Goal: Transaction & Acquisition: Book appointment/travel/reservation

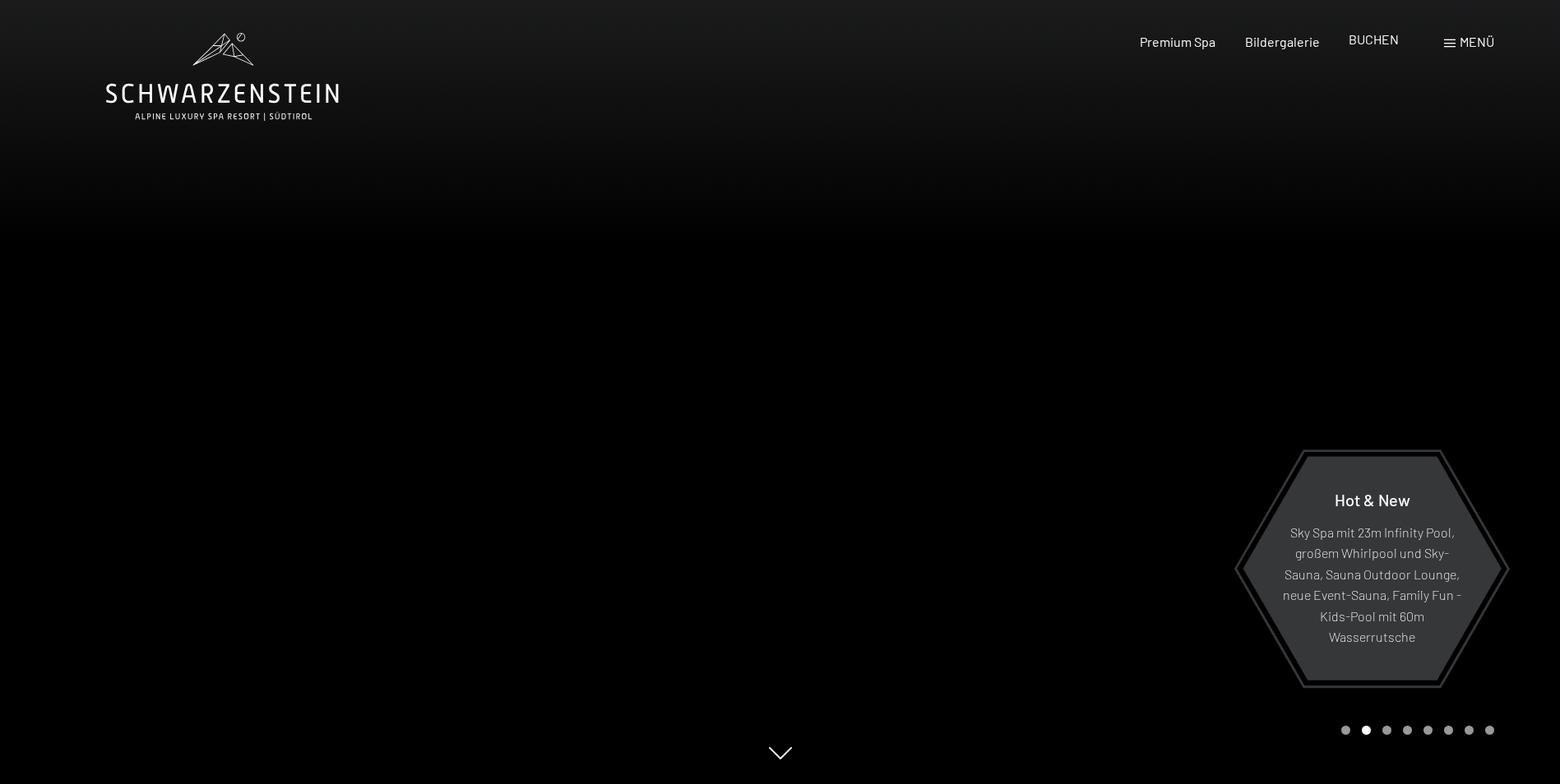
click at [1363, 35] on span "BUCHEN" at bounding box center [1374, 38] width 50 height 16
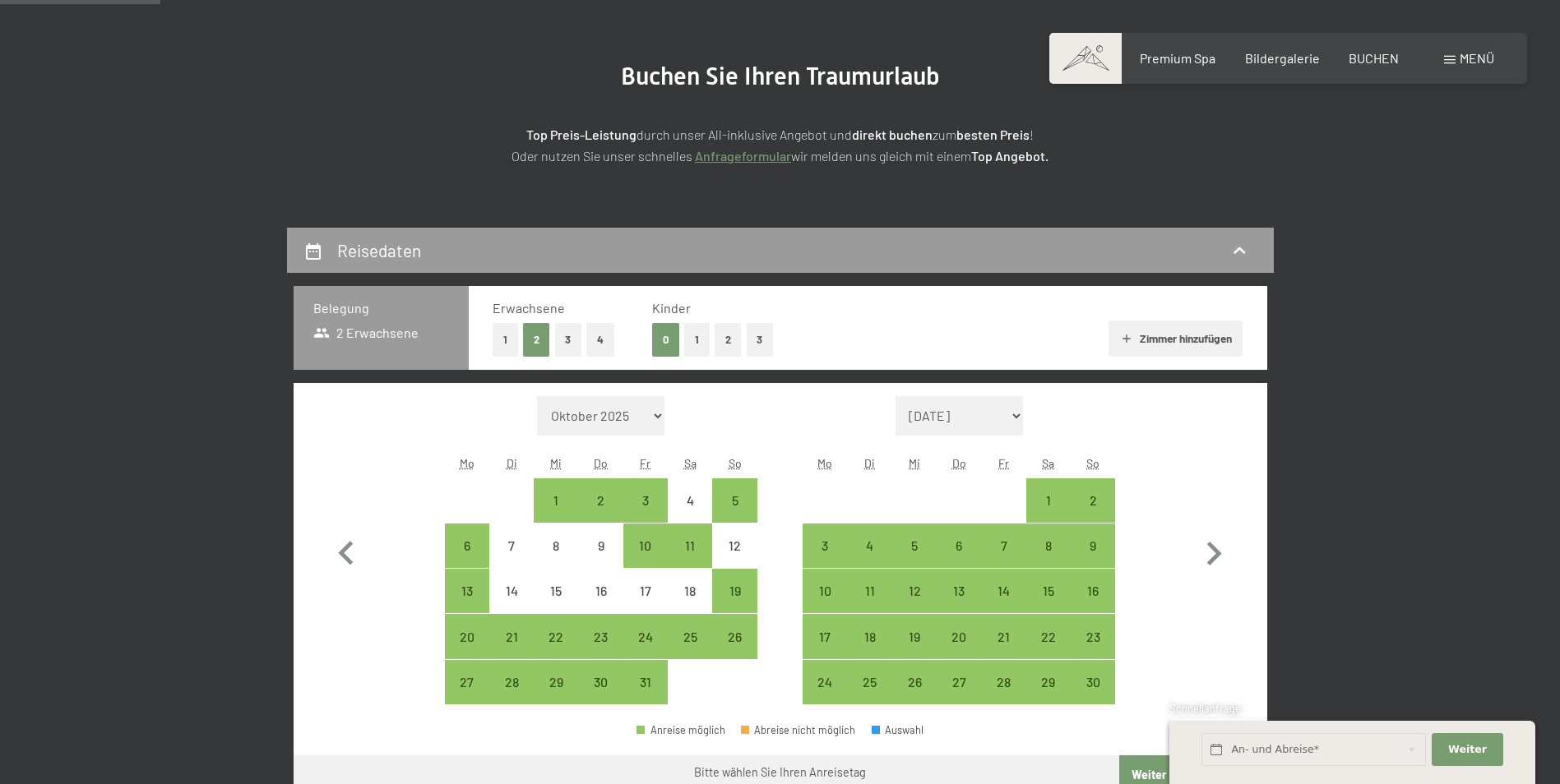
click at [1167, 332] on button "Zimmer hinzufügen" at bounding box center [1175, 338] width 134 height 36
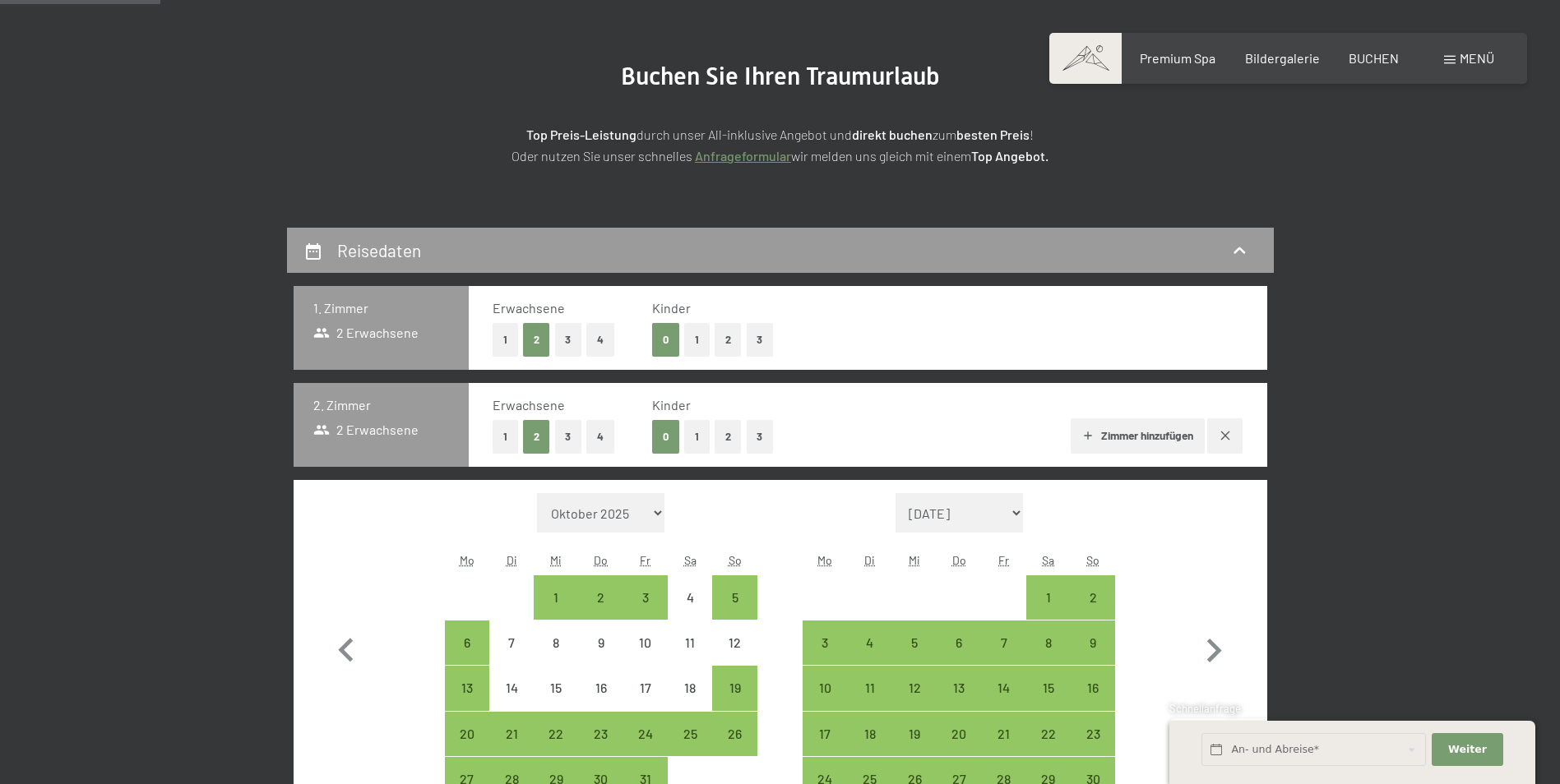
click at [1161, 433] on button "Zimmer hinzufügen" at bounding box center [1138, 436] width 134 height 36
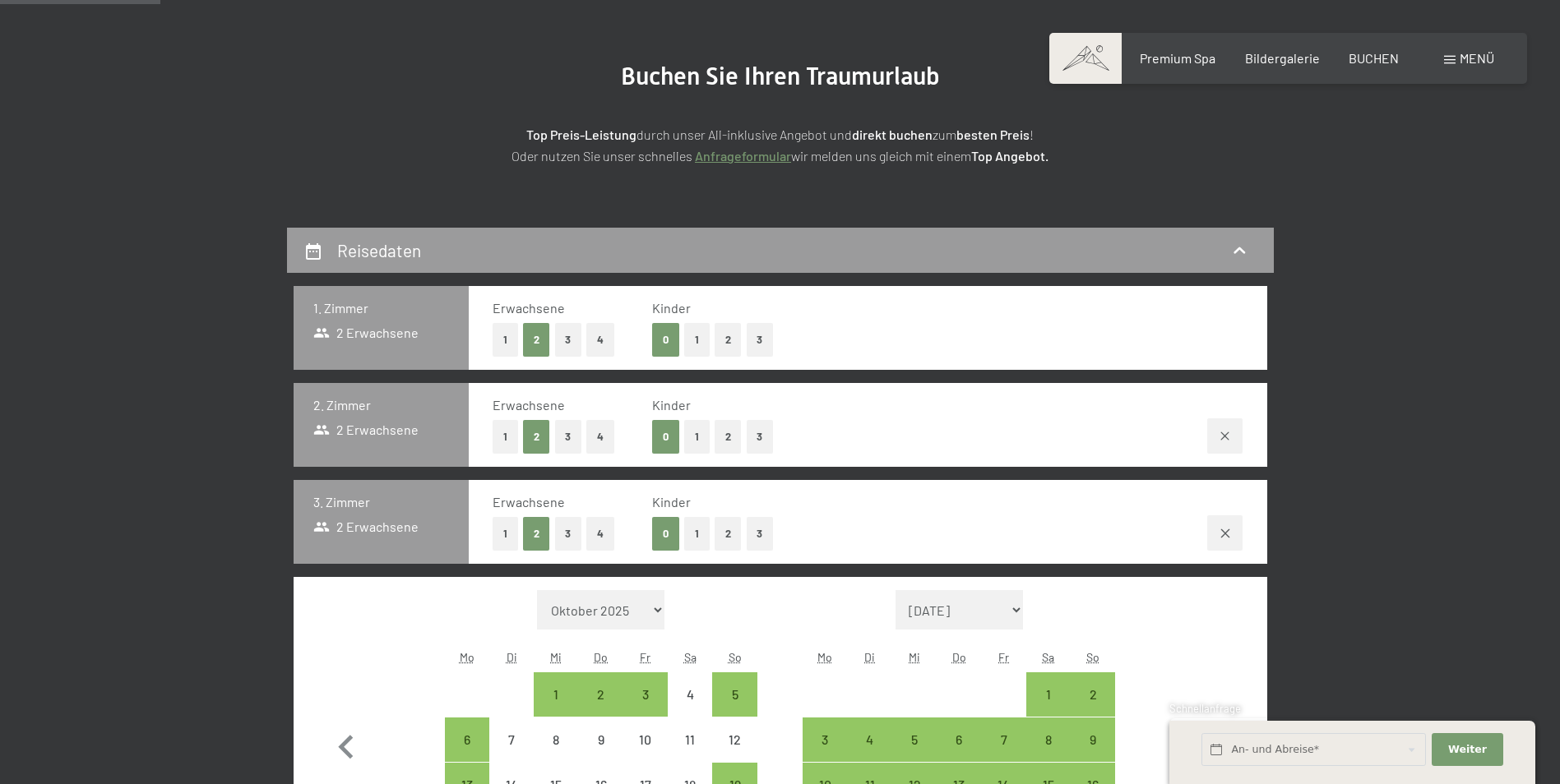
click at [723, 440] on span "Einwilligung Marketing*" at bounding box center [690, 440] width 136 height 17
click at [614, 440] on input "Einwilligung Marketing*" at bounding box center [607, 440] width 17 height 17
click at [727, 439] on span "Einwilligung Marketing*" at bounding box center [690, 440] width 136 height 17
click at [614, 439] on input "Einwilligung Marketing*" at bounding box center [607, 440] width 17 height 17
click at [535, 435] on button "2" at bounding box center [537, 437] width 27 height 34
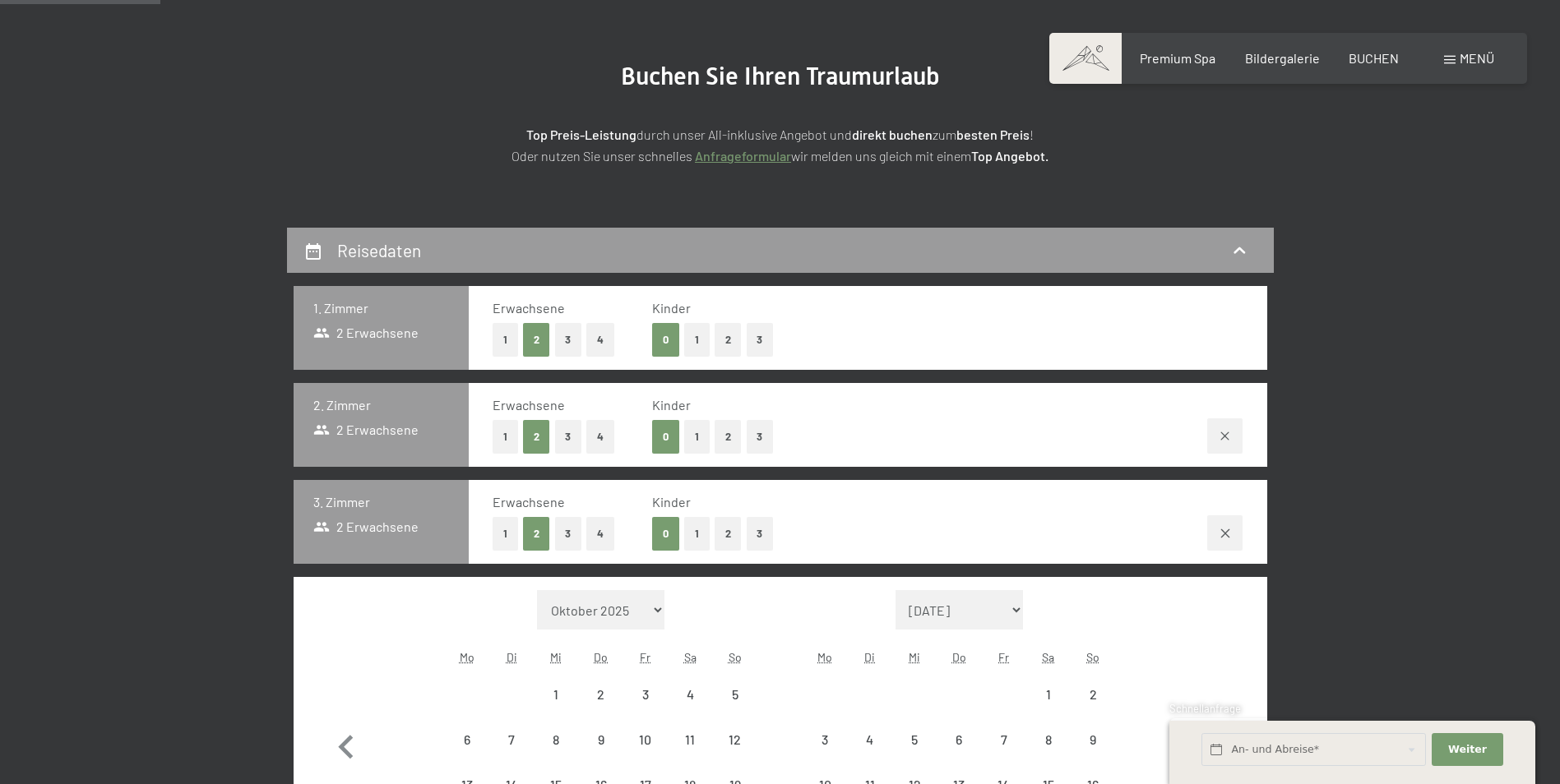
click at [695, 442] on span "Einwilligung Marketing*" at bounding box center [690, 440] width 136 height 17
click at [614, 442] on input "Einwilligung Marketing*" at bounding box center [607, 440] width 17 height 17
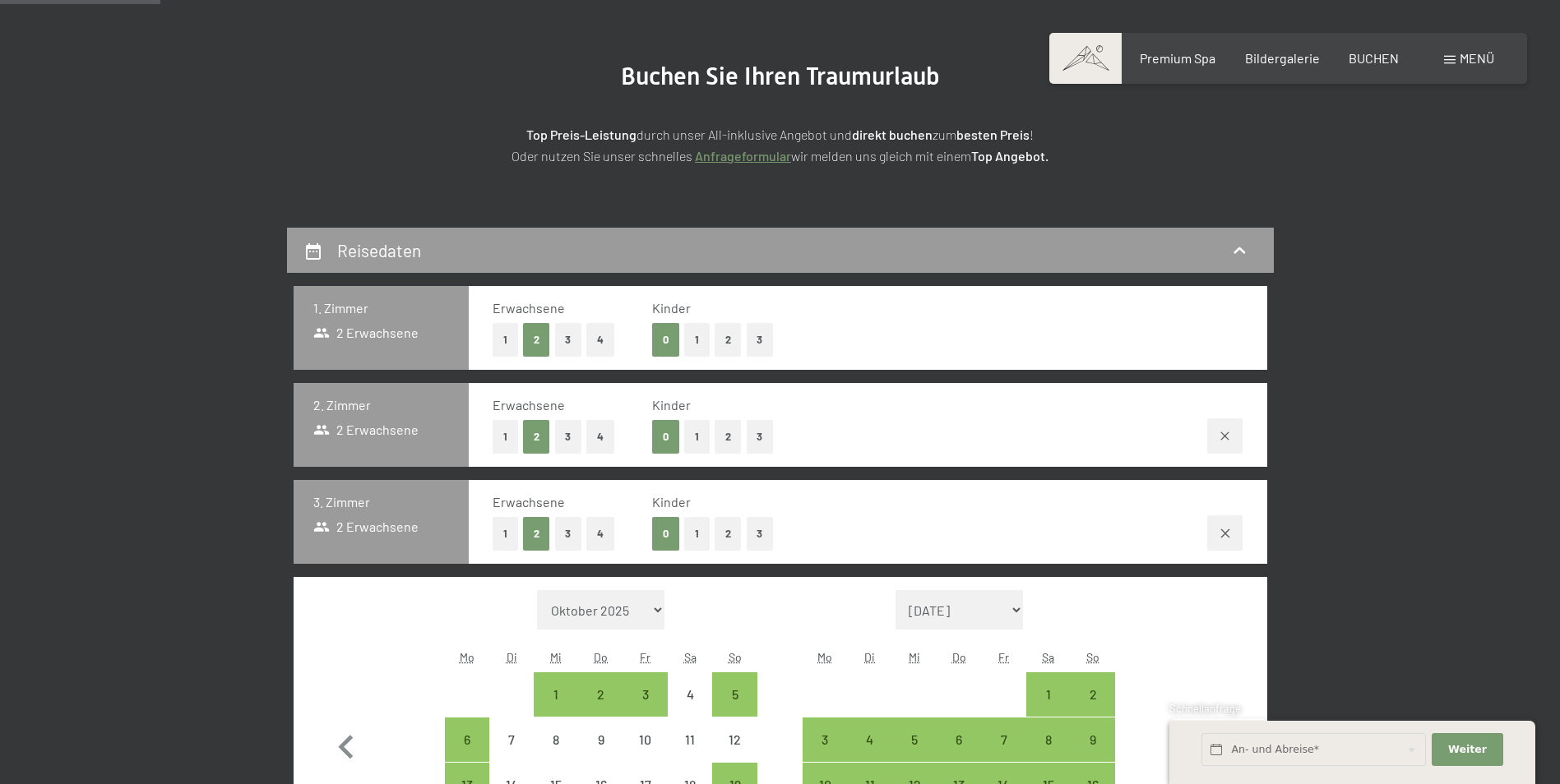
click at [722, 436] on span "Einwilligung Marketing*" at bounding box center [690, 440] width 136 height 17
click at [614, 436] on input "Einwilligung Marketing*" at bounding box center [607, 440] width 17 height 17
click at [736, 436] on span "Einwilligung Marketing*" at bounding box center [690, 440] width 136 height 17
click at [614, 436] on input "Einwilligung Marketing*" at bounding box center [607, 440] width 17 height 17
click at [684, 532] on button "1" at bounding box center [696, 534] width 25 height 34
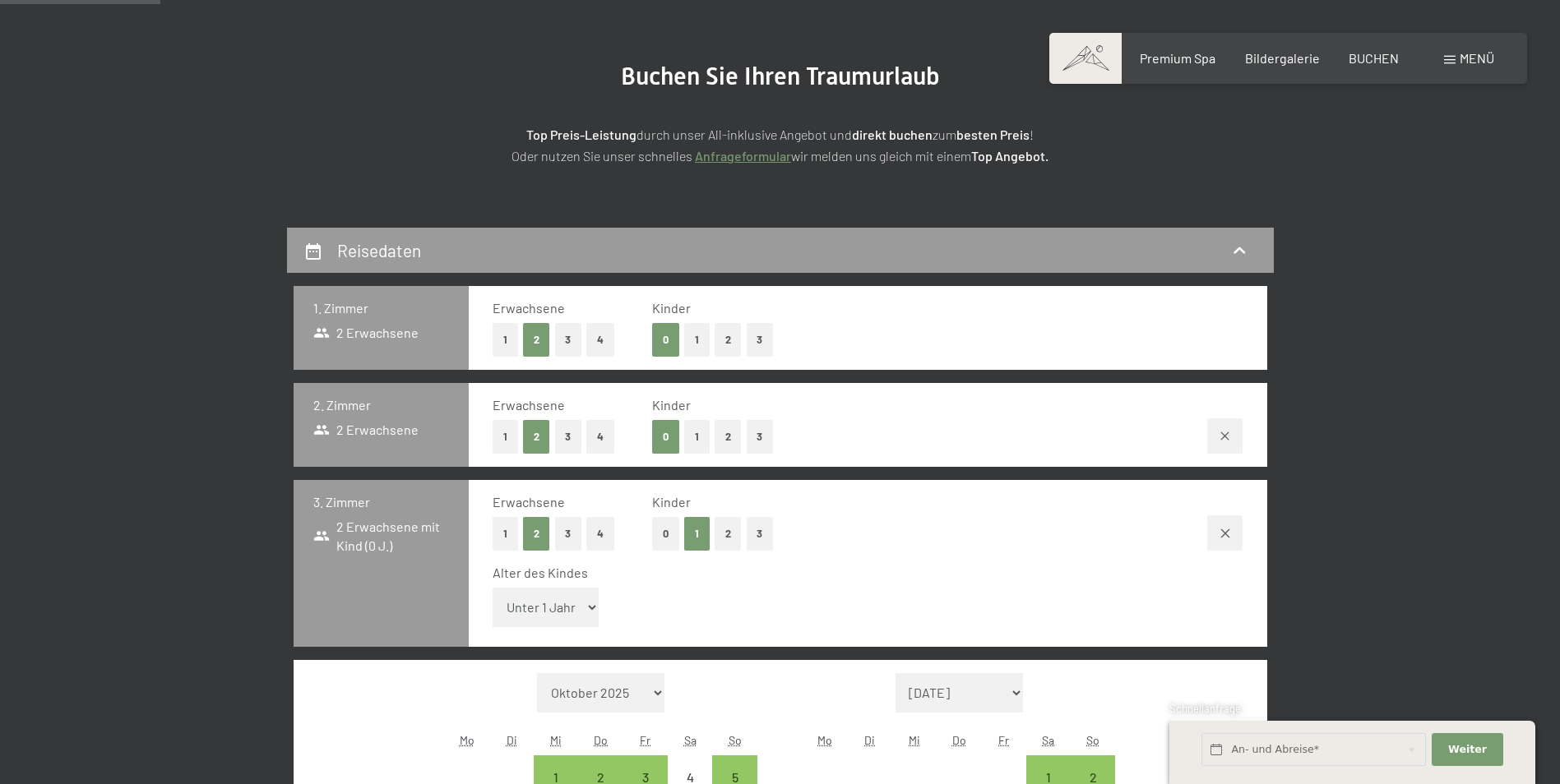
click at [697, 441] on span "Einwilligung Marketing*" at bounding box center [690, 440] width 136 height 17
click at [614, 441] on input "Einwilligung Marketing*" at bounding box center [607, 440] width 17 height 17
checkbox input "false"
click at [697, 449] on button "1" at bounding box center [696, 437] width 25 height 34
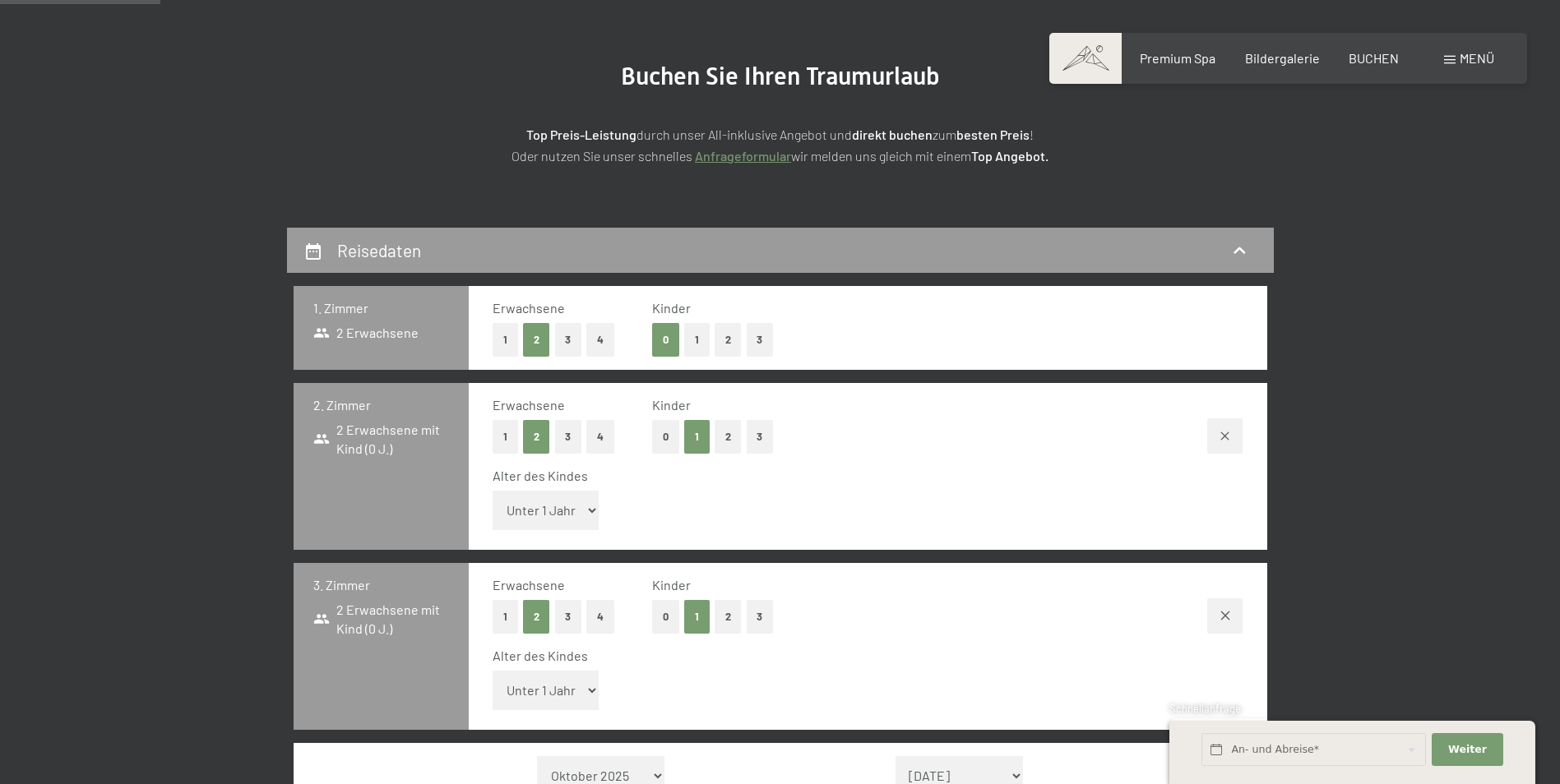
click at [729, 451] on button "2" at bounding box center [728, 437] width 27 height 34
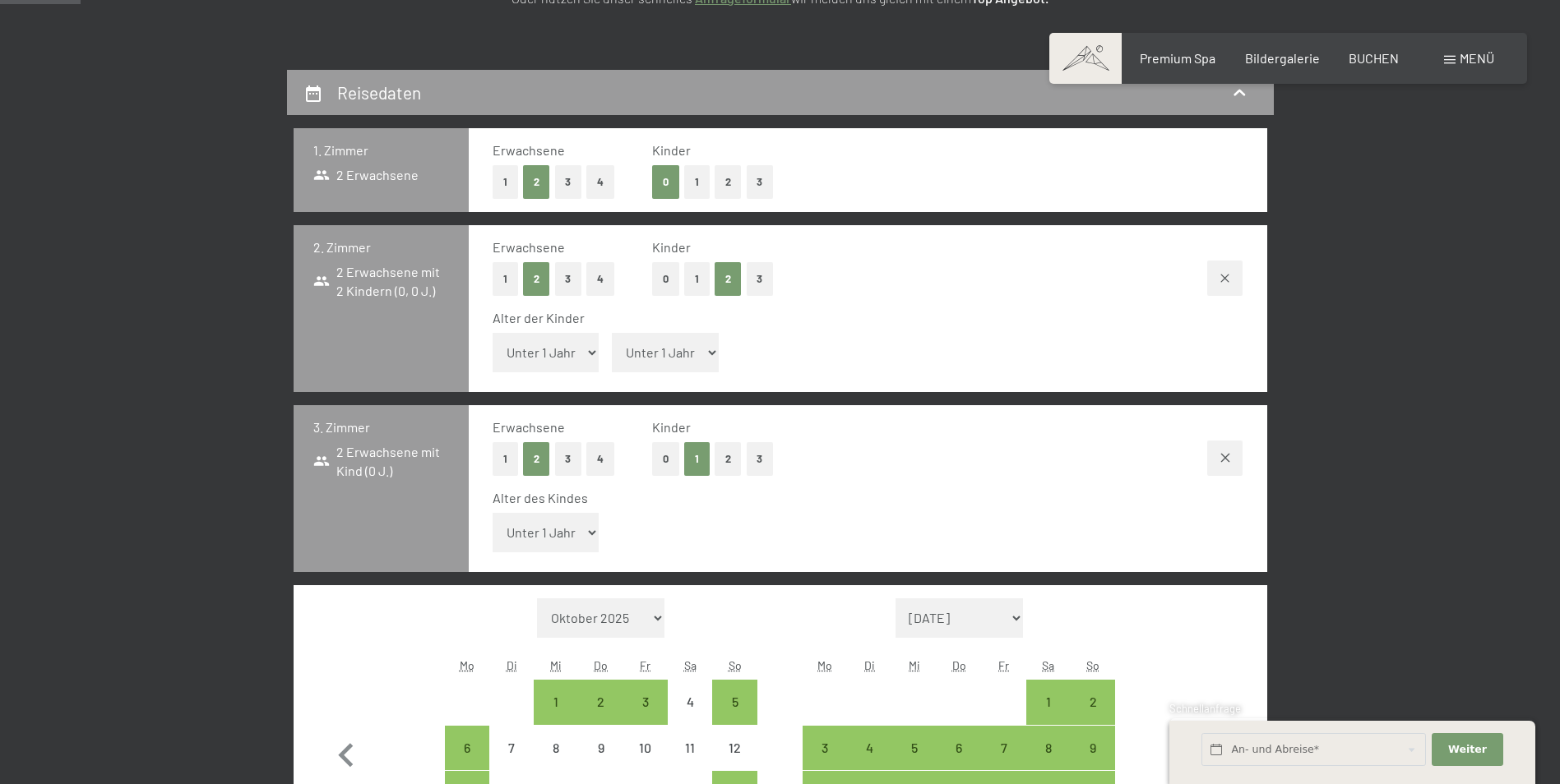
scroll to position [329, 0]
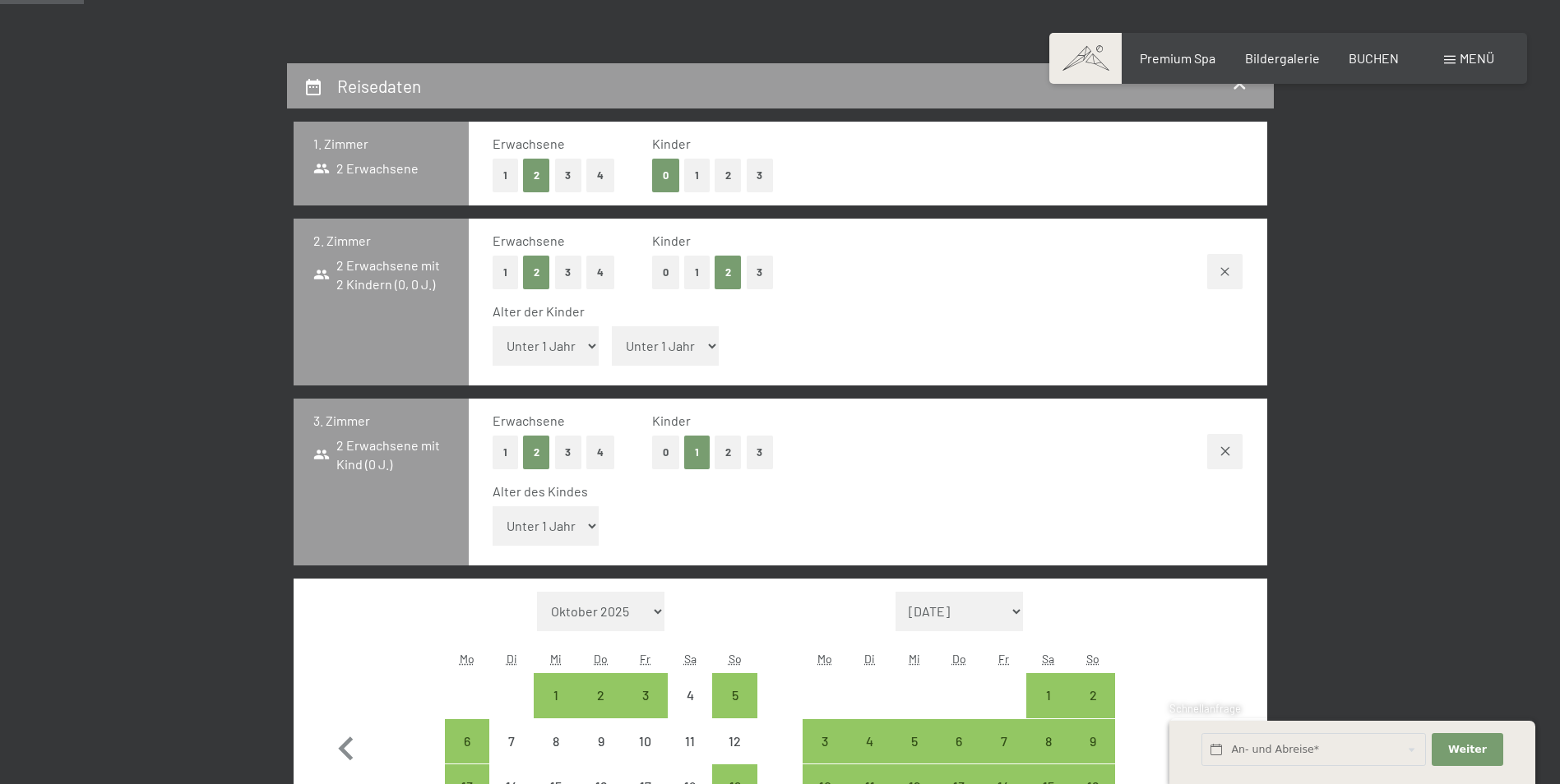
click at [583, 528] on select "Unter 1 Jahr 1 Jahr 2 Jahre 3 Jahre 4 Jahre 5 Jahre 6 Jahre 7 Jahre 8 Jahre 9 J…" at bounding box center [546, 526] width 107 height 39
select select "4"
click at [493, 506] on select "Unter 1 Jahr 1 Jahr 2 Jahre 3 Jahre 4 Jahre 5 Jahre 6 Jahre 7 Jahre 8 Jahre 9 J…" at bounding box center [546, 526] width 107 height 39
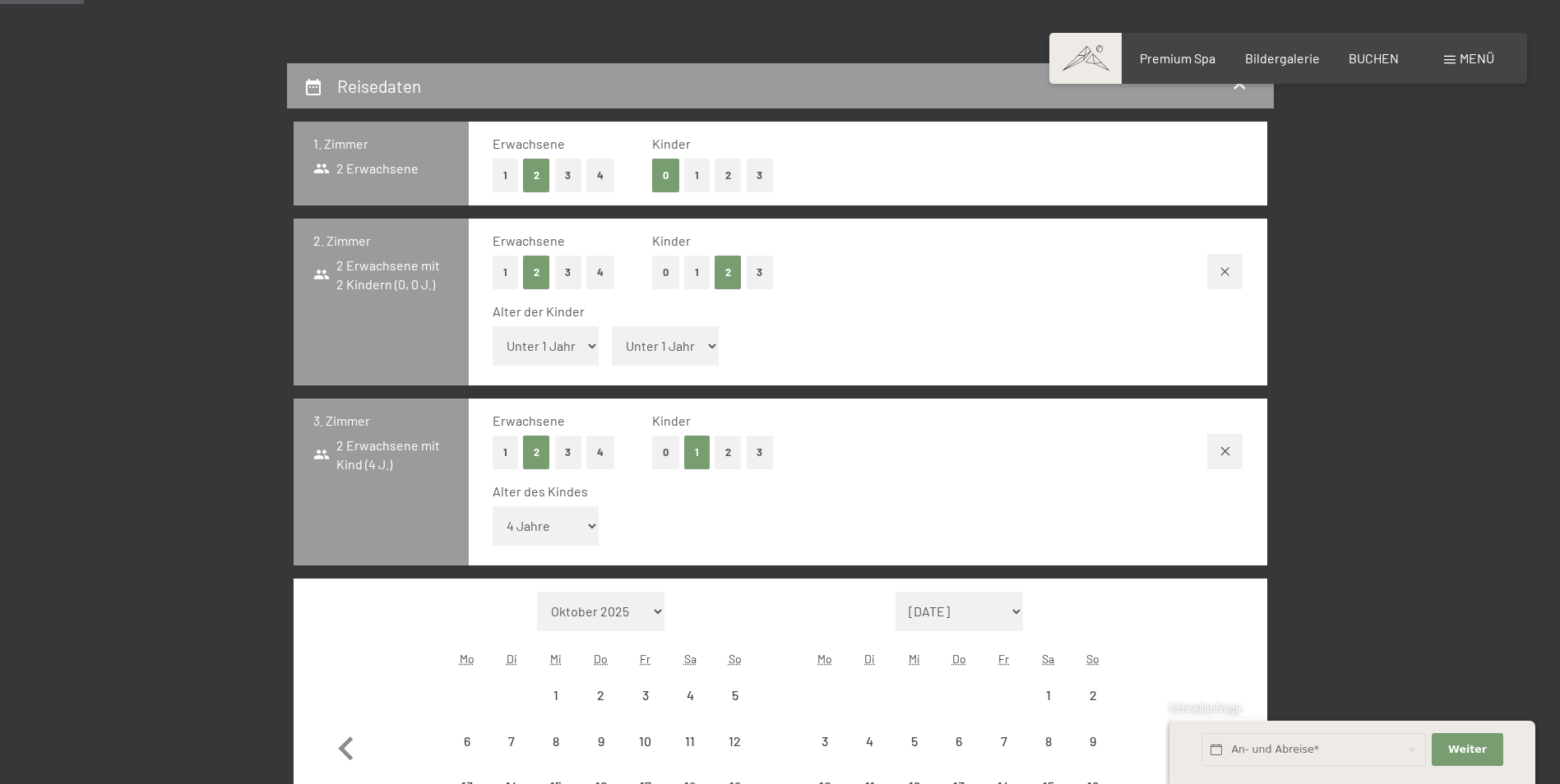
click at [585, 344] on select "Unter 1 Jahr 1 Jahr 2 Jahre 3 Jahre 4 Jahre 5 Jahre 6 Jahre 7 Jahre 8 Jahre 9 J…" at bounding box center [546, 346] width 107 height 39
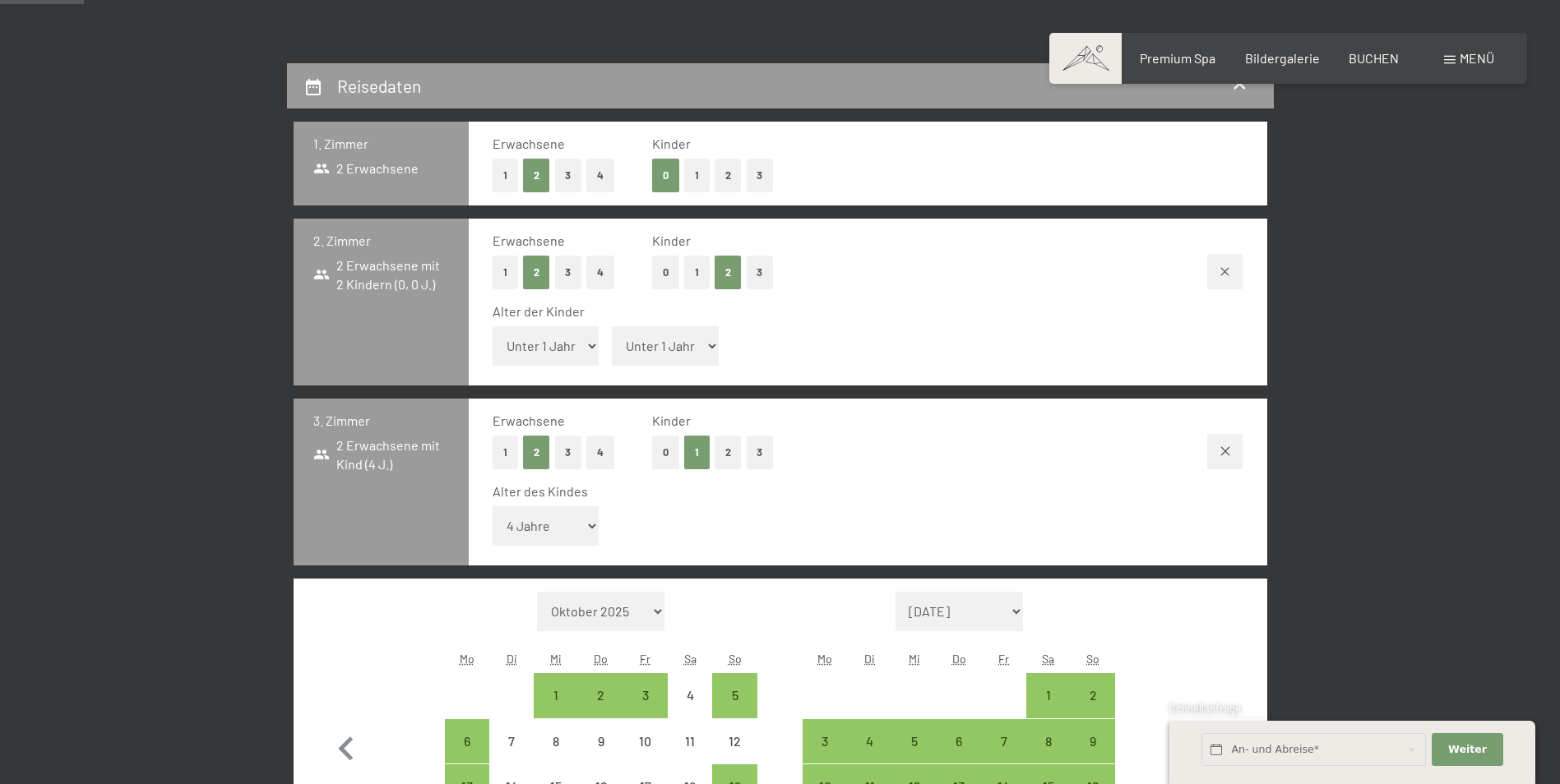
select select "6"
click at [493, 326] on select "Unter 1 Jahr 1 Jahr 2 Jahre 3 Jahre 4 Jahre 5 Jahre 6 Jahre 7 Jahre 8 Jahre 9 J…" at bounding box center [546, 346] width 107 height 39
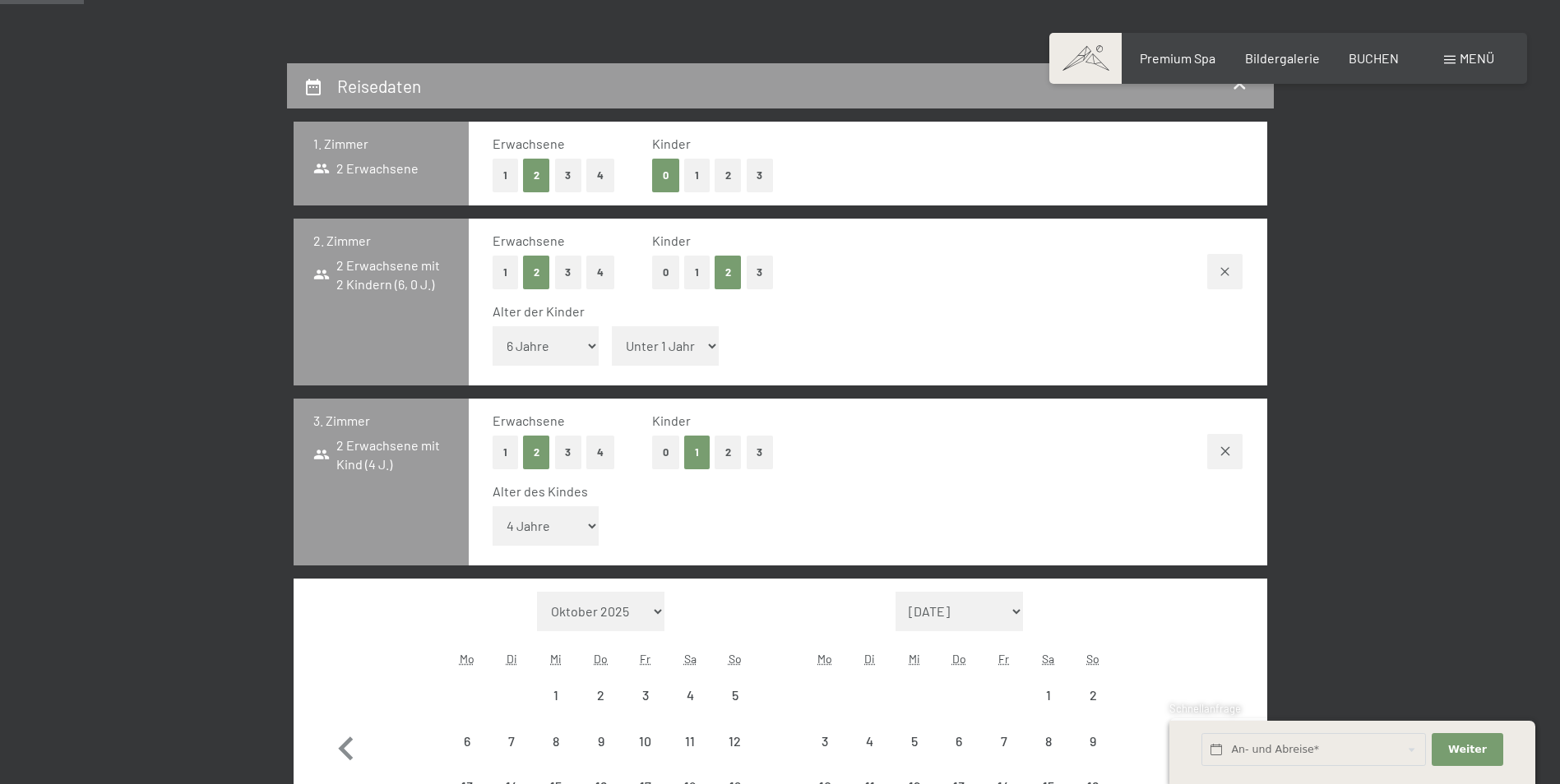
click at [708, 351] on select "Unter 1 Jahr 1 Jahr 2 Jahre 3 Jahre 4 Jahre 5 Jahre 6 Jahre 7 Jahre 8 Jahre 9 J…" at bounding box center [666, 346] width 107 height 39
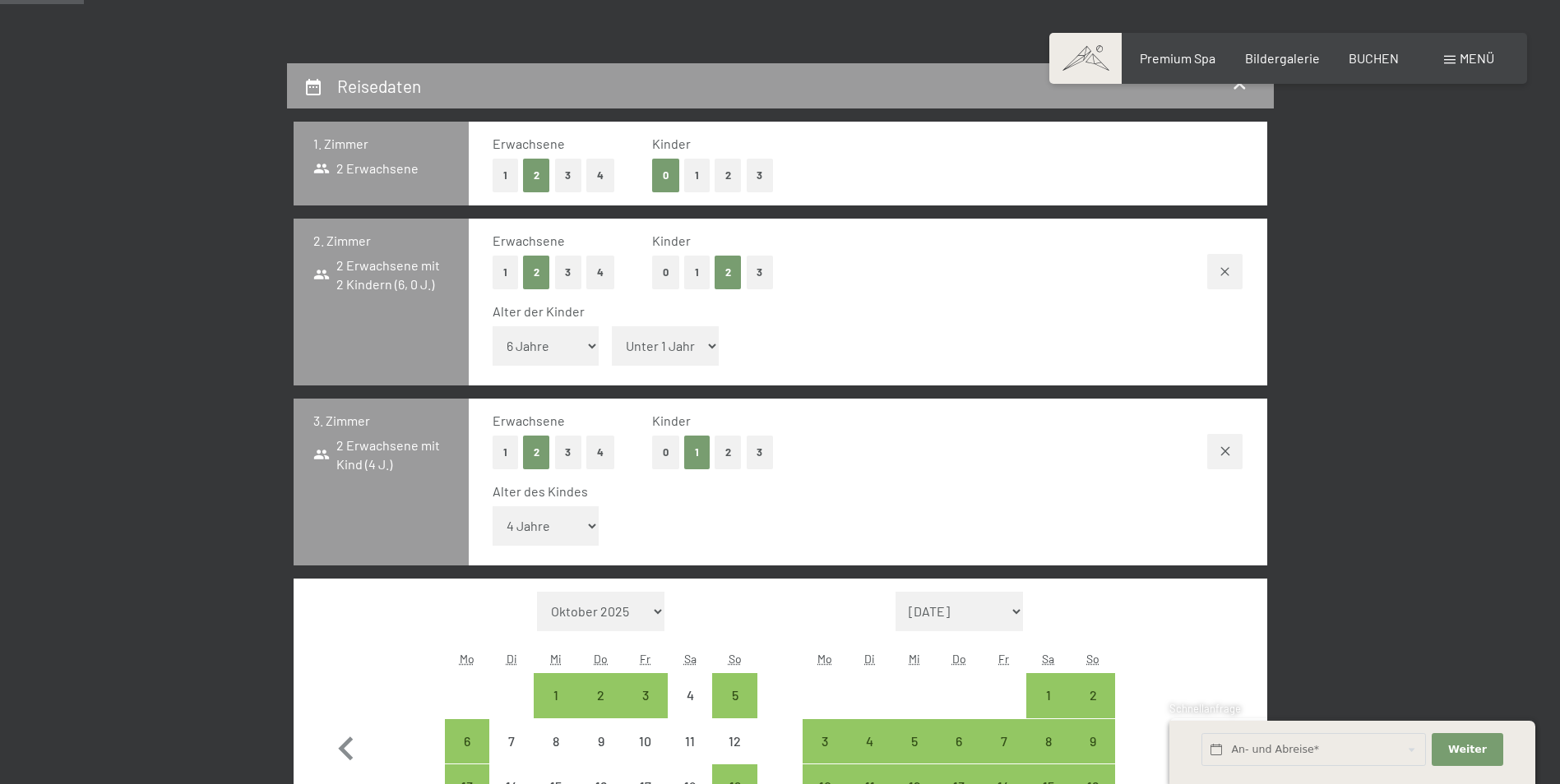
select select "10"
click at [612, 326] on select "Unter 1 Jahr 1 Jahr 2 Jahre 3 Jahre 4 Jahre 5 Jahre 6 Jahre 7 Jahre 8 Jahre 9 J…" at bounding box center [666, 346] width 107 height 39
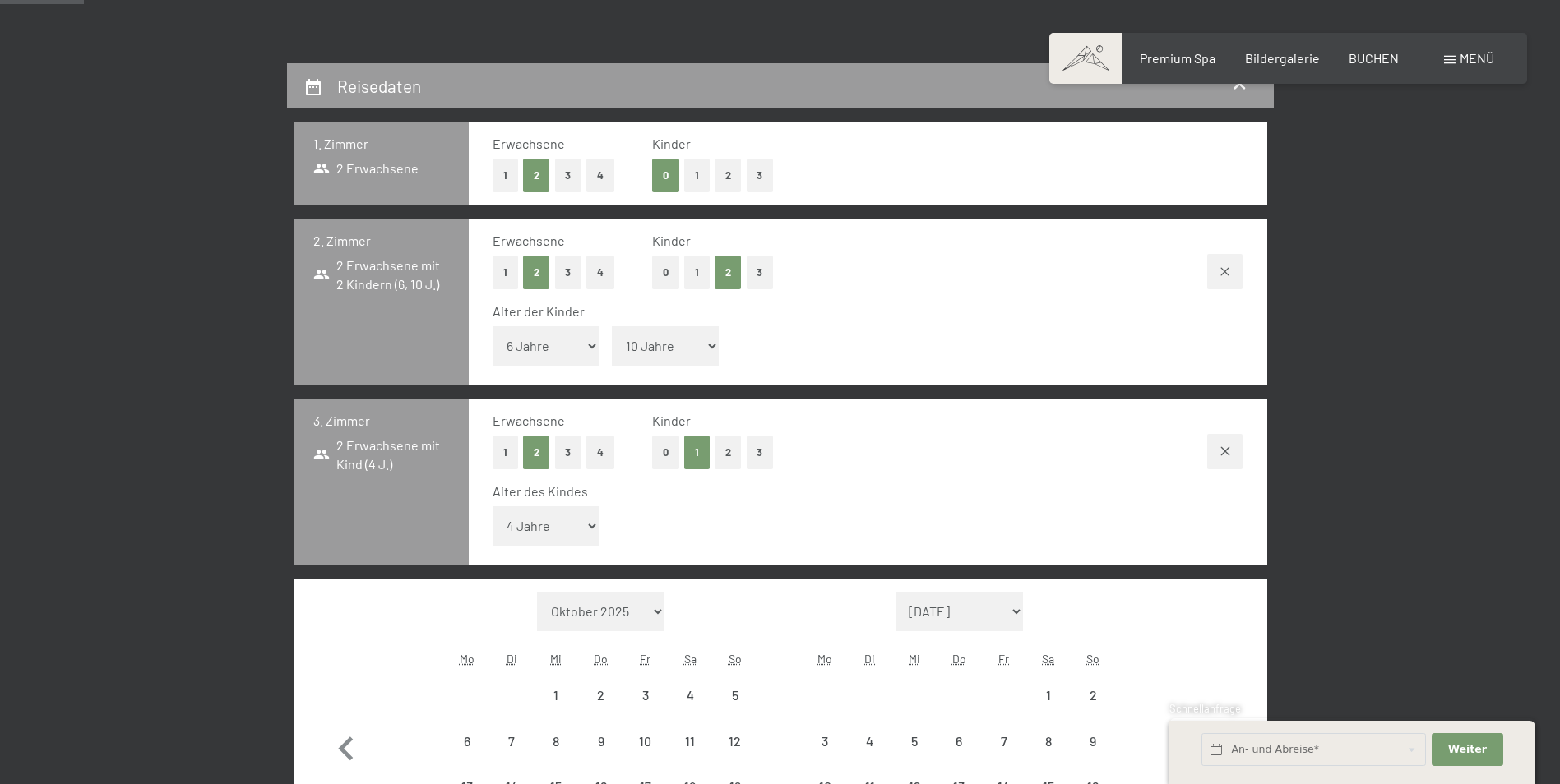
click at [938, 474] on div "Erwachsene 1 2 3 4 Kinder 0 1 2 3 Alter des Kindes Unter 1 Jahr 1 Jahr 2 Jahre …" at bounding box center [868, 482] width 798 height 167
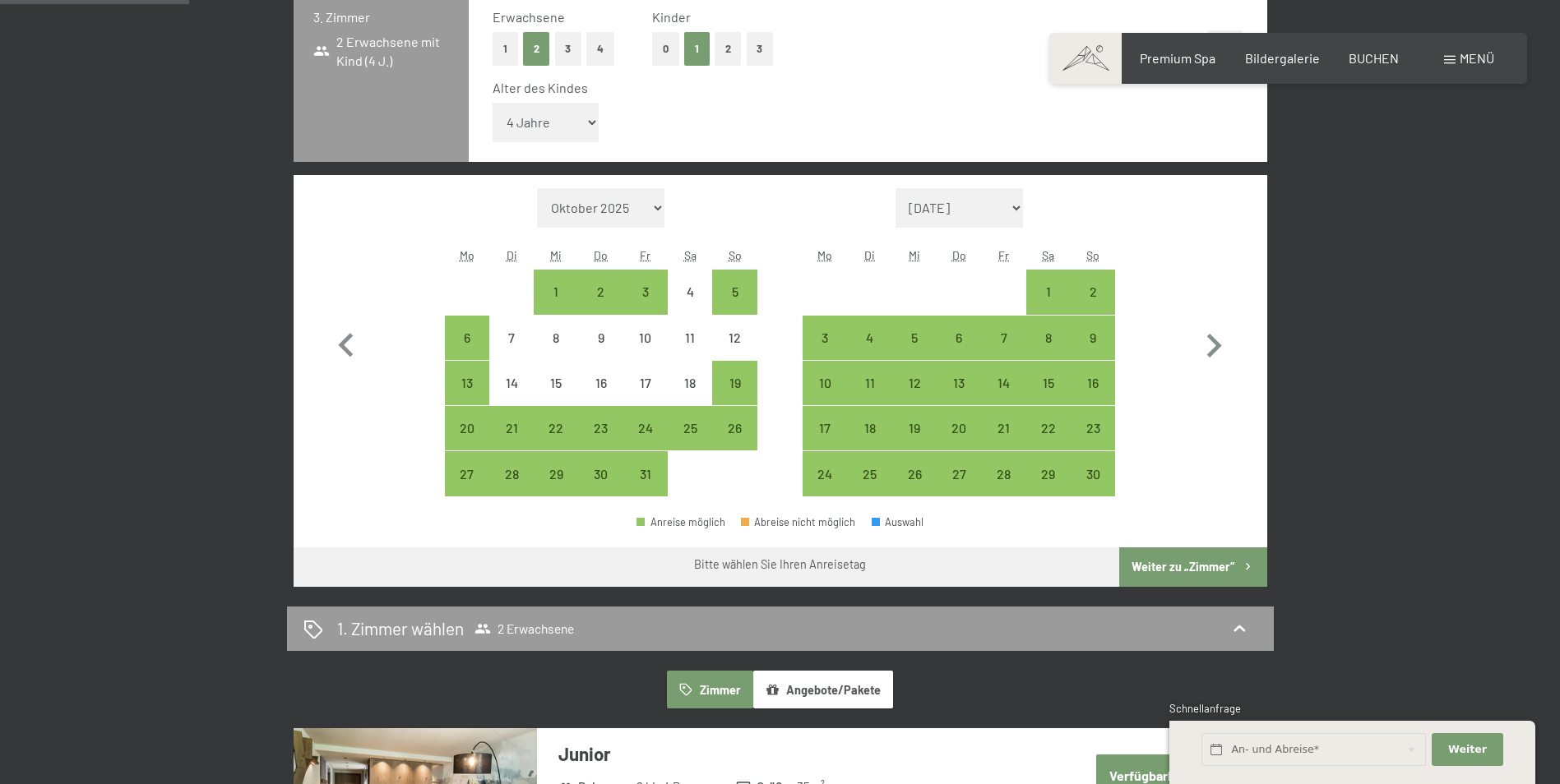
scroll to position [740, 0]
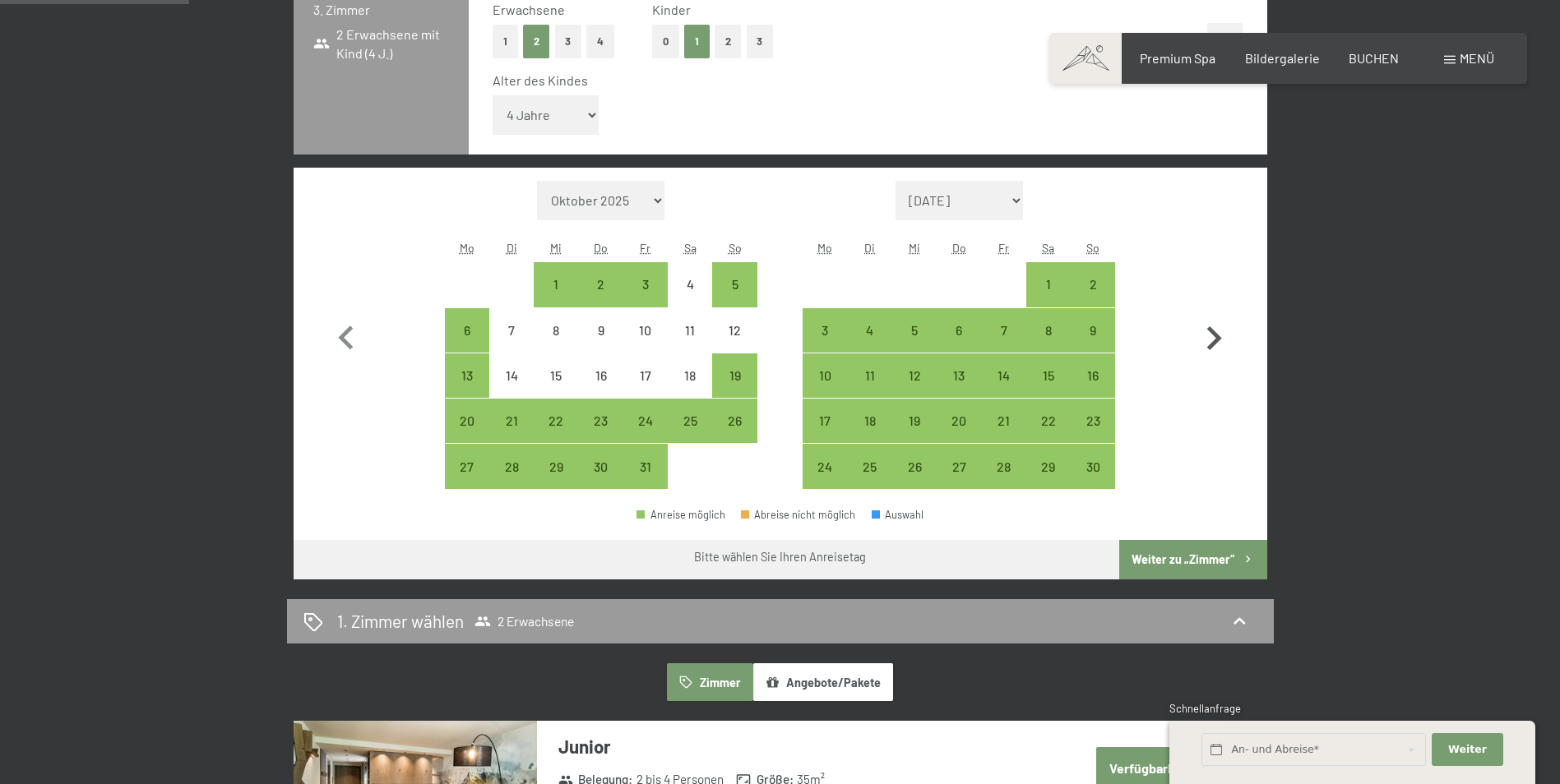
click at [1208, 346] on icon "button" at bounding box center [1213, 338] width 48 height 48
select select "[DATE]"
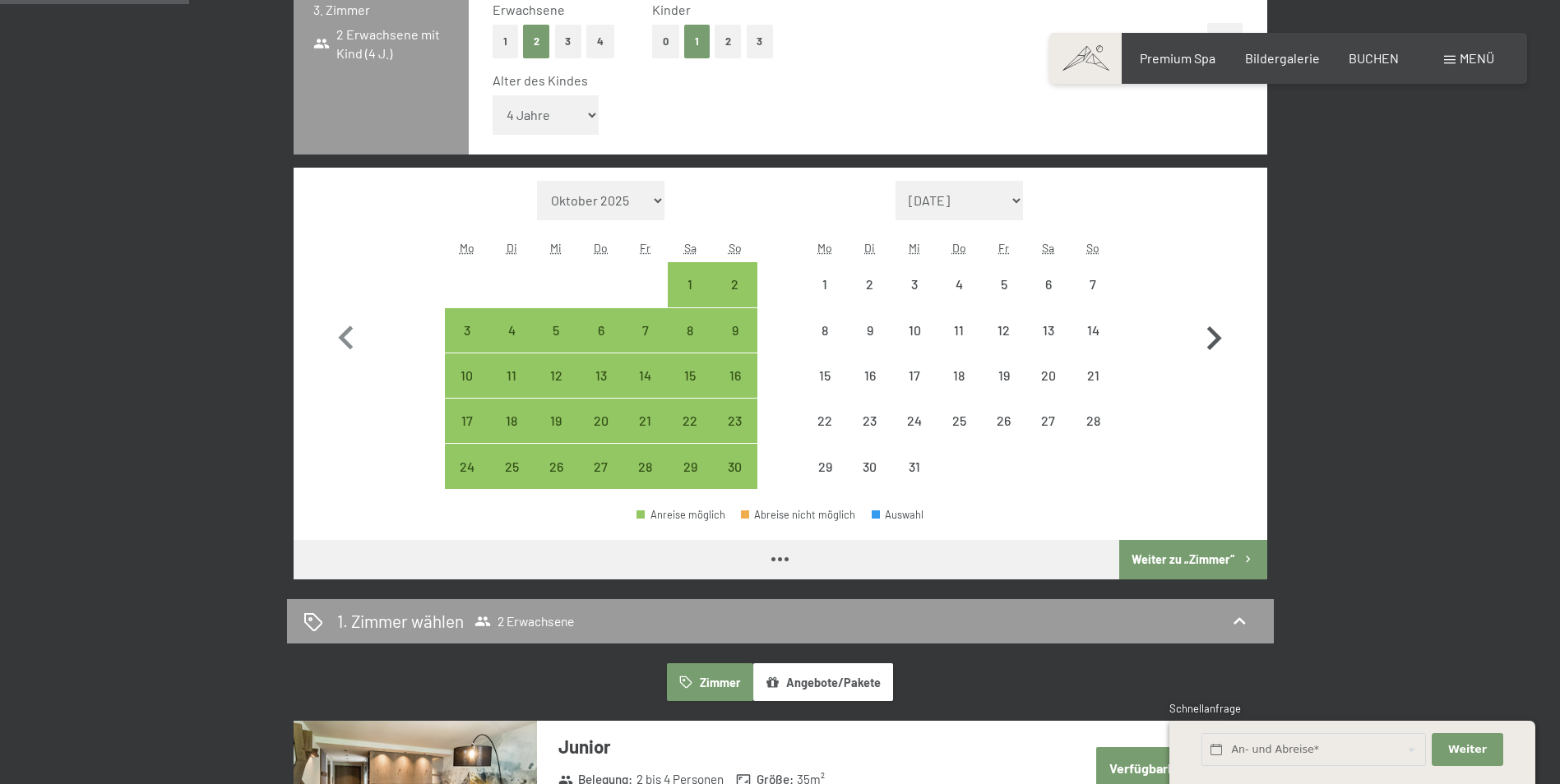
click at [1208, 346] on icon "button" at bounding box center [1213, 338] width 48 height 48
select select "[DATE]"
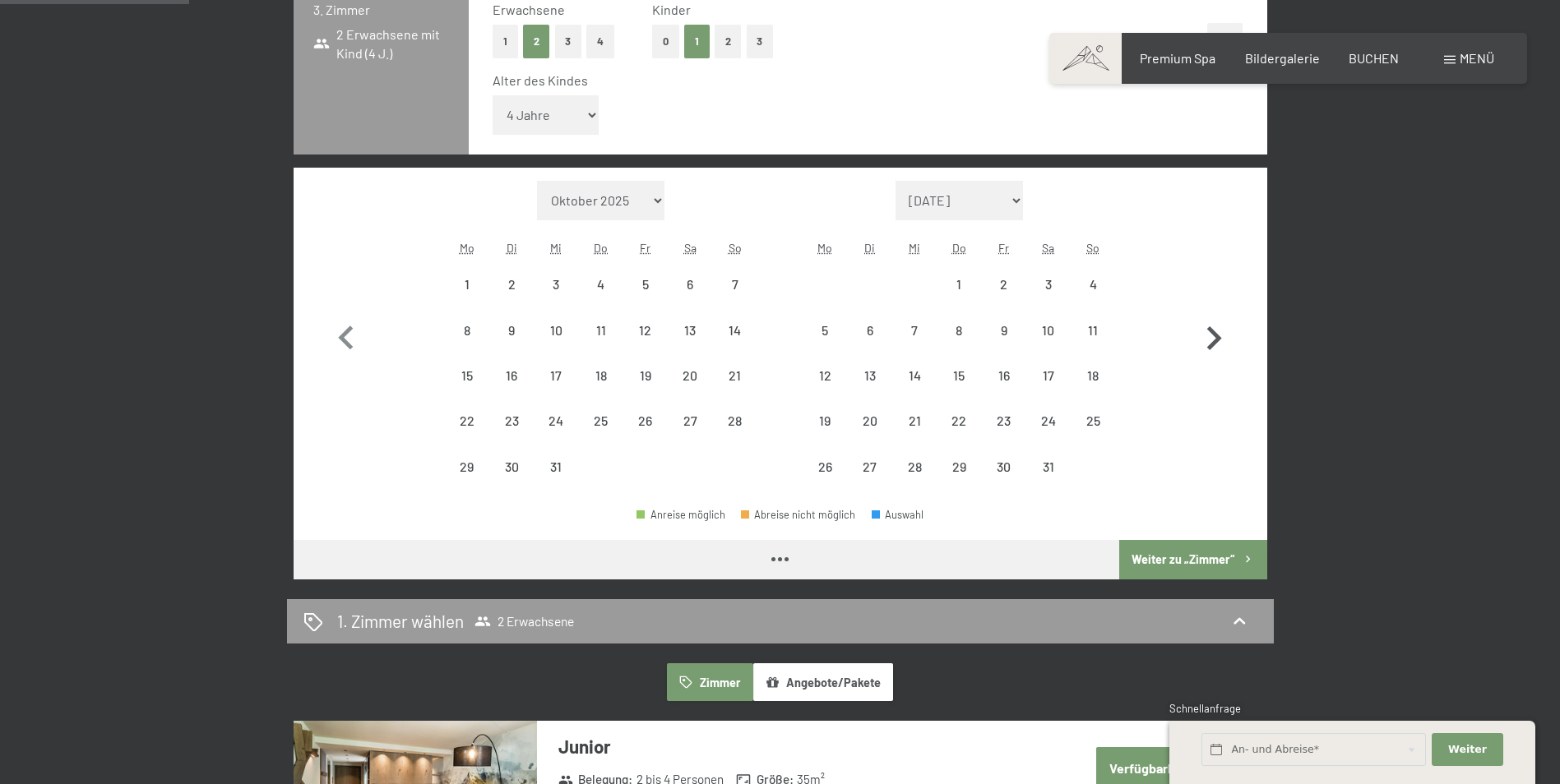
select select "[DATE]"
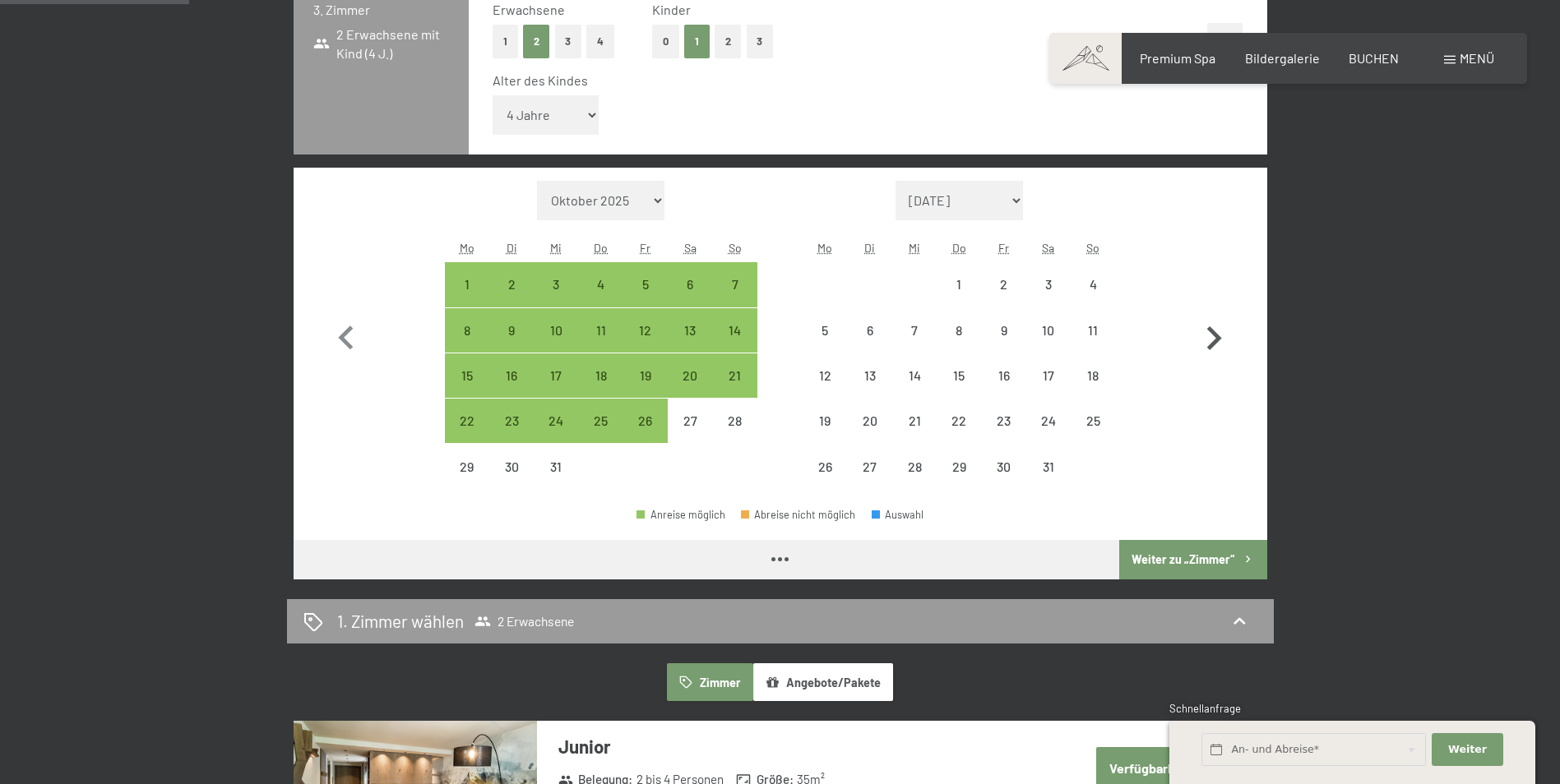
select select "[DATE]"
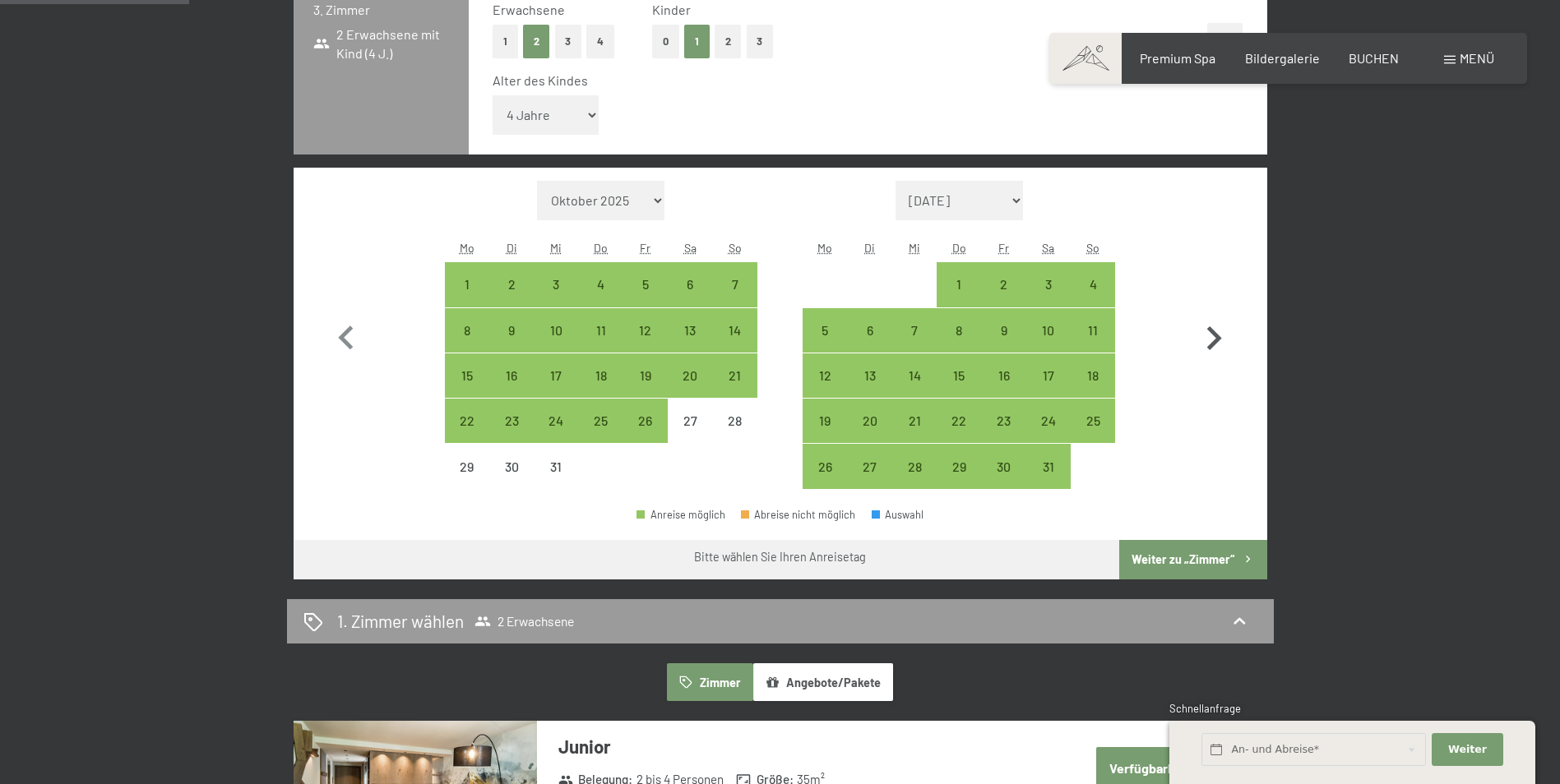
click at [1208, 346] on icon "button" at bounding box center [1213, 338] width 48 height 48
select select "[DATE]"
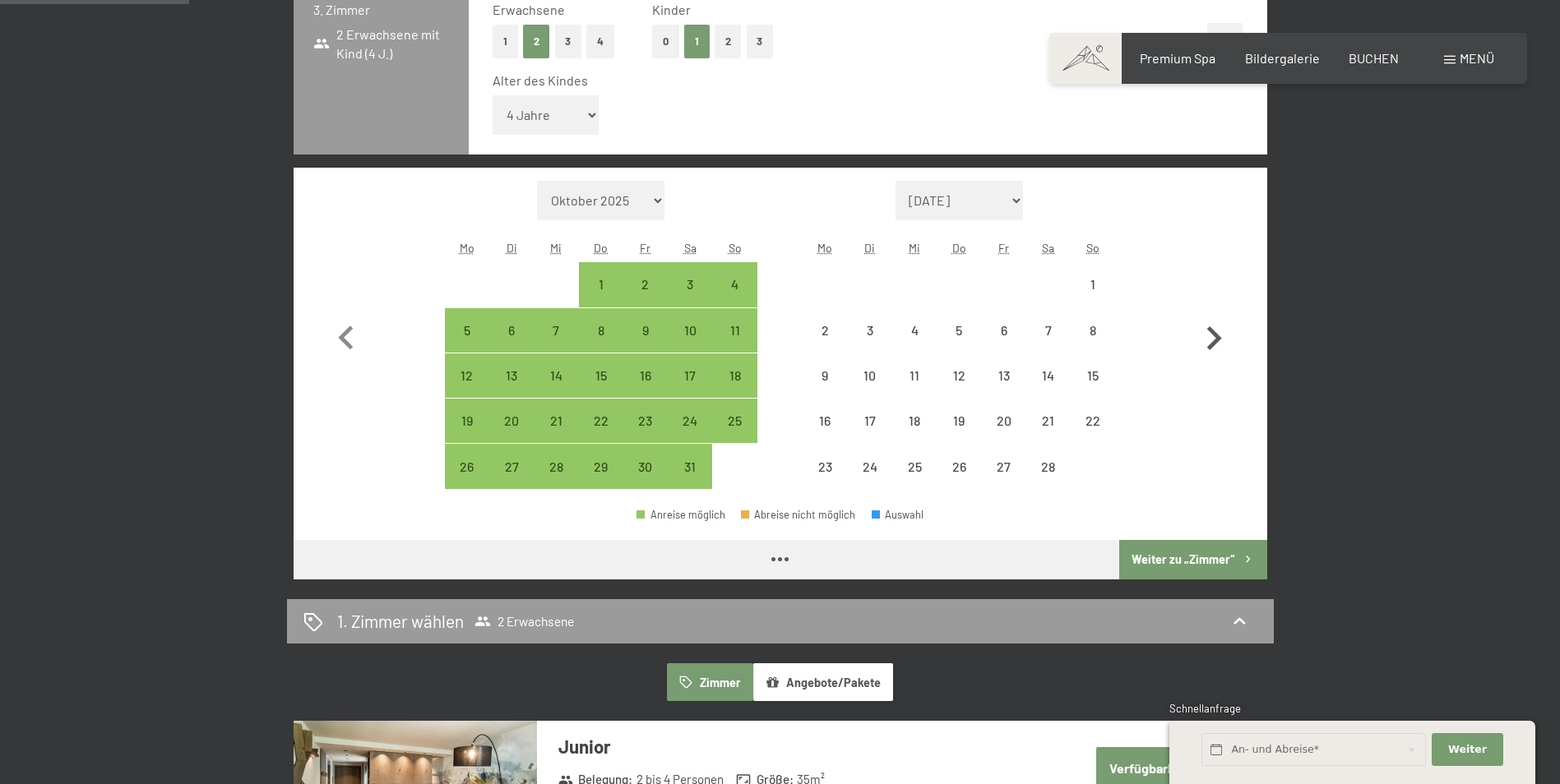
select select "[DATE]"
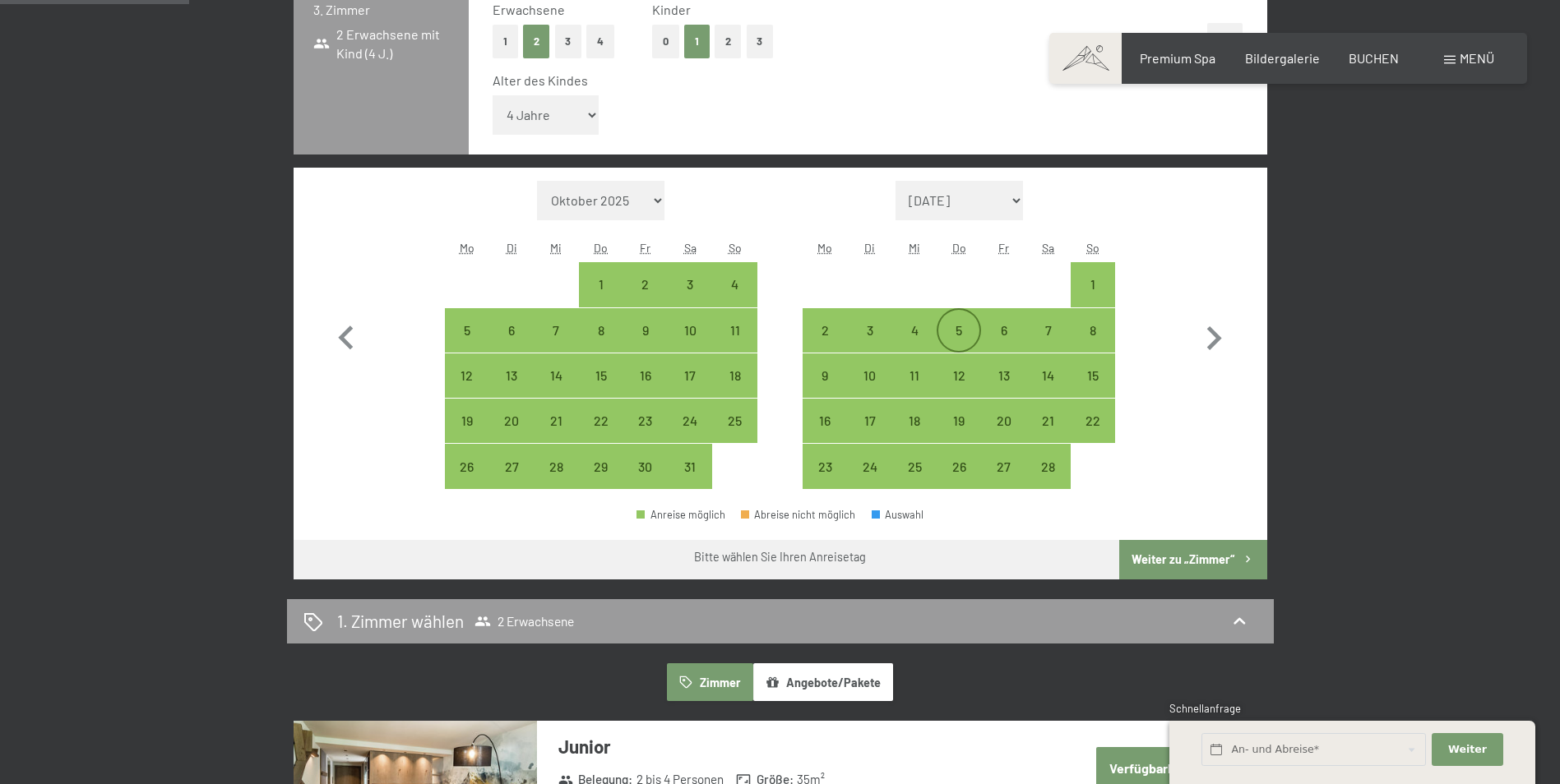
click at [966, 338] on div "5" at bounding box center [959, 345] width 41 height 41
select select "[DATE]"
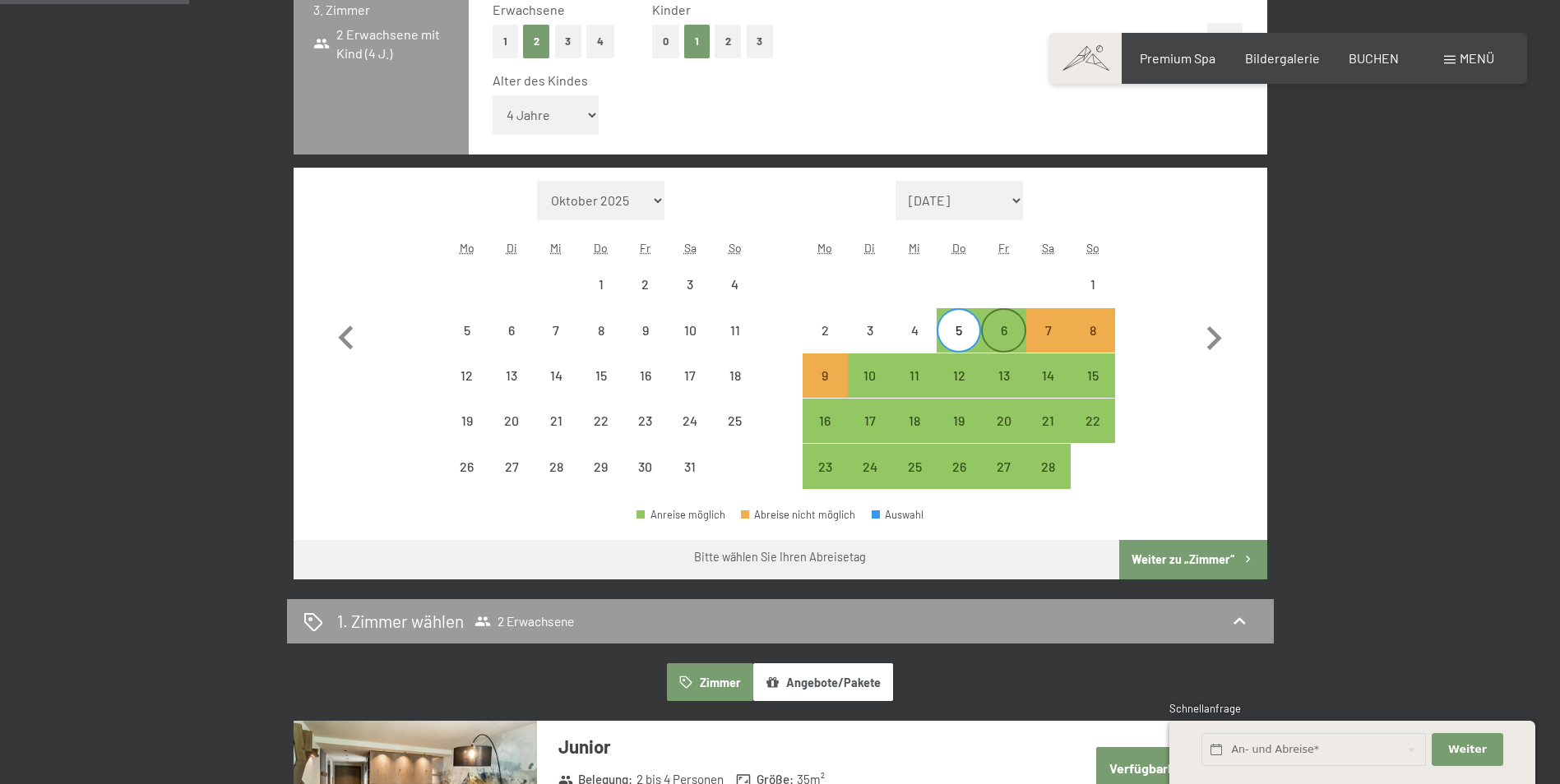
click at [1006, 336] on div "6" at bounding box center [1003, 345] width 41 height 41
select select "[DATE]"
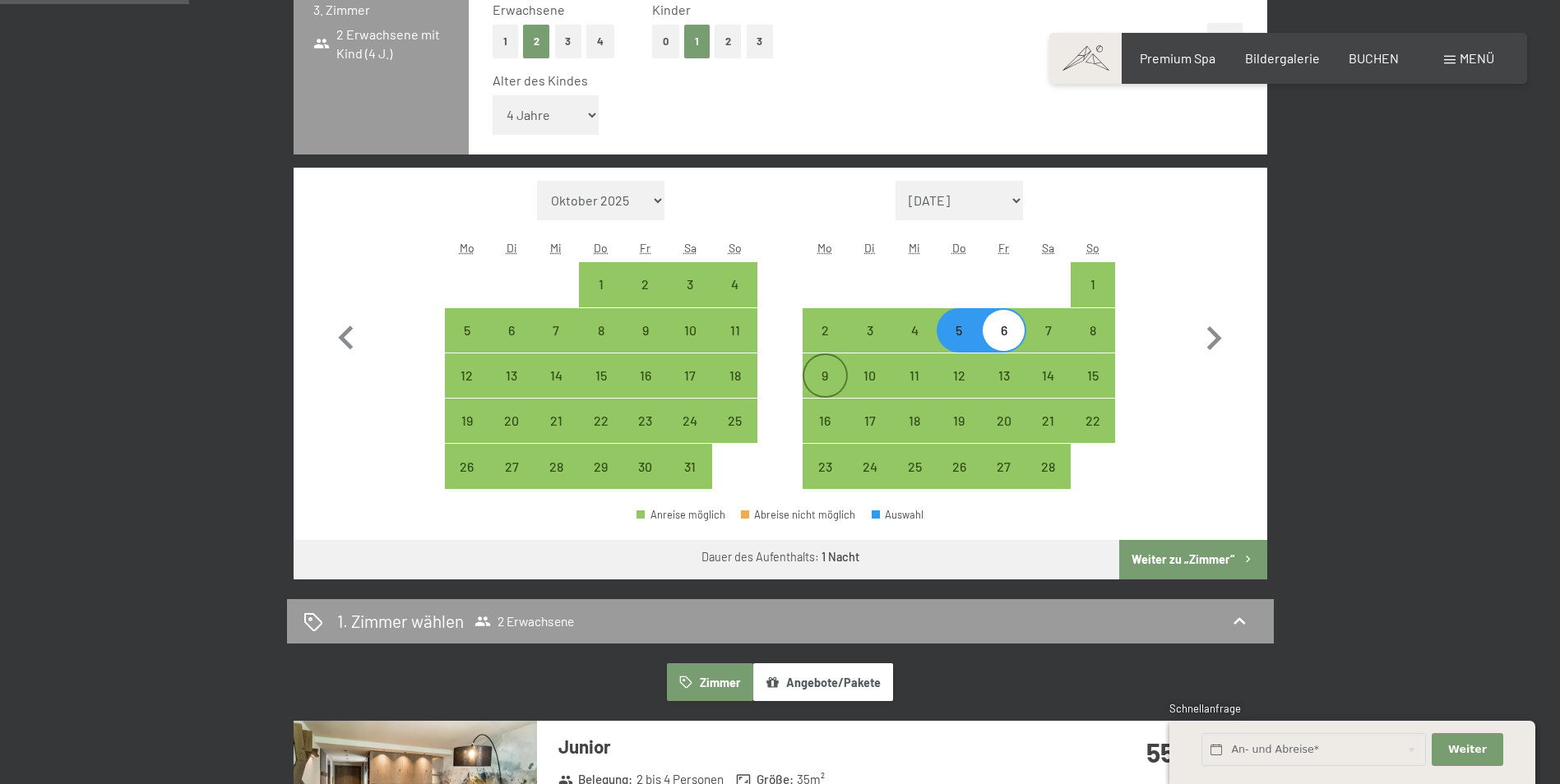
click at [832, 372] on div "9" at bounding box center [825, 390] width 41 height 41
select select "[DATE]"
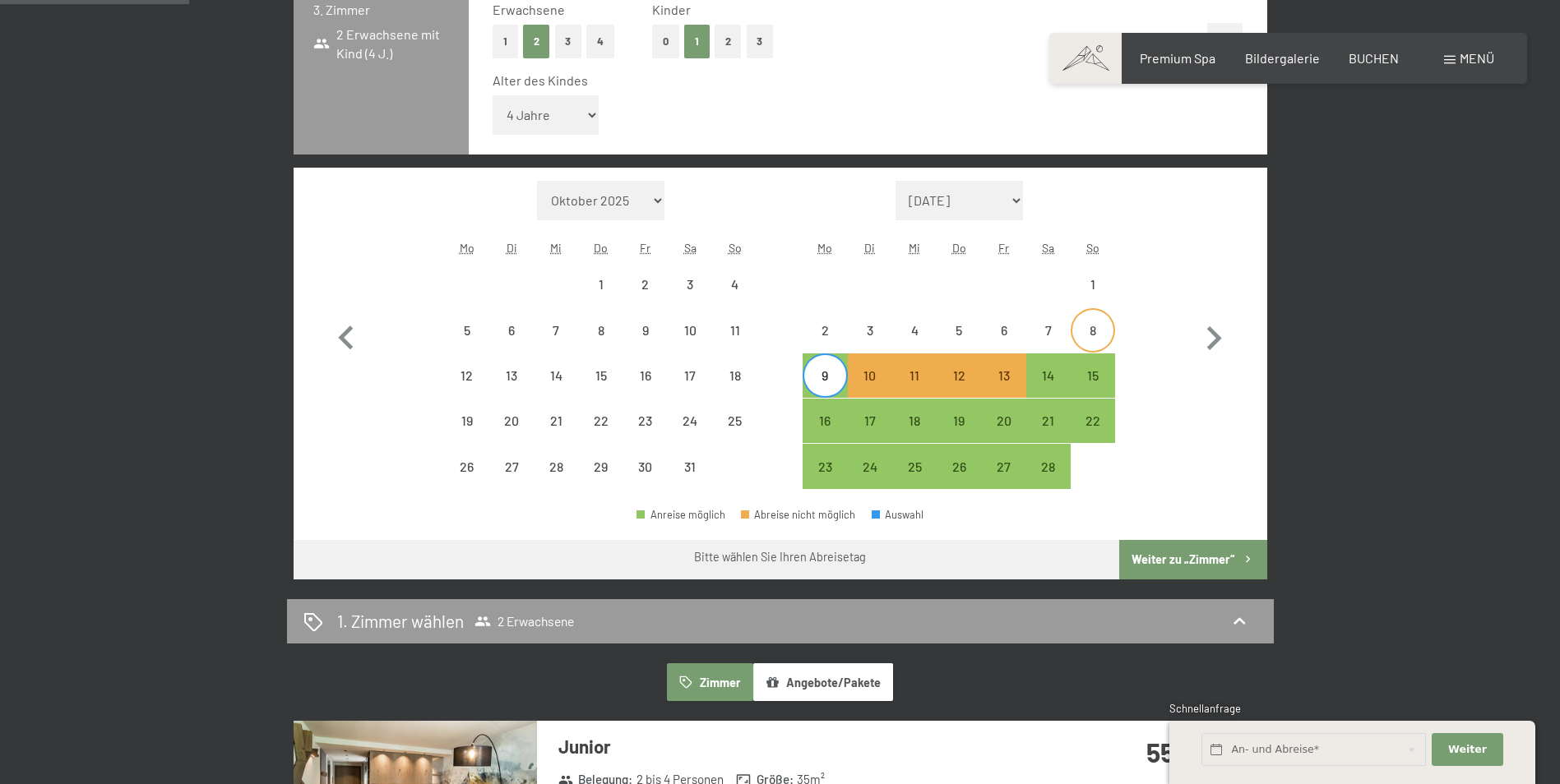
click at [1088, 336] on div "8" at bounding box center [1093, 345] width 41 height 41
select select "[DATE]"
click at [999, 341] on div "6" at bounding box center [1003, 345] width 41 height 41
select select "[DATE]"
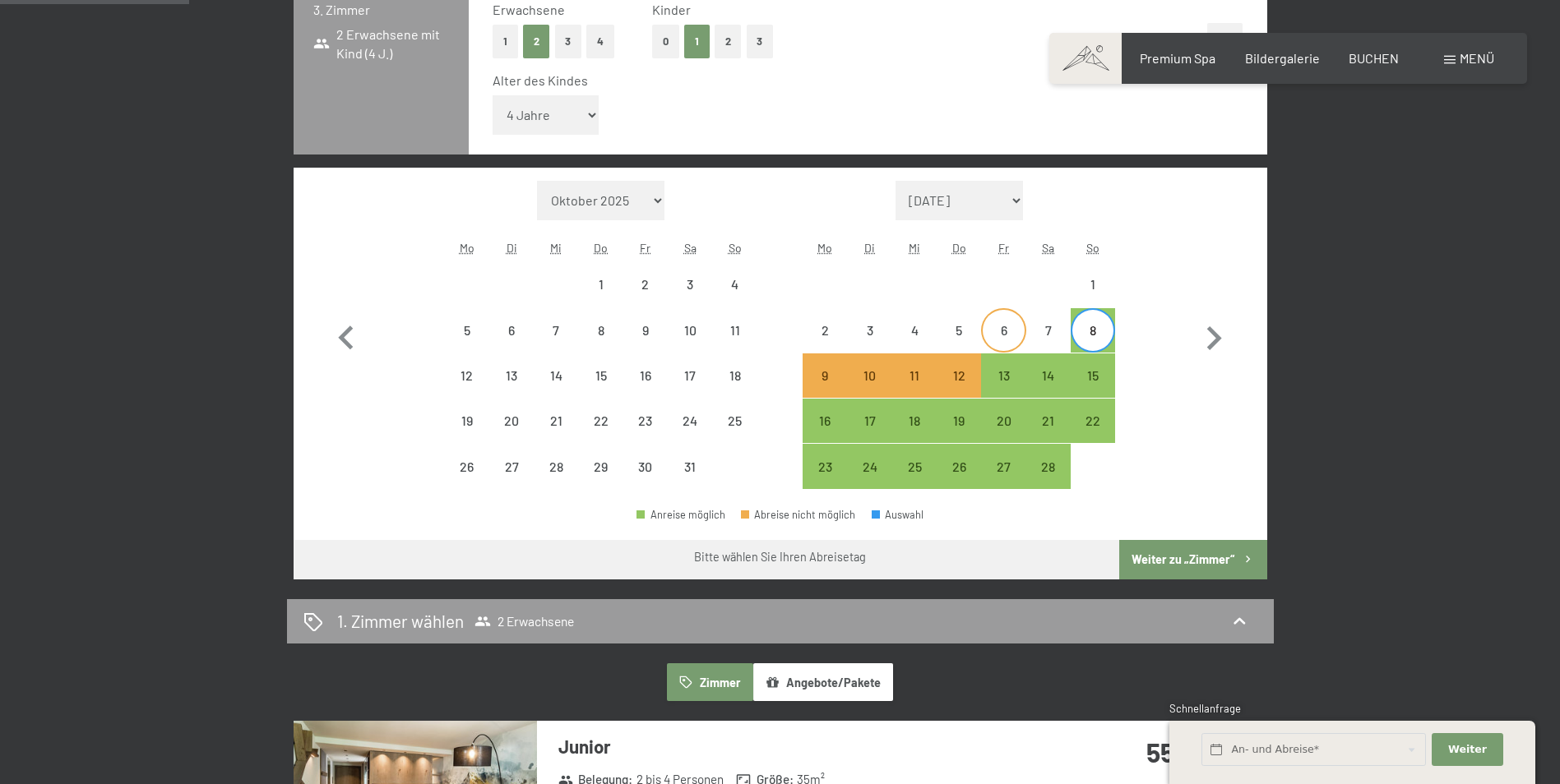
select select "[DATE]"
click at [958, 338] on div "5" at bounding box center [959, 345] width 41 height 41
select select "[DATE]"
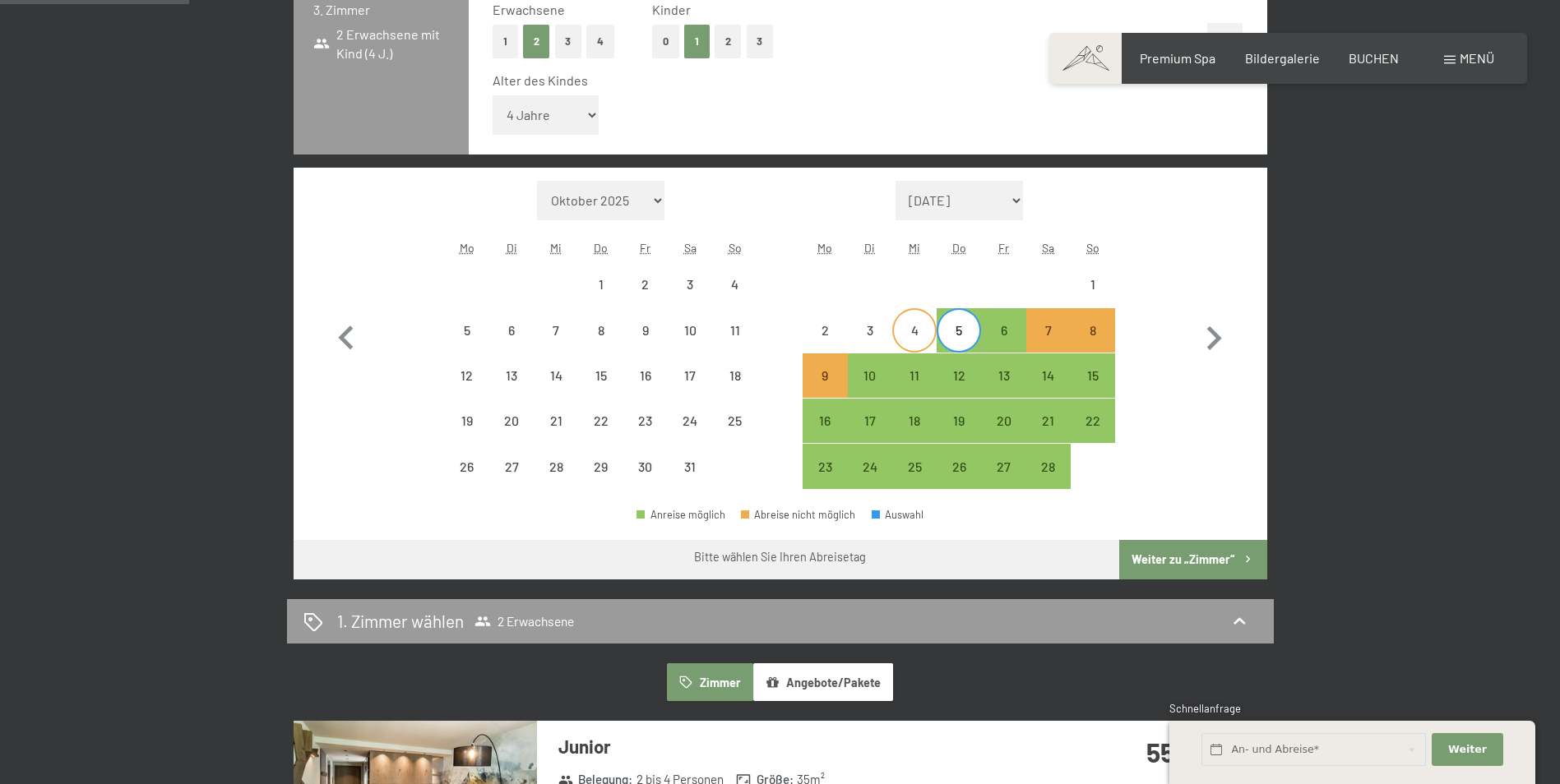
click at [916, 338] on div "4" at bounding box center [914, 345] width 41 height 41
select select "[DATE]"
click at [841, 339] on div "2" at bounding box center [825, 345] width 41 height 41
select select "[DATE]"
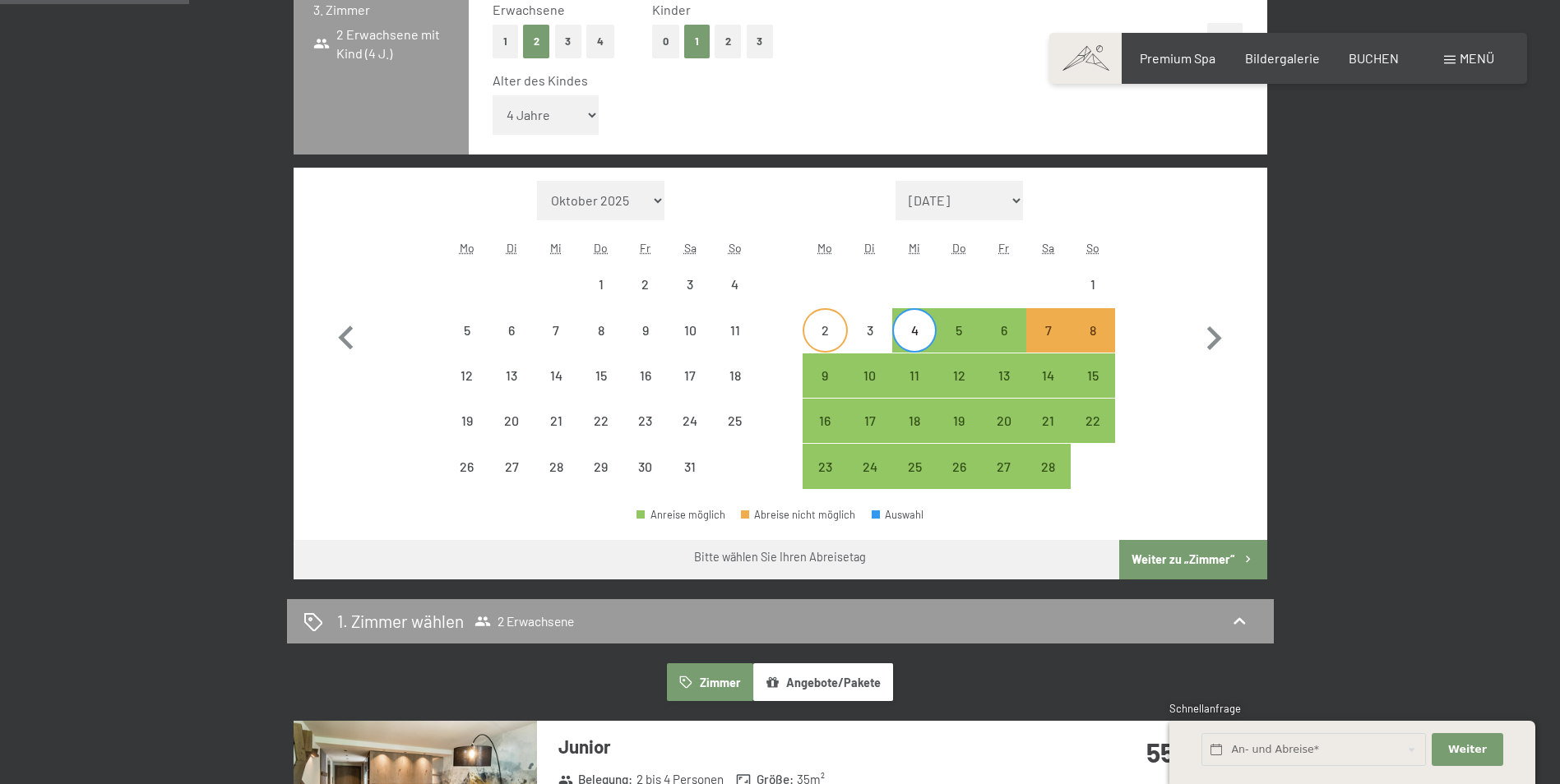
select select "[DATE]"
click at [964, 340] on div "5" at bounding box center [959, 345] width 41 height 41
select select "[DATE]"
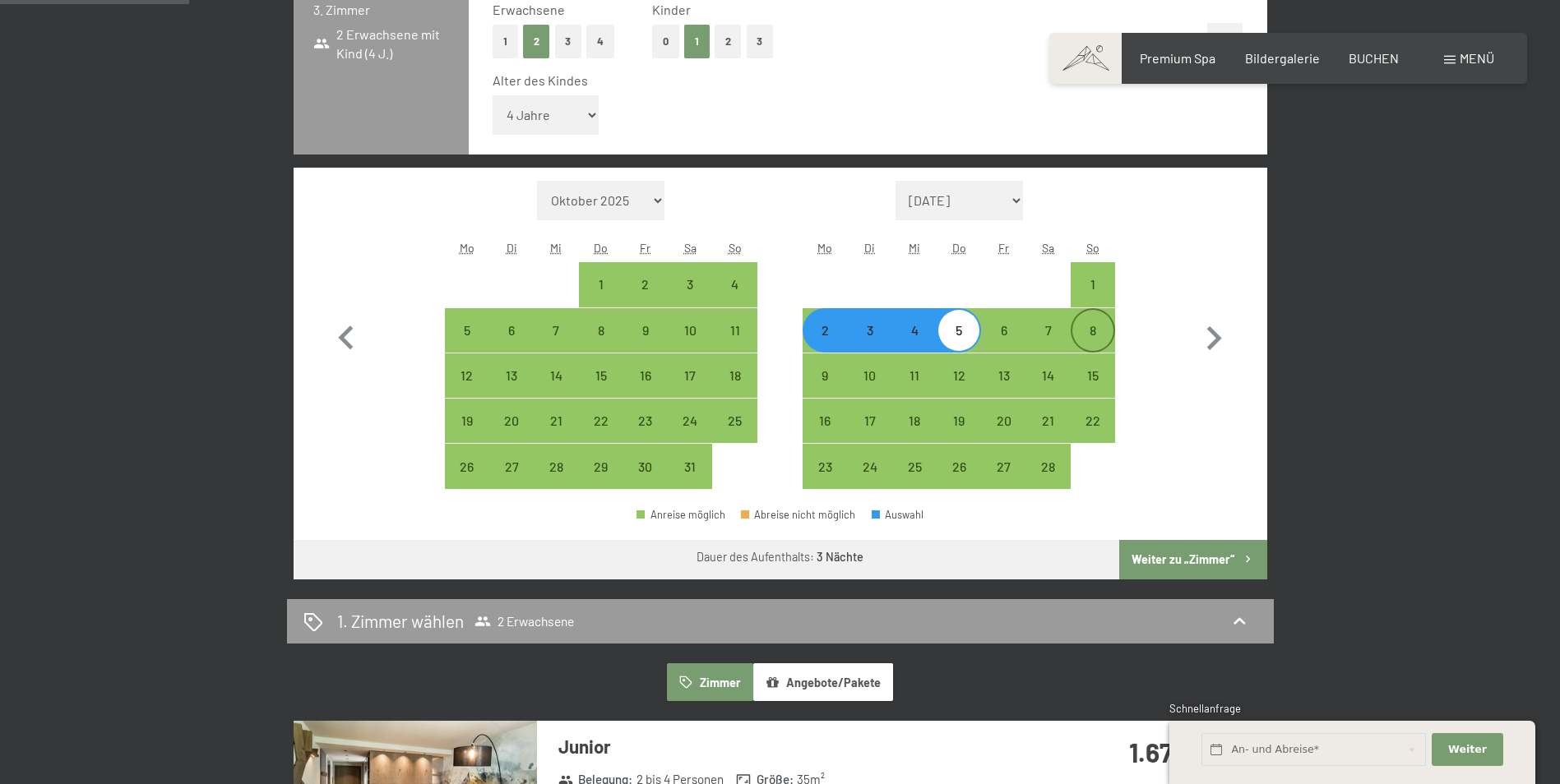
click at [1090, 335] on div "8" at bounding box center [1093, 345] width 41 height 41
select select "[DATE]"
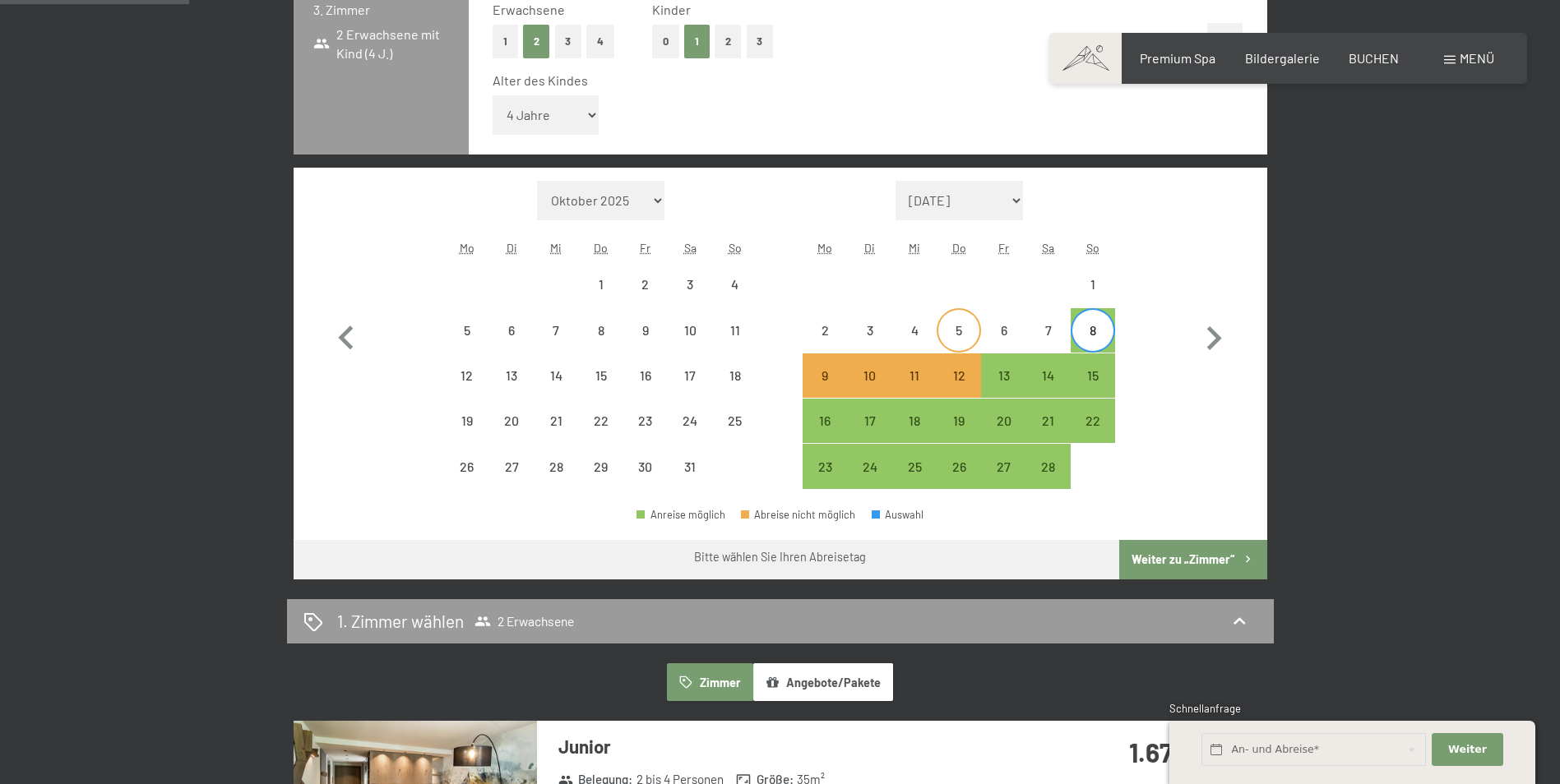
click at [966, 335] on div "5" at bounding box center [959, 345] width 41 height 41
select select "[DATE]"
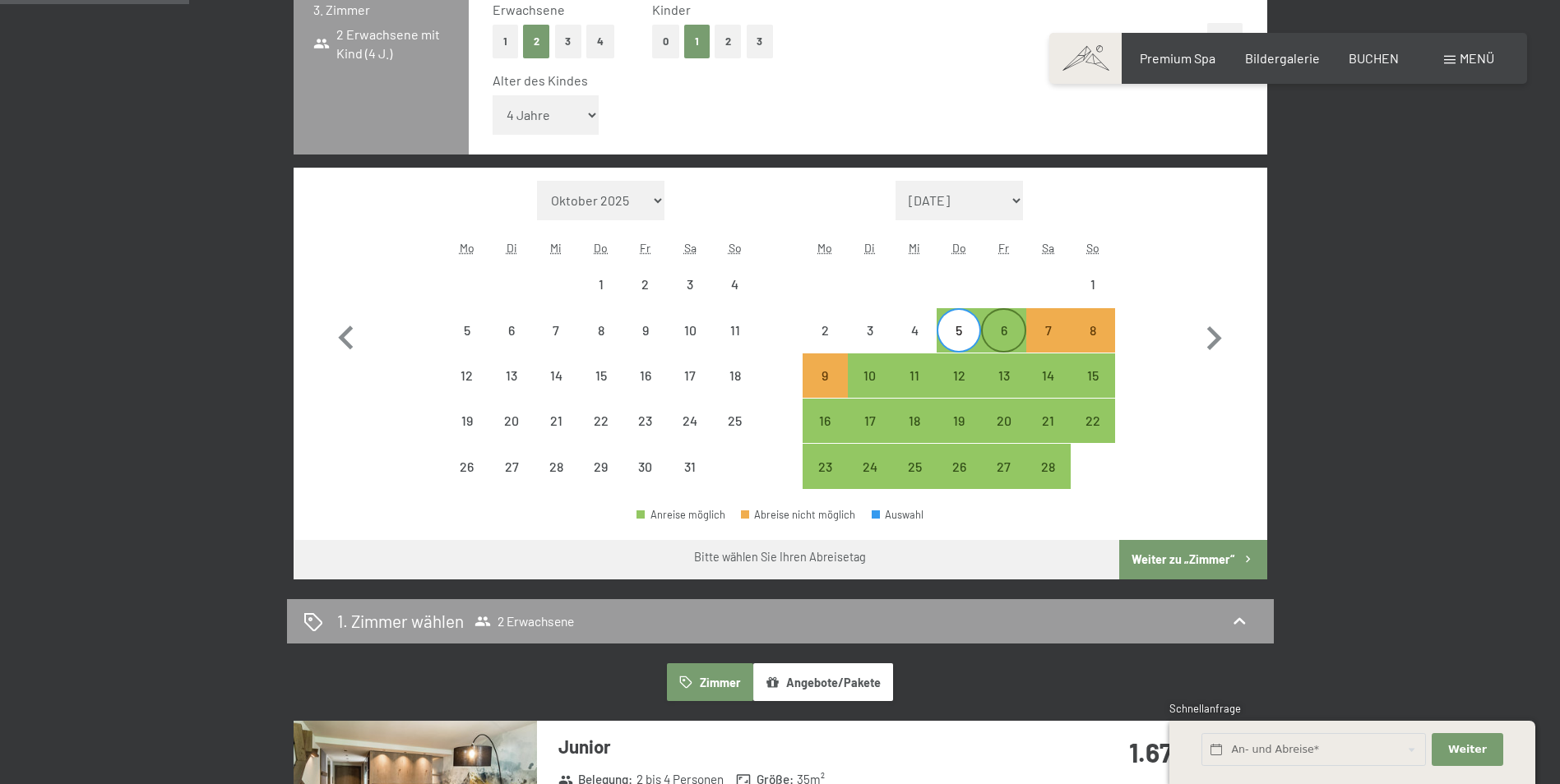
click at [1003, 329] on div "6" at bounding box center [1003, 345] width 41 height 41
select select "[DATE]"
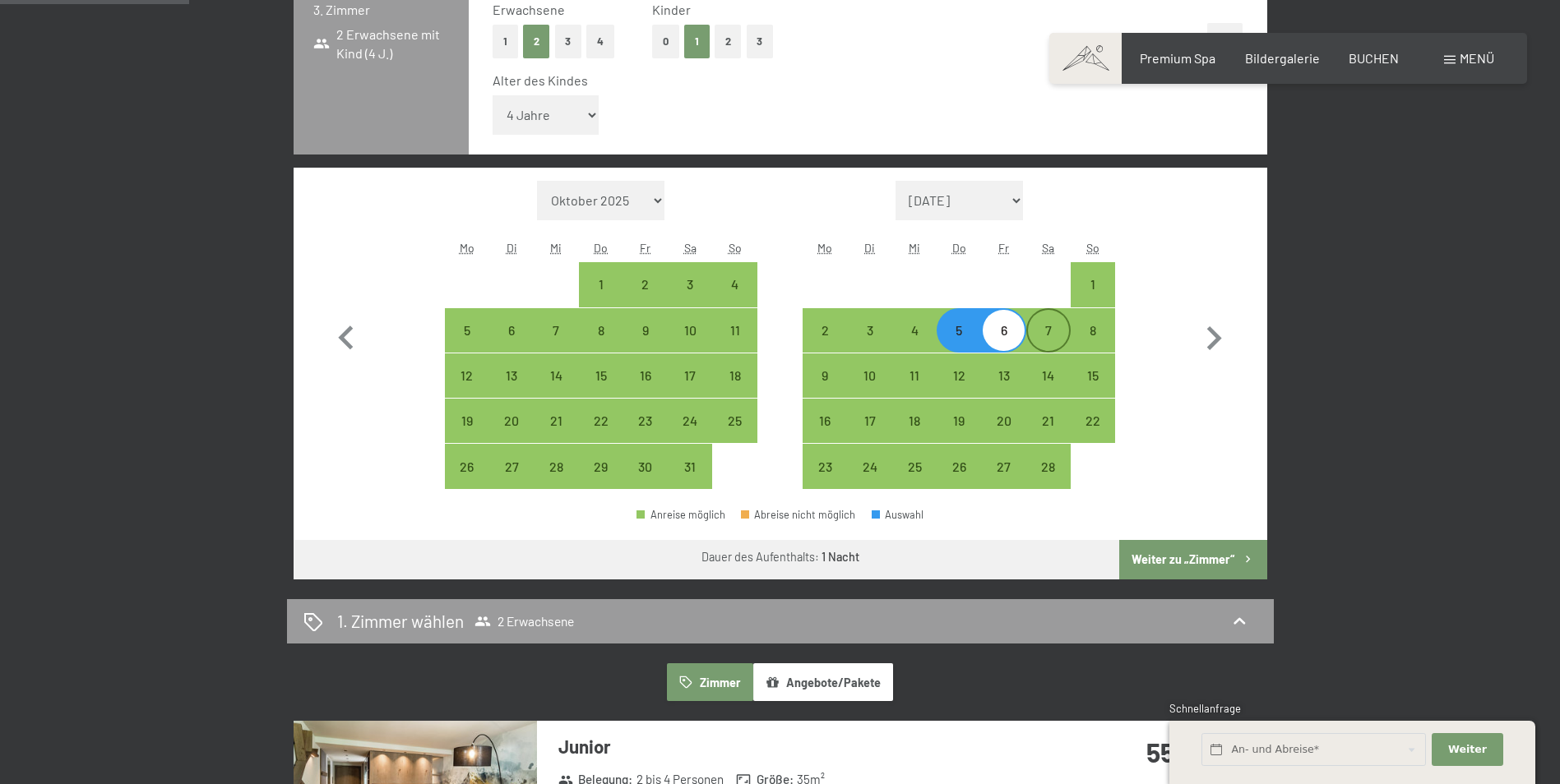
click at [1038, 337] on div "7" at bounding box center [1049, 345] width 41 height 41
select select "[DATE]"
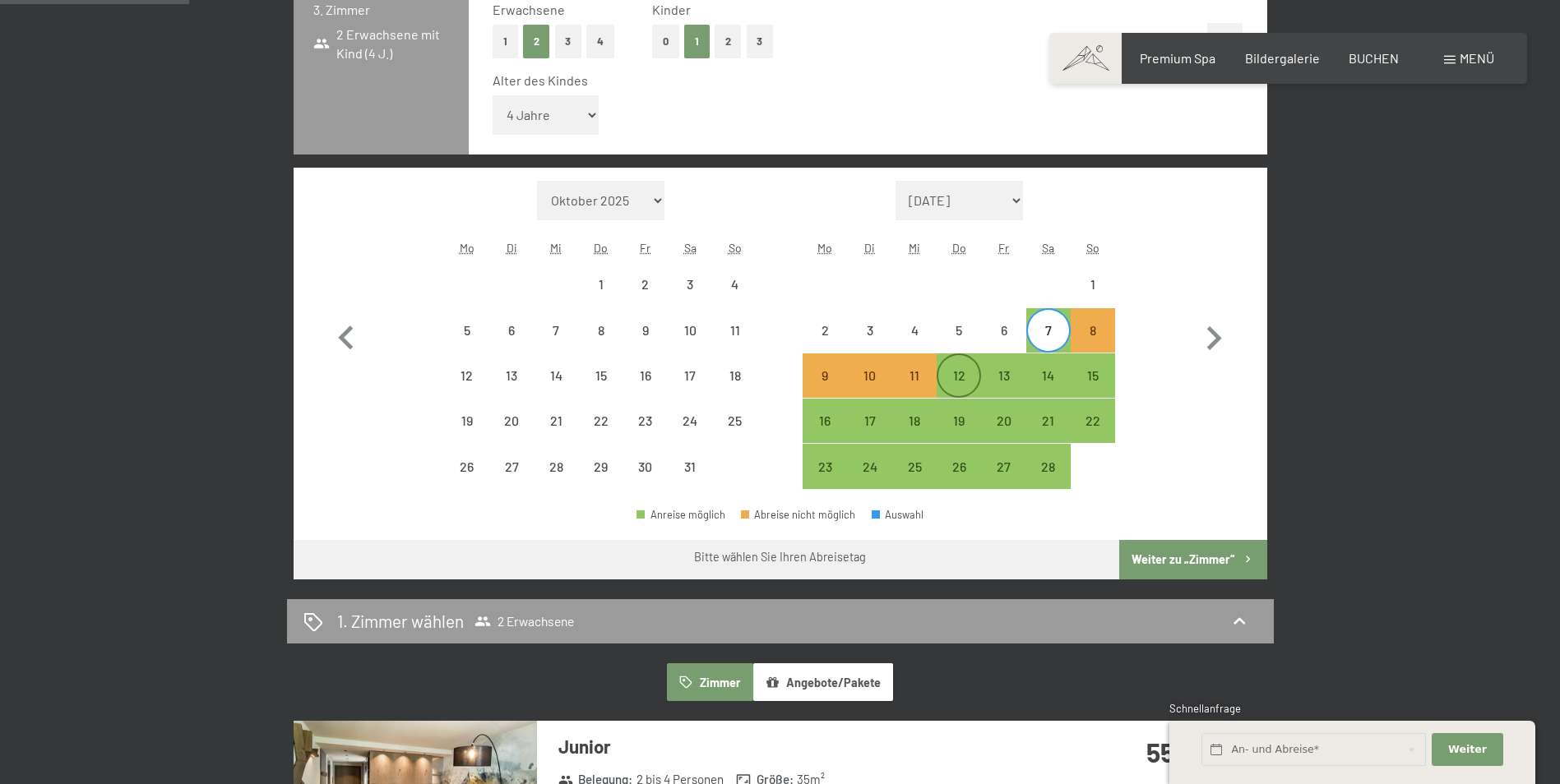
click at [961, 375] on div "12" at bounding box center [959, 390] width 41 height 41
select select "[DATE]"
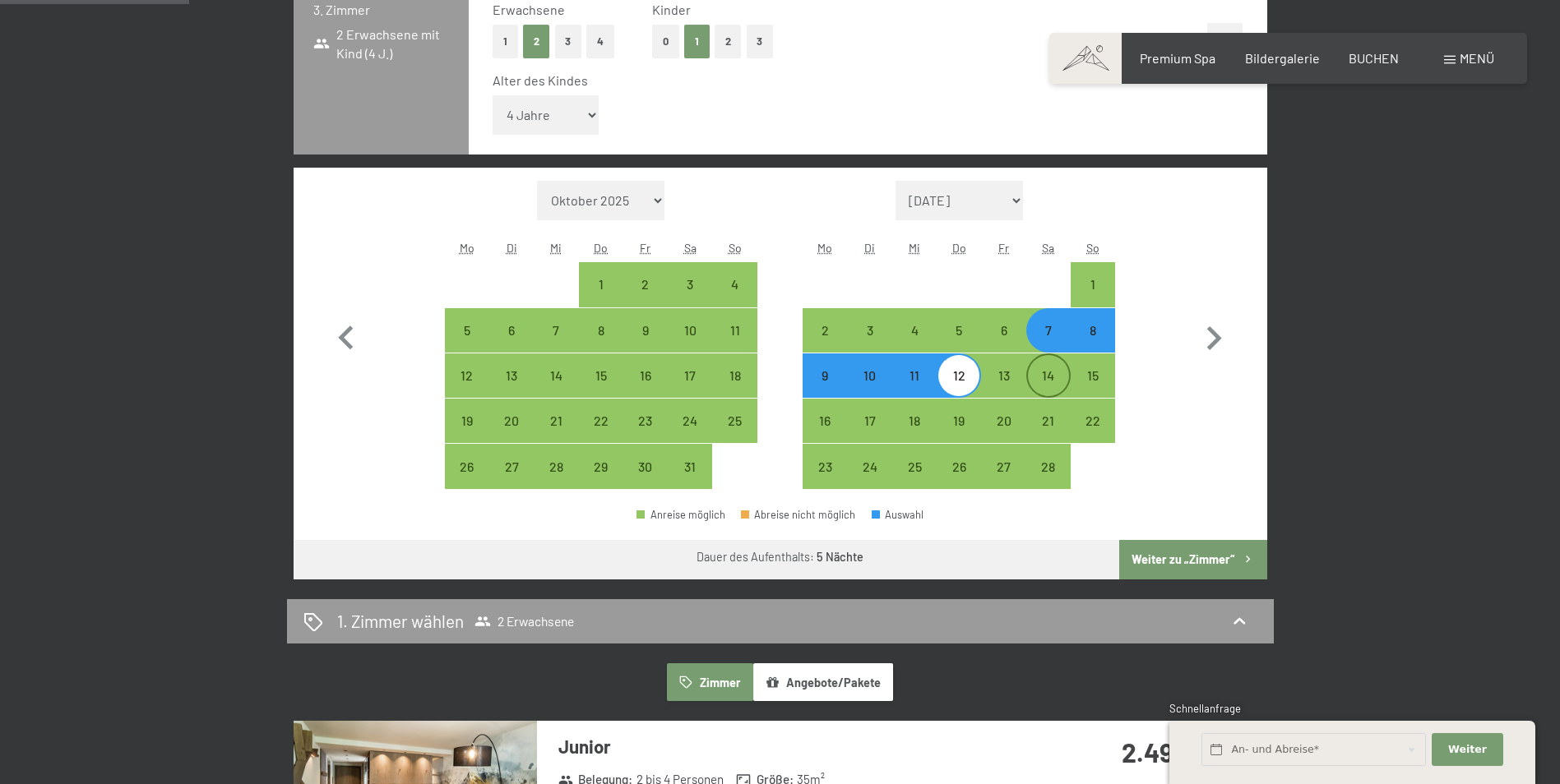
click at [1038, 378] on div "14" at bounding box center [1049, 390] width 41 height 41
select select "[DATE]"
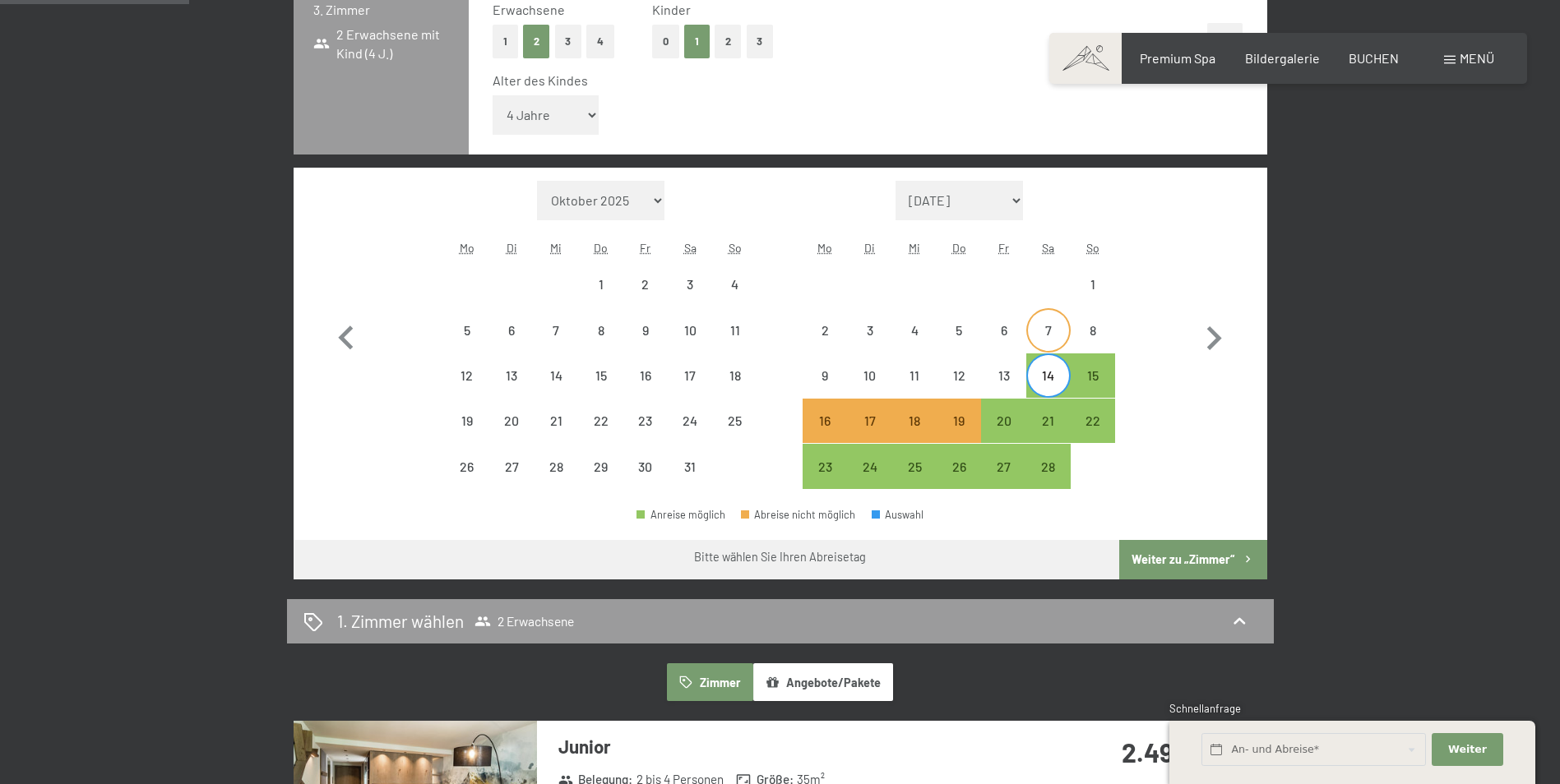
click at [1045, 339] on div "7" at bounding box center [1049, 345] width 41 height 41
select select "[DATE]"
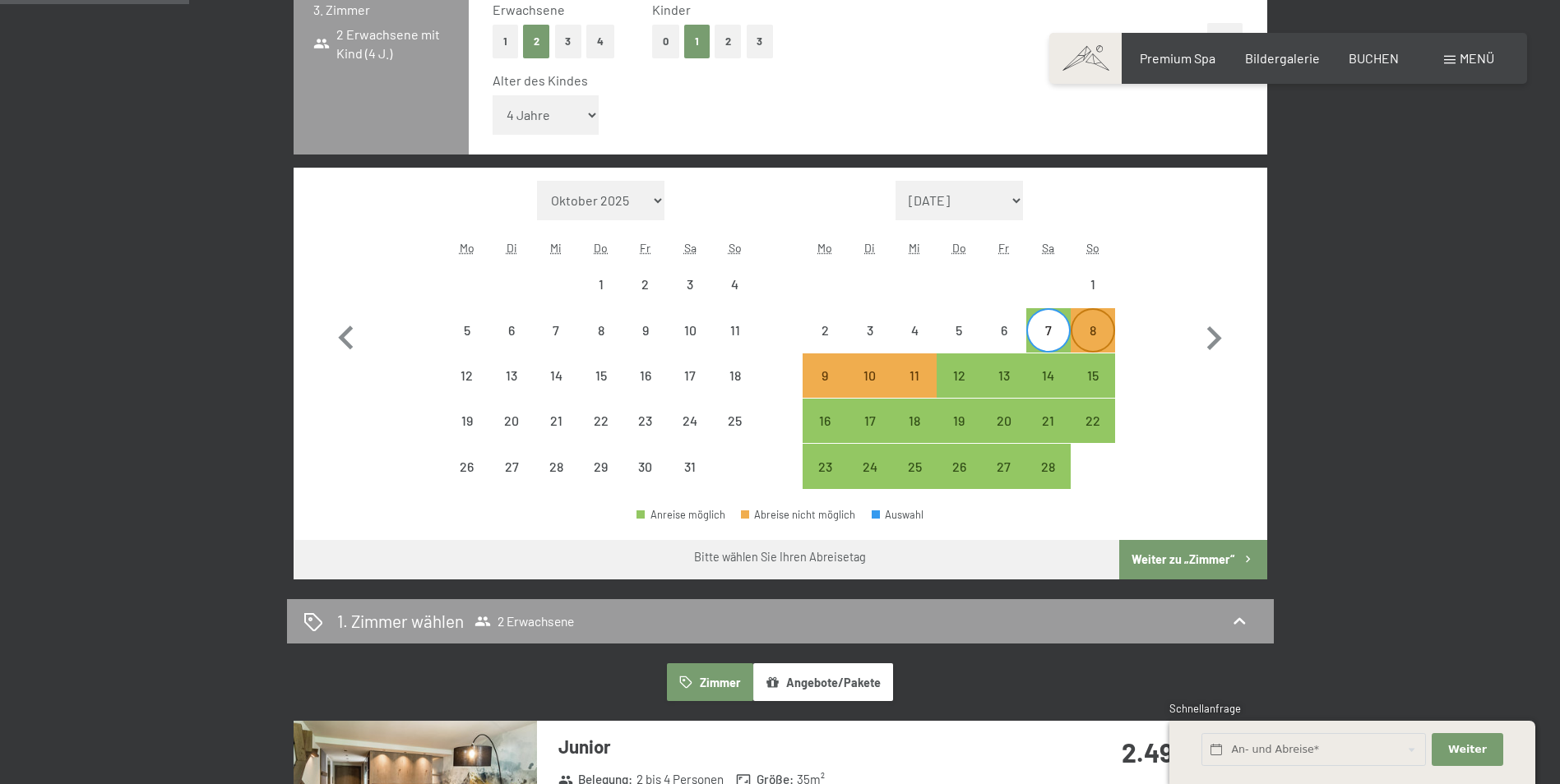
click at [1088, 336] on div "8" at bounding box center [1093, 345] width 41 height 41
select select "[DATE]"
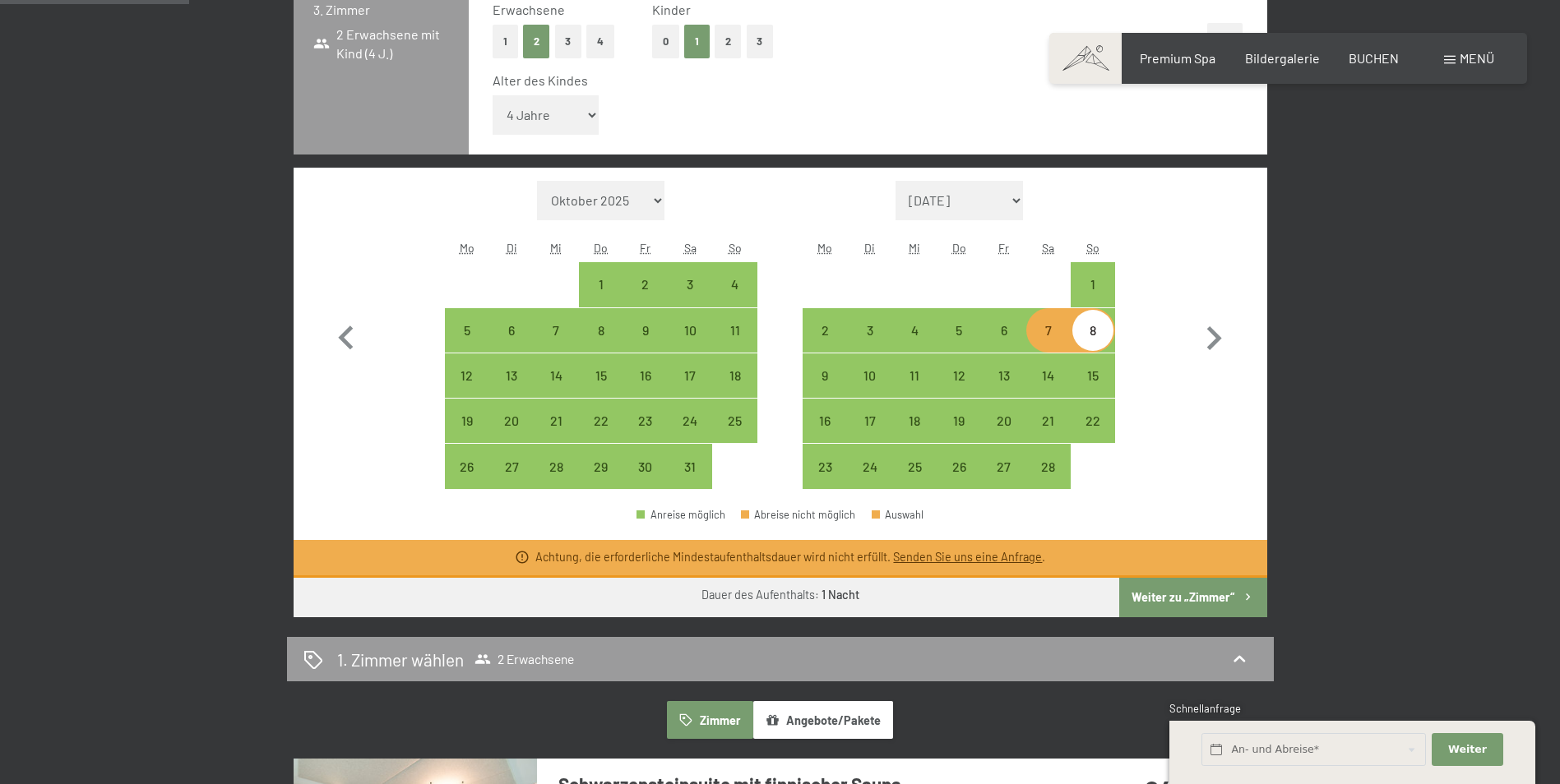
click at [1048, 341] on div "7" at bounding box center [1049, 345] width 41 height 41
select select "[DATE]"
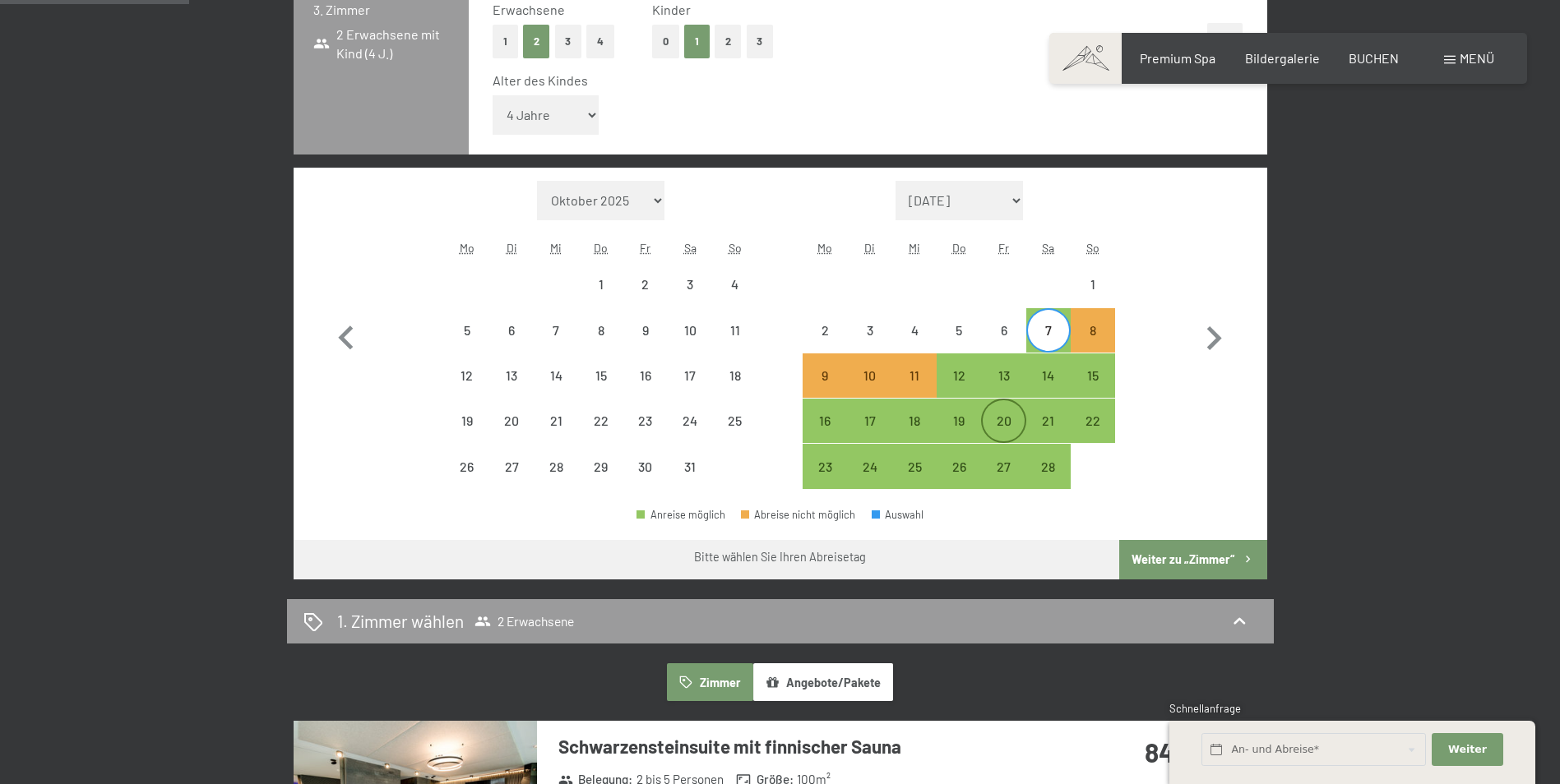
click at [997, 414] on div "20" at bounding box center [1003, 435] width 41 height 41
select select "[DATE]"
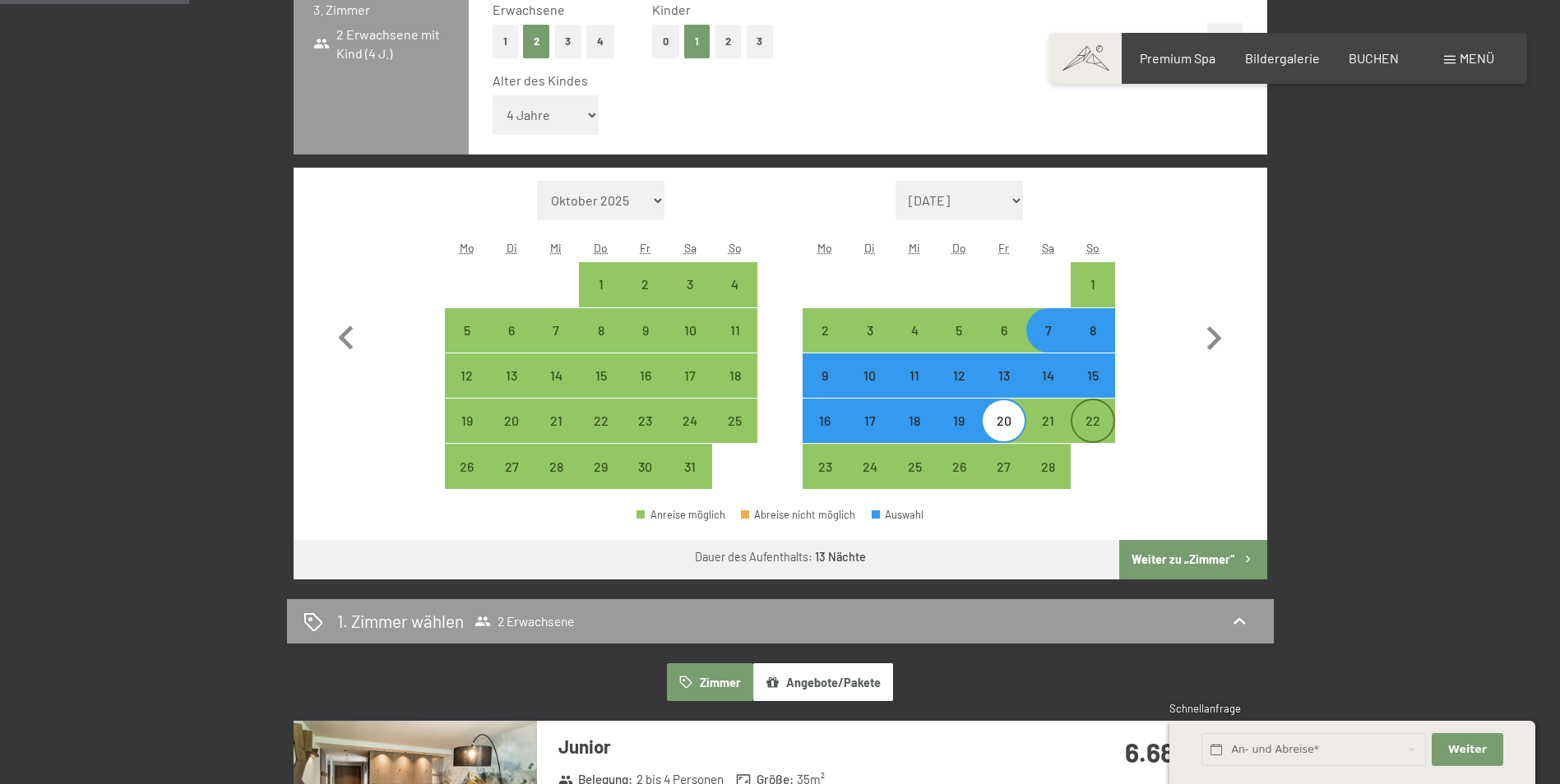
click at [1082, 420] on div "22" at bounding box center [1093, 435] width 41 height 41
select select "[DATE]"
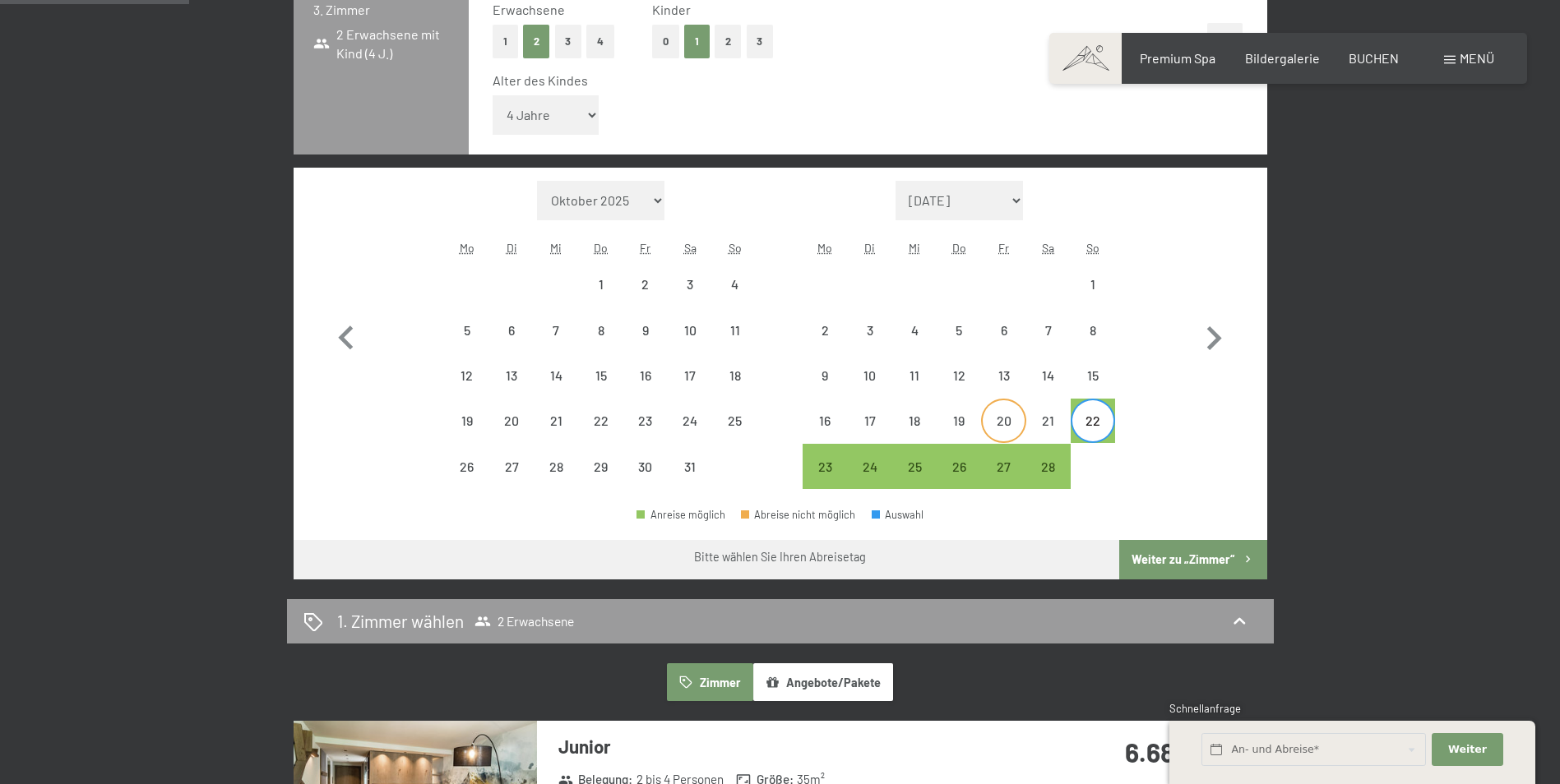
click at [992, 421] on div "20" at bounding box center [1003, 435] width 41 height 41
select select "[DATE]"
click at [1086, 420] on div "22" at bounding box center [1093, 435] width 41 height 41
select select "[DATE]"
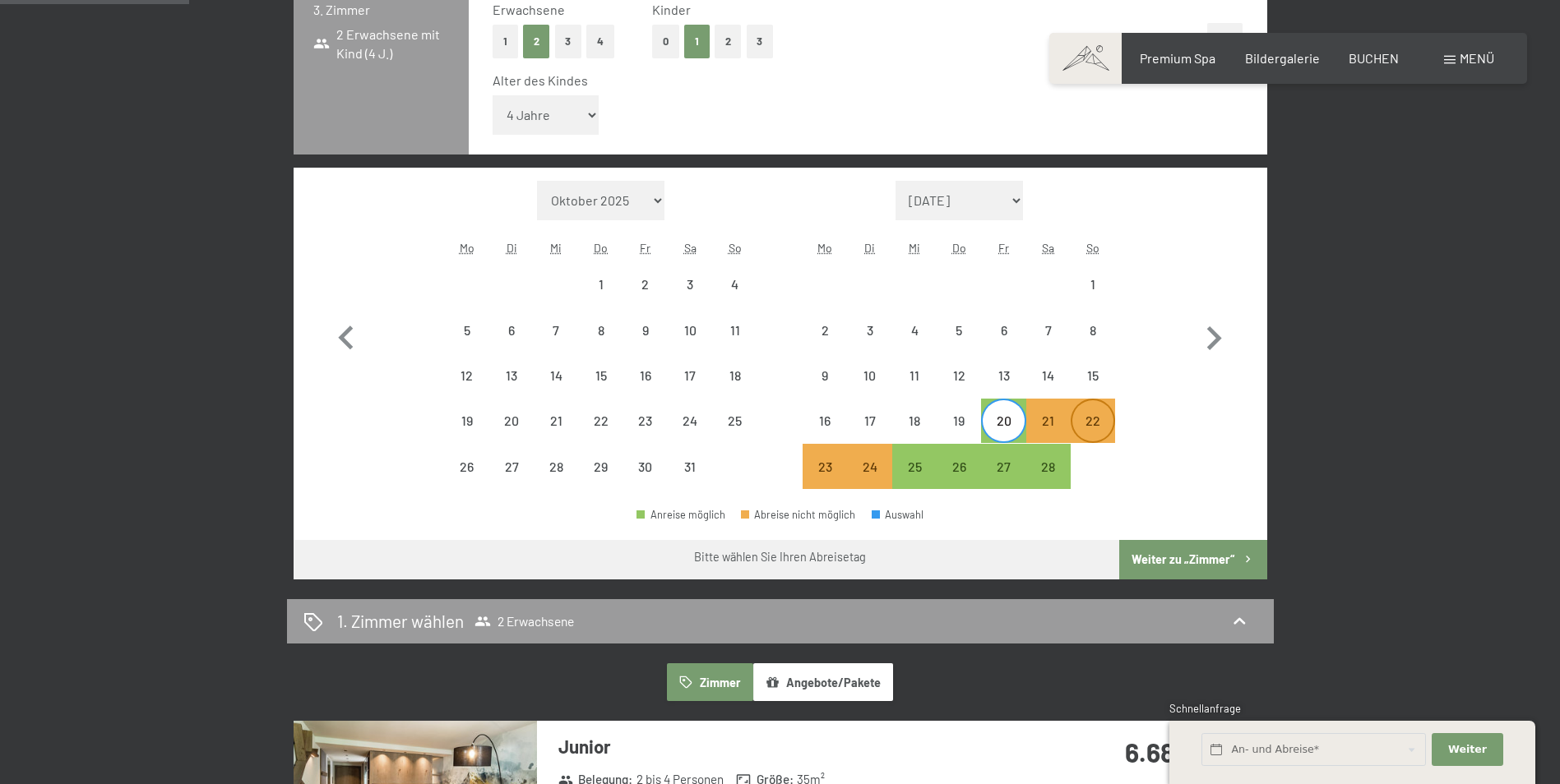
select select "[DATE]"
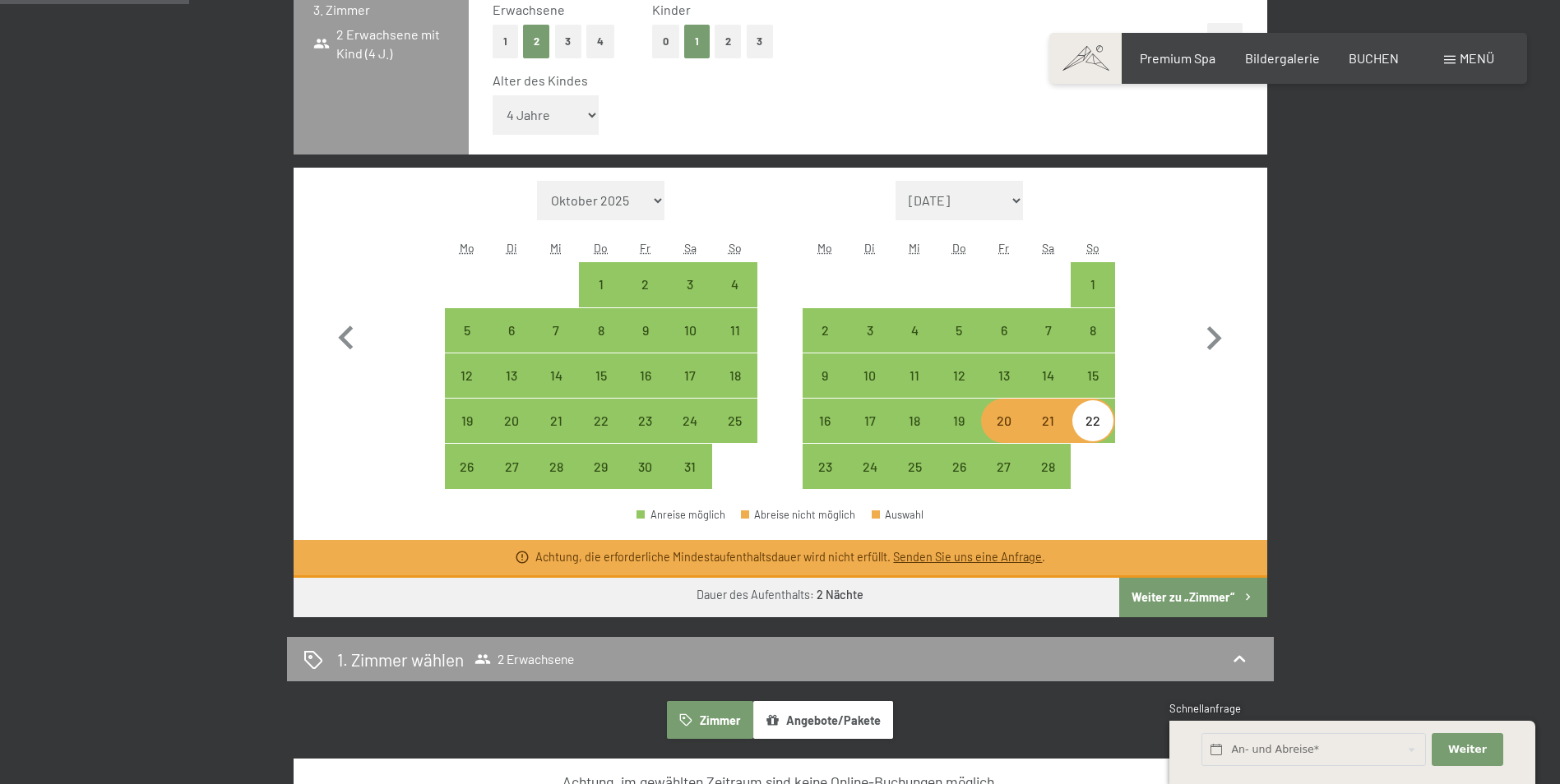
click at [994, 421] on div "20" at bounding box center [1003, 435] width 41 height 41
select select "[DATE]"
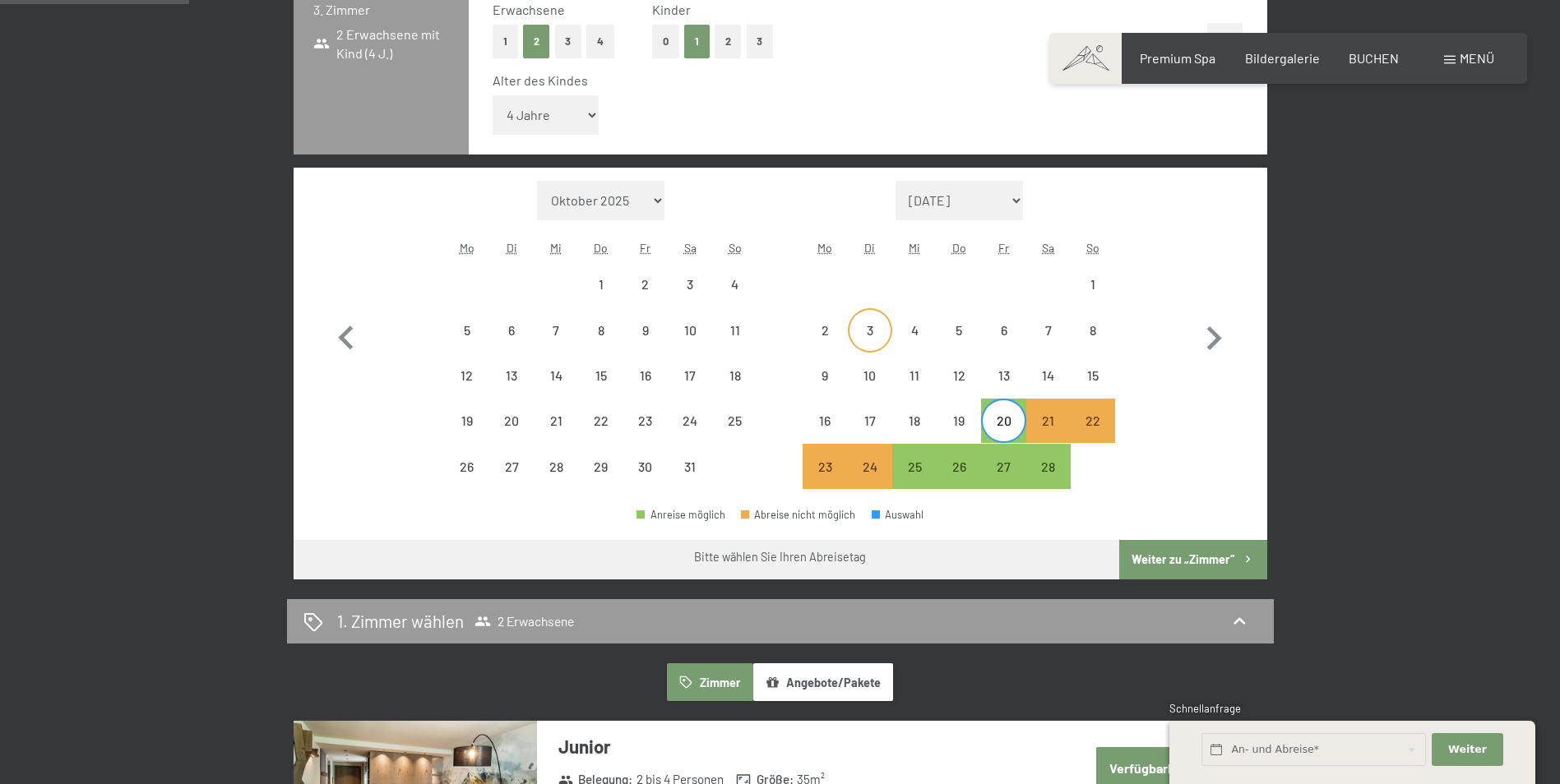
click at [871, 335] on div "3" at bounding box center [870, 345] width 41 height 41
select select "[DATE]"
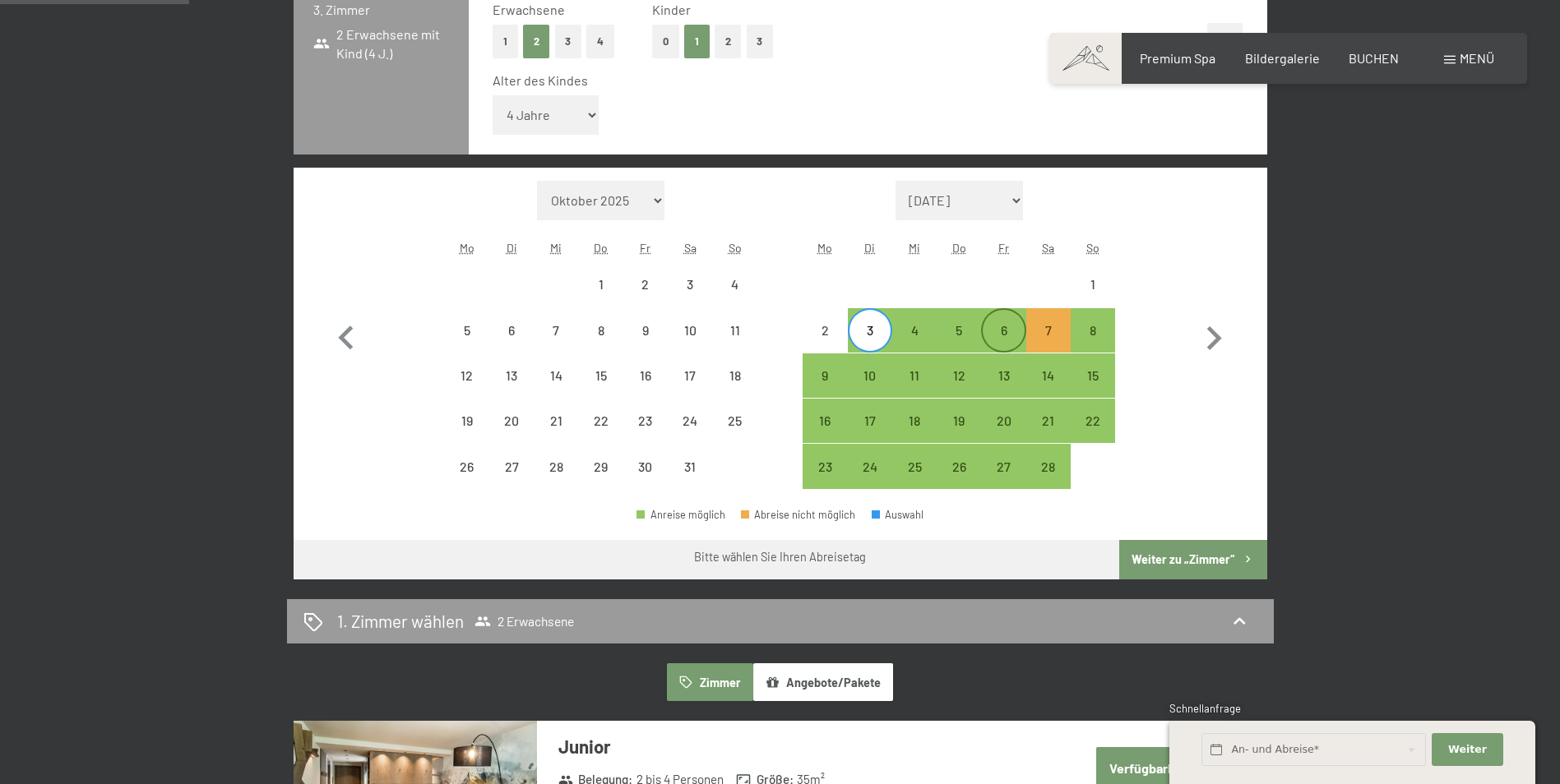
click at [997, 335] on div "6" at bounding box center [1003, 345] width 41 height 41
select select "[DATE]"
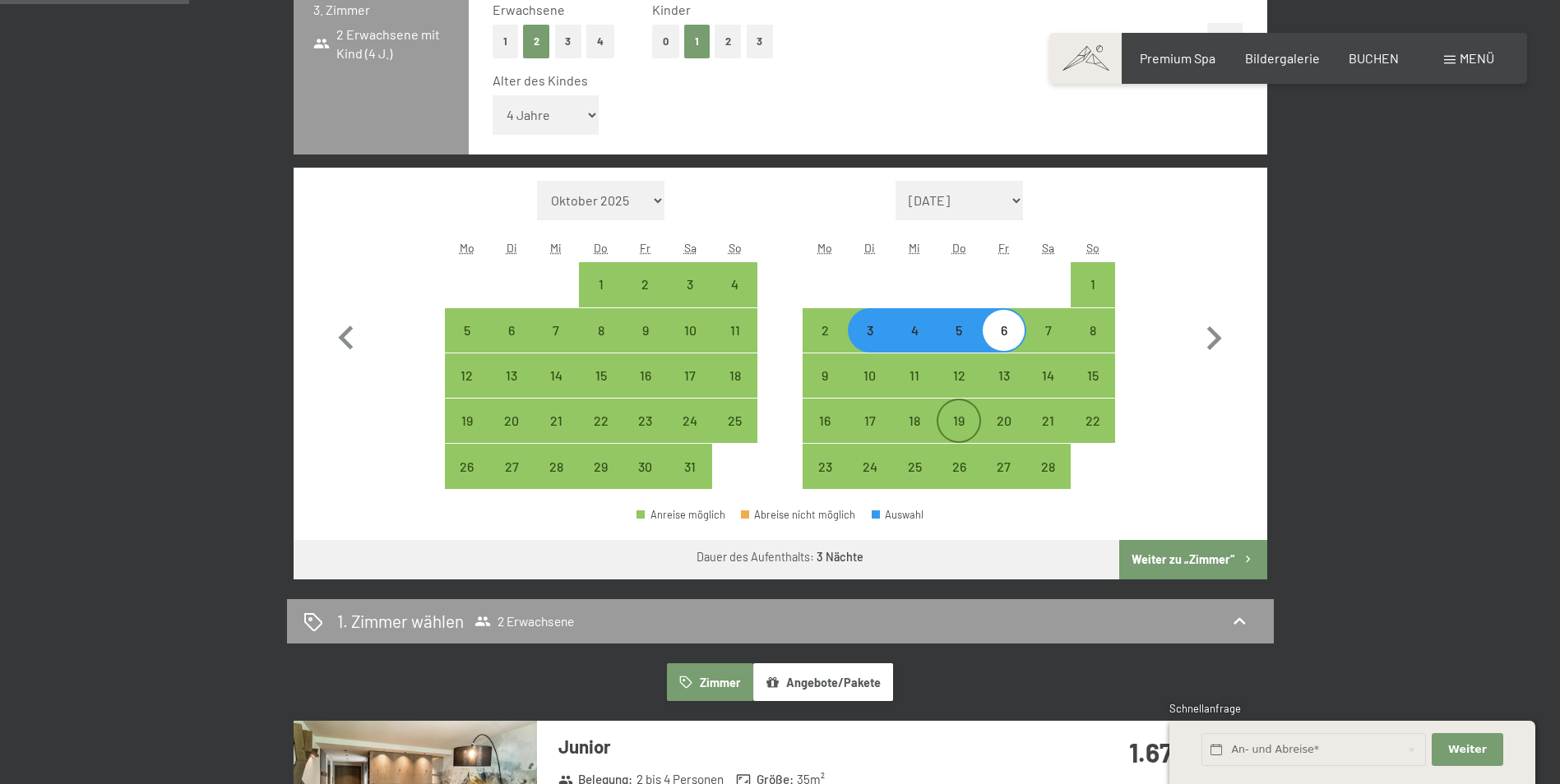
click at [962, 414] on div "19" at bounding box center [959, 435] width 41 height 41
select select "[DATE]"
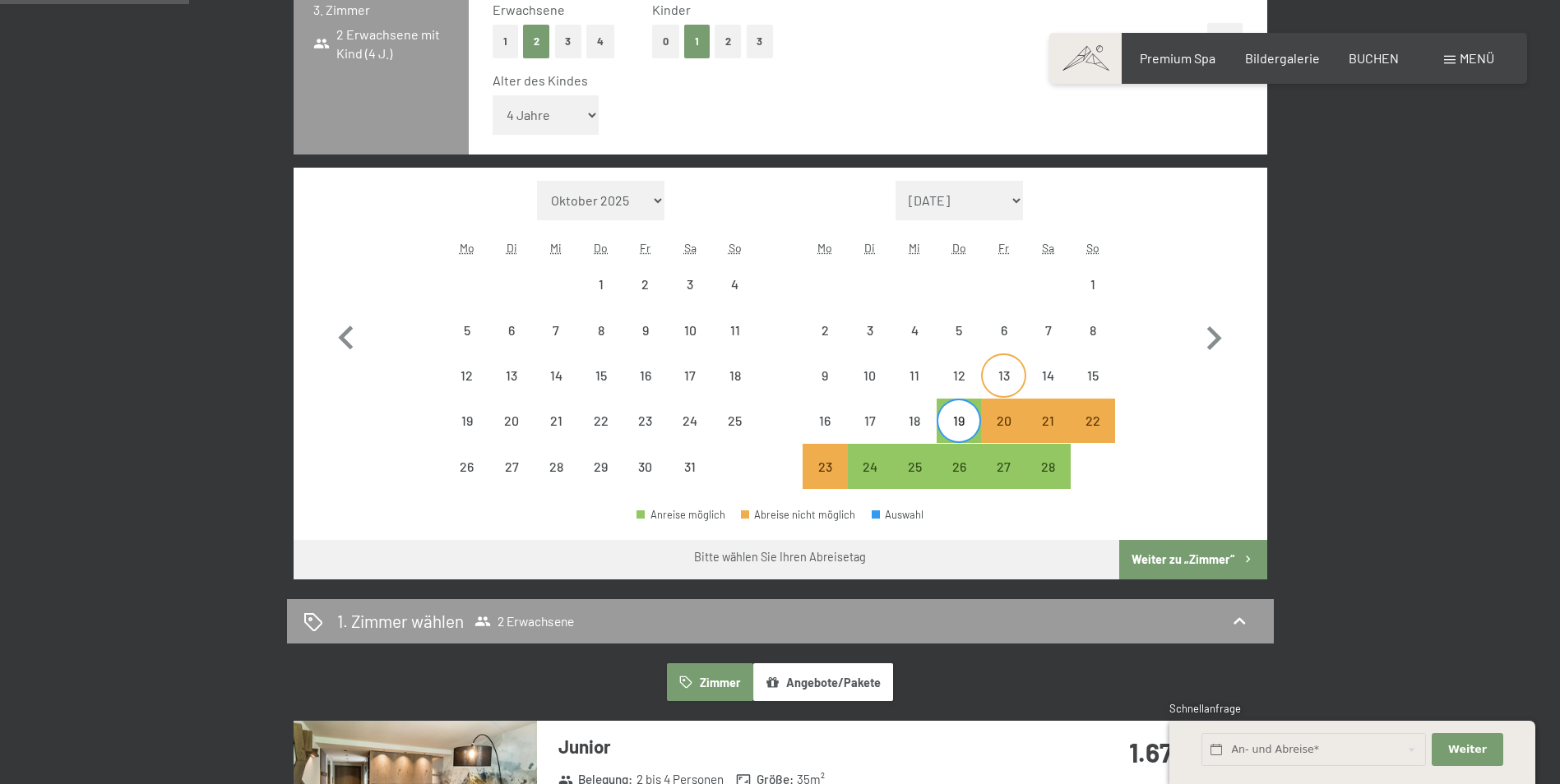
click at [1010, 384] on div "13" at bounding box center [1003, 390] width 41 height 41
select select "[DATE]"
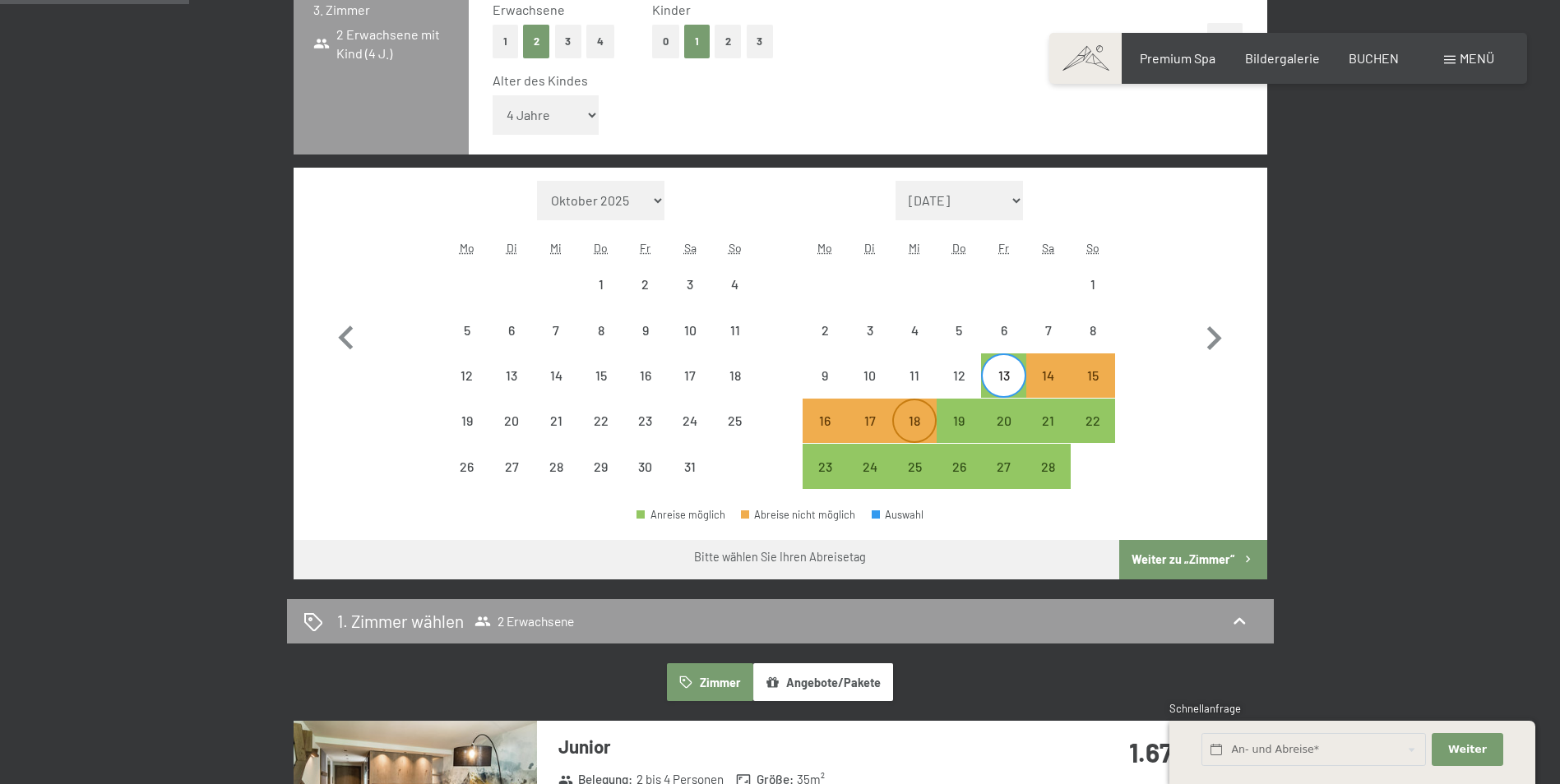
click at [930, 424] on div "18" at bounding box center [914, 435] width 41 height 41
select select "[DATE]"
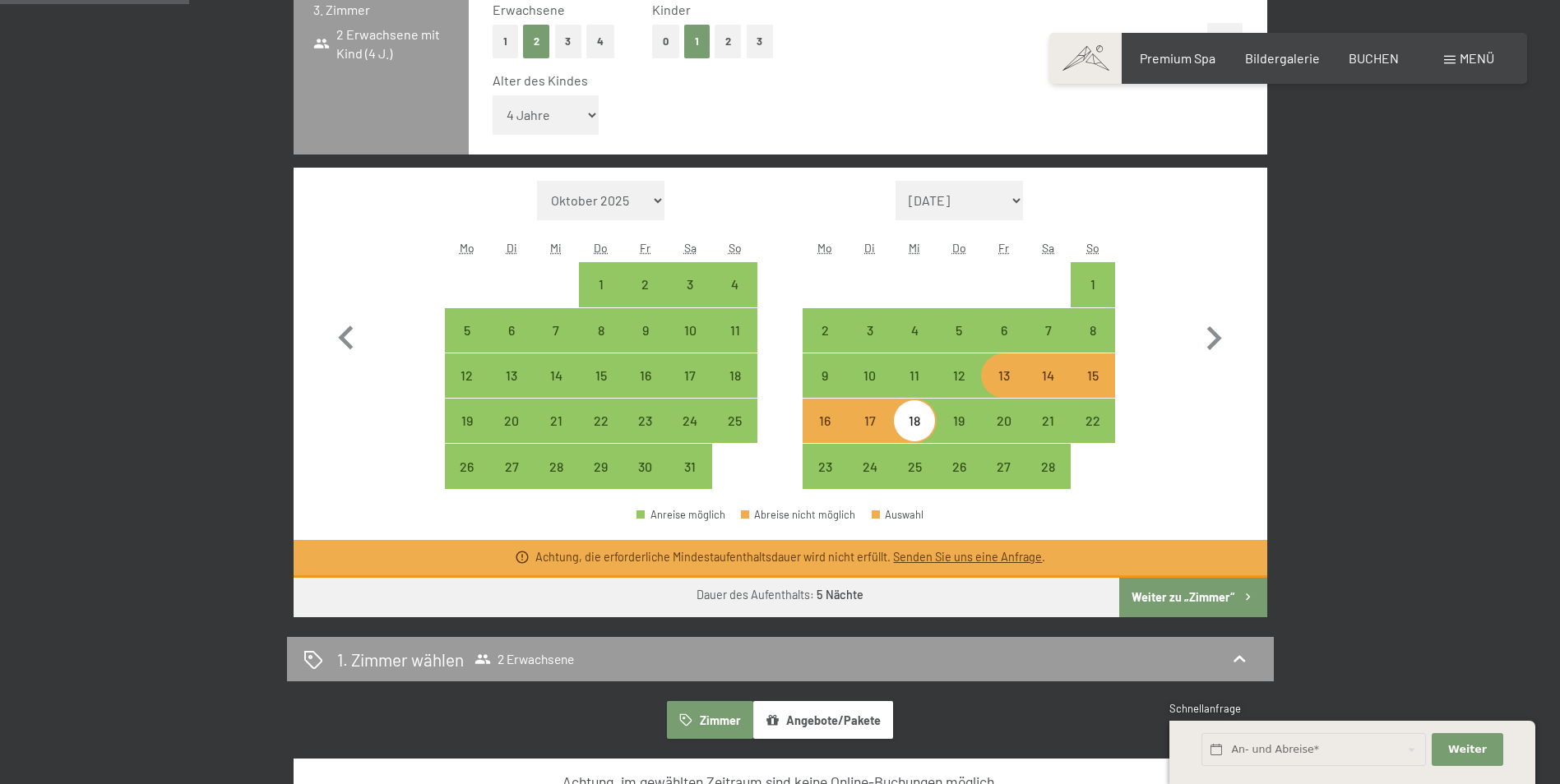
click at [997, 378] on div "13" at bounding box center [1003, 390] width 41 height 41
select select "[DATE]"
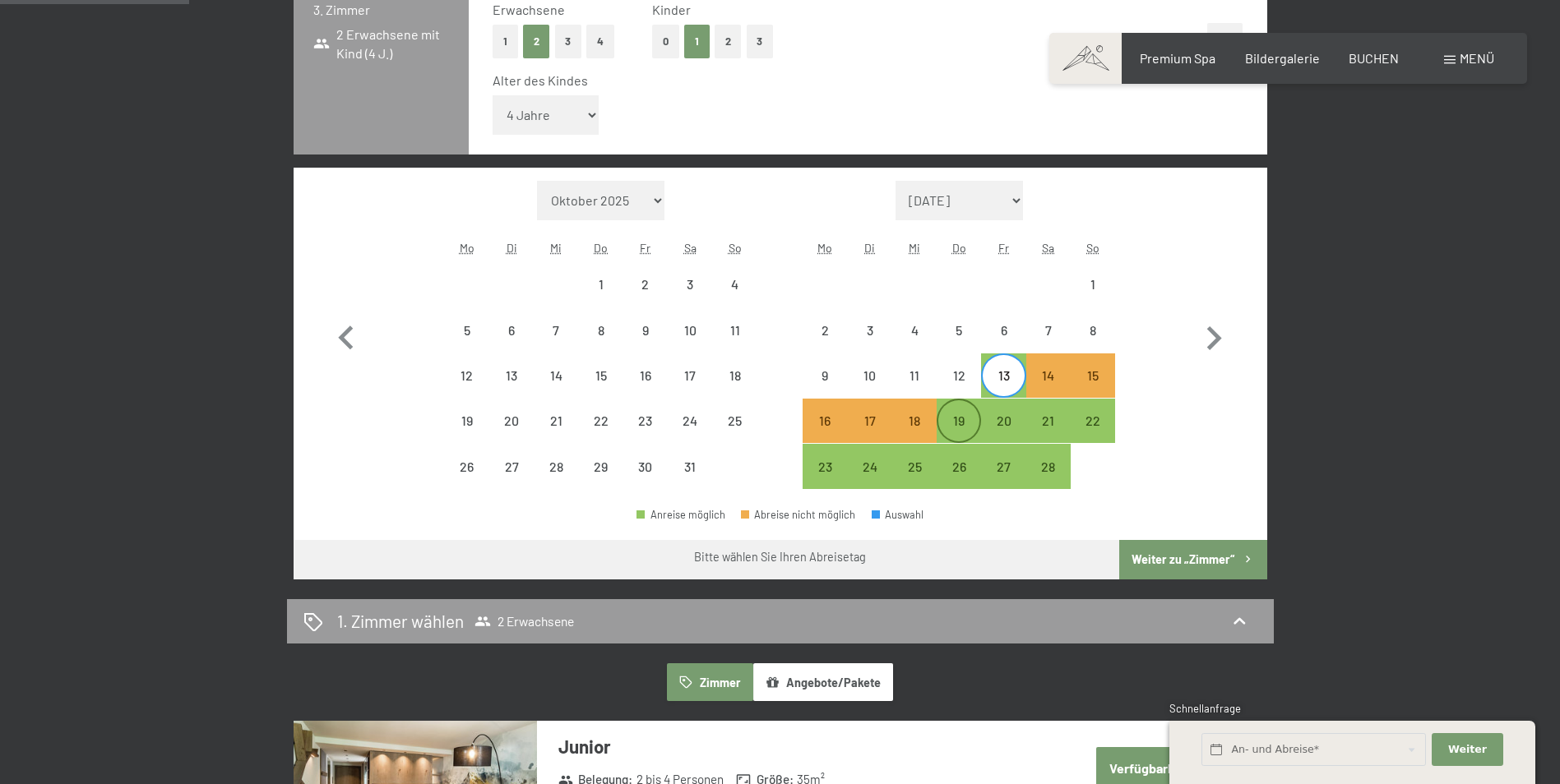
click at [951, 424] on div "19" at bounding box center [959, 435] width 41 height 41
select select "[DATE]"
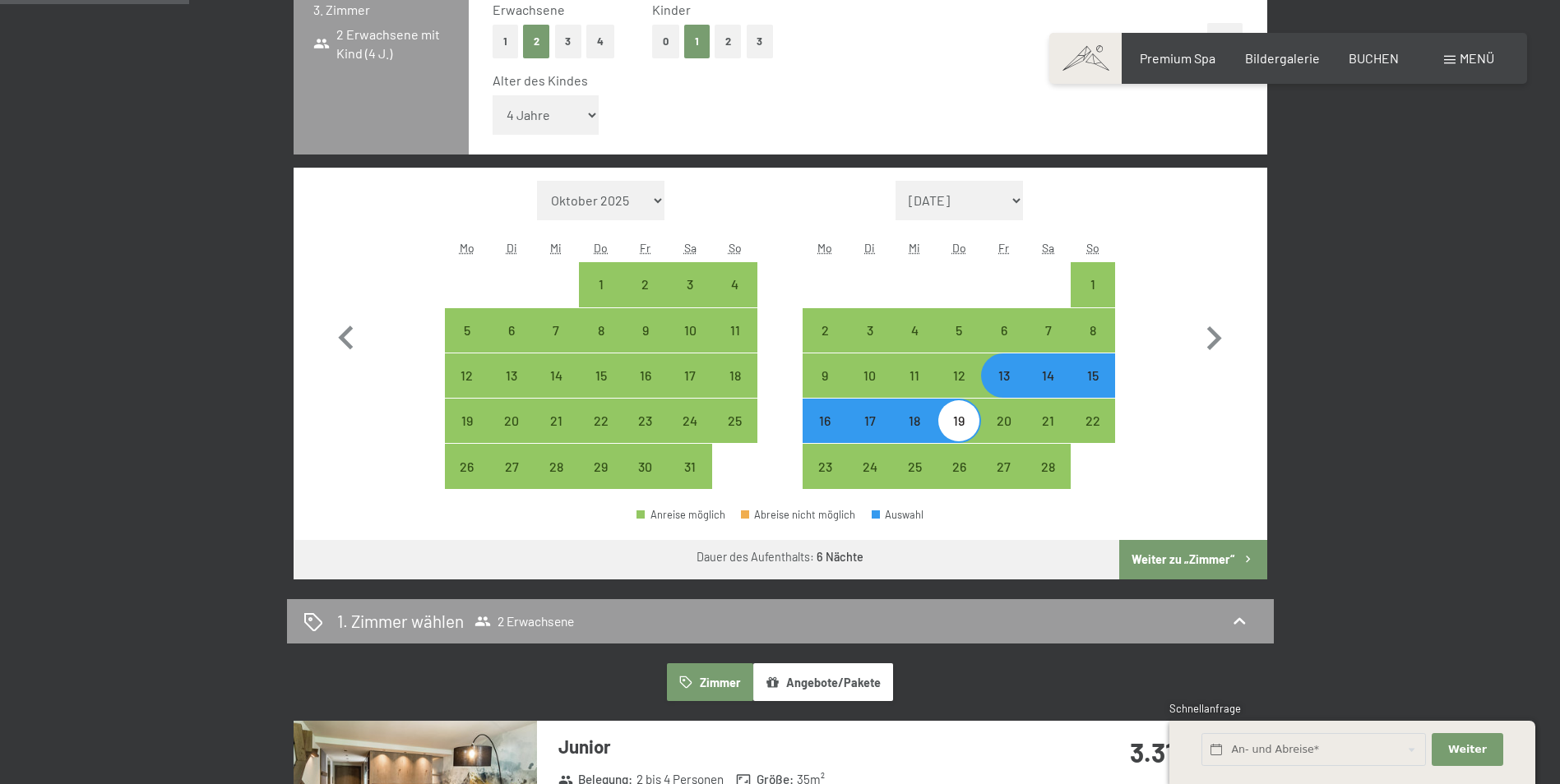
click at [1168, 558] on button "Weiter zu „Zimmer“" at bounding box center [1194, 560] width 148 height 39
select select "[DATE]"
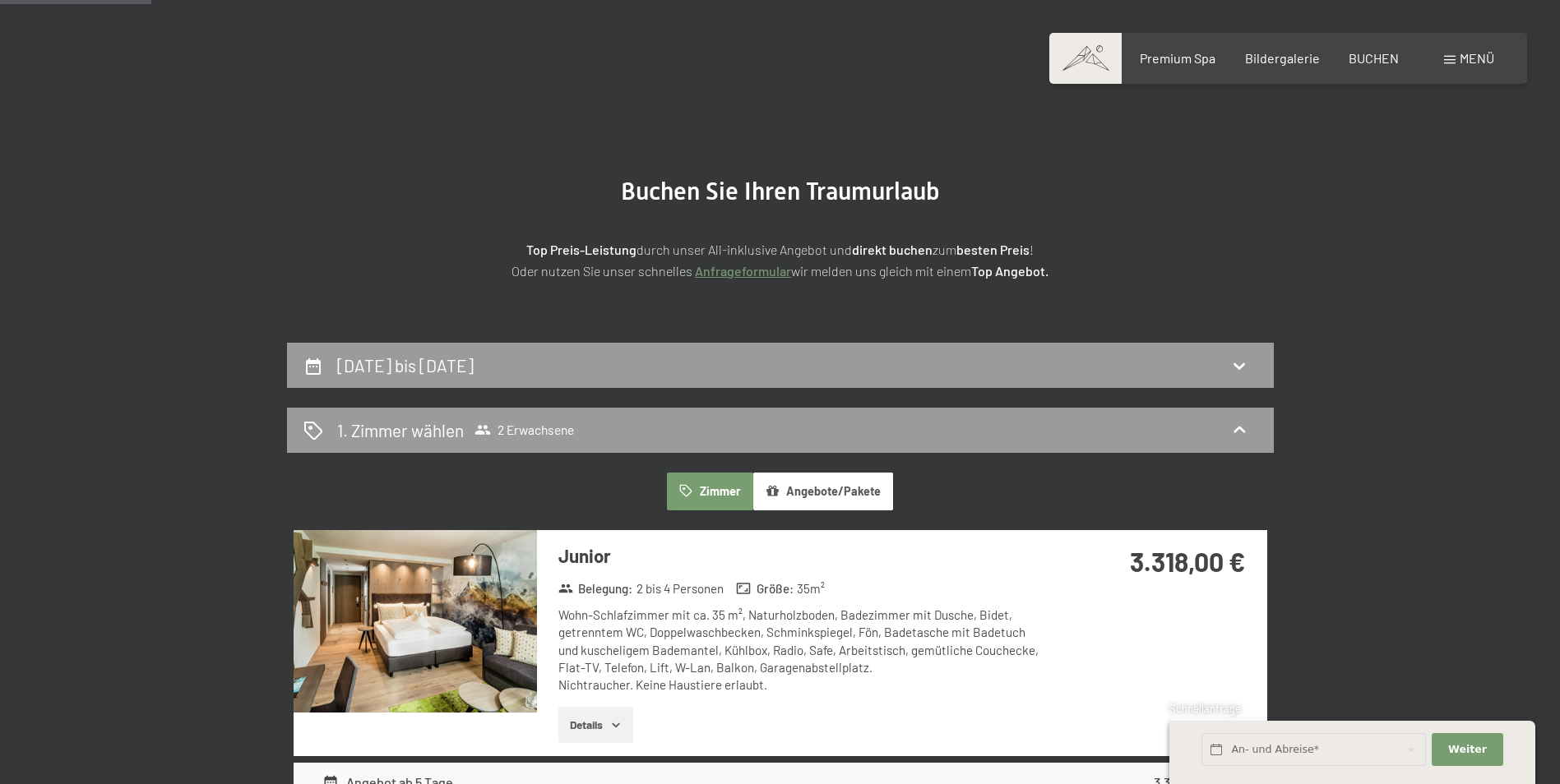
scroll to position [0, 0]
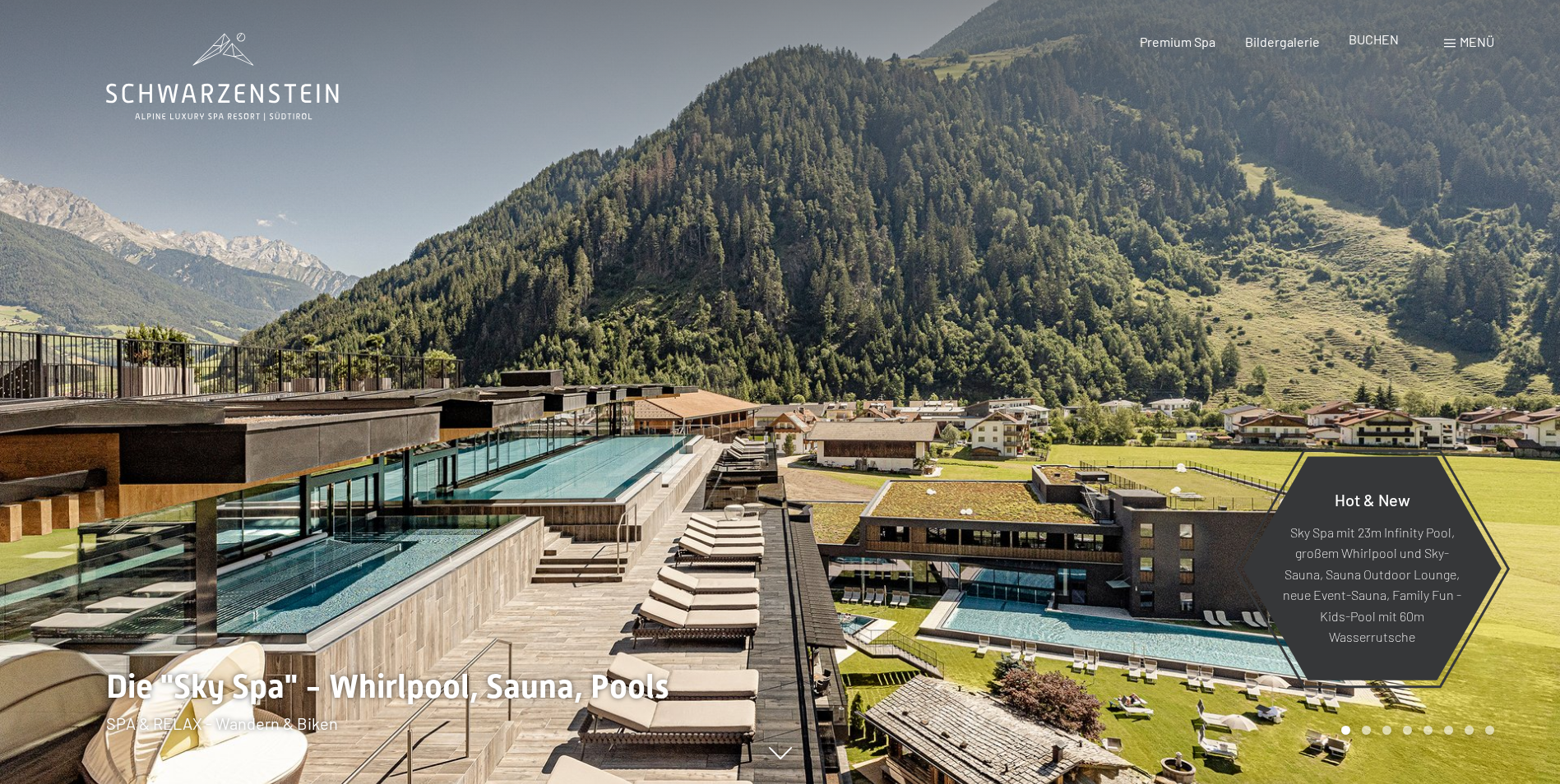
click at [1367, 41] on span "BUCHEN" at bounding box center [1374, 38] width 50 height 16
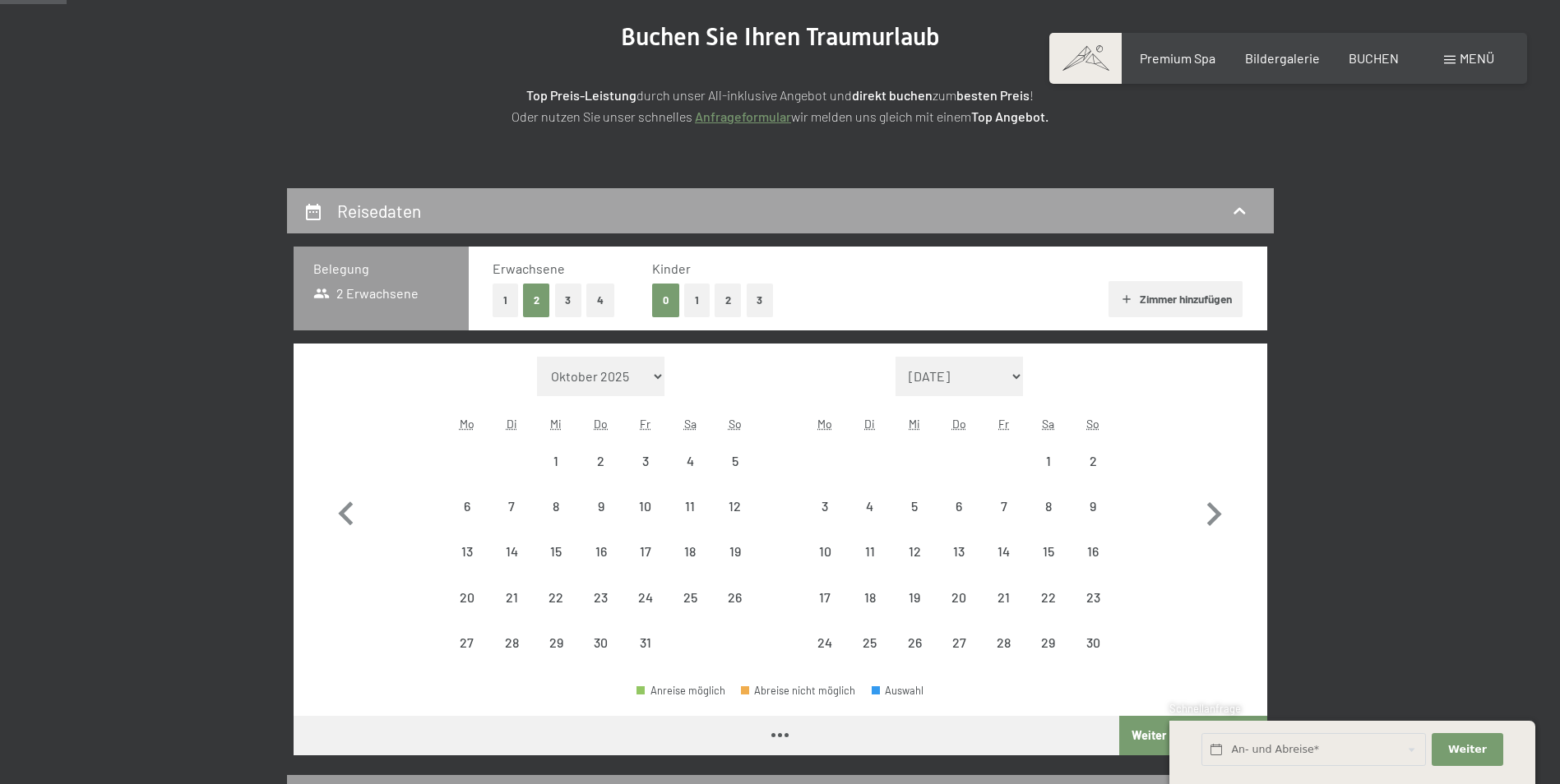
scroll to position [247, 0]
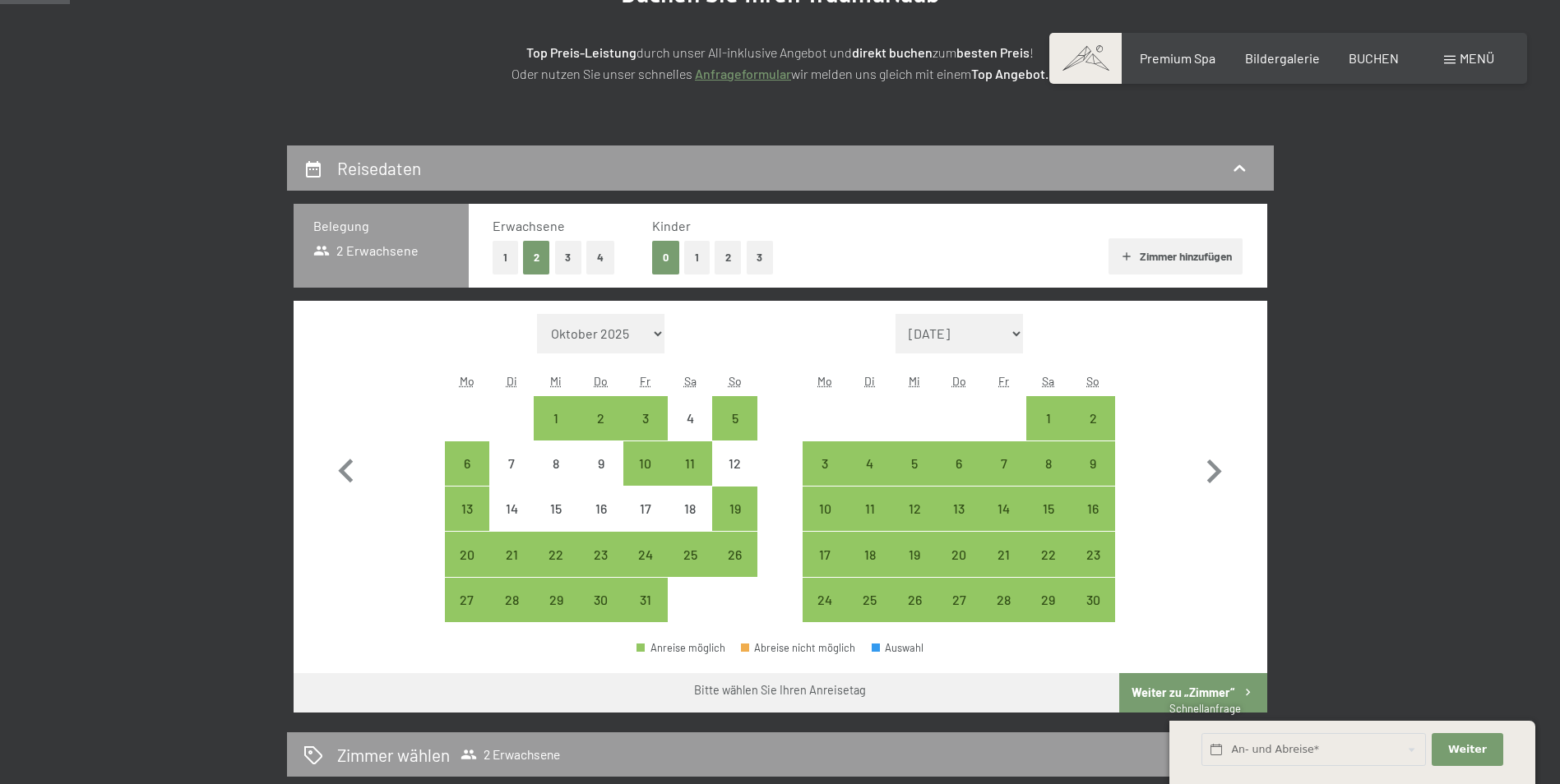
click at [1139, 254] on button "Zimmer hinzufügen" at bounding box center [1175, 256] width 134 height 36
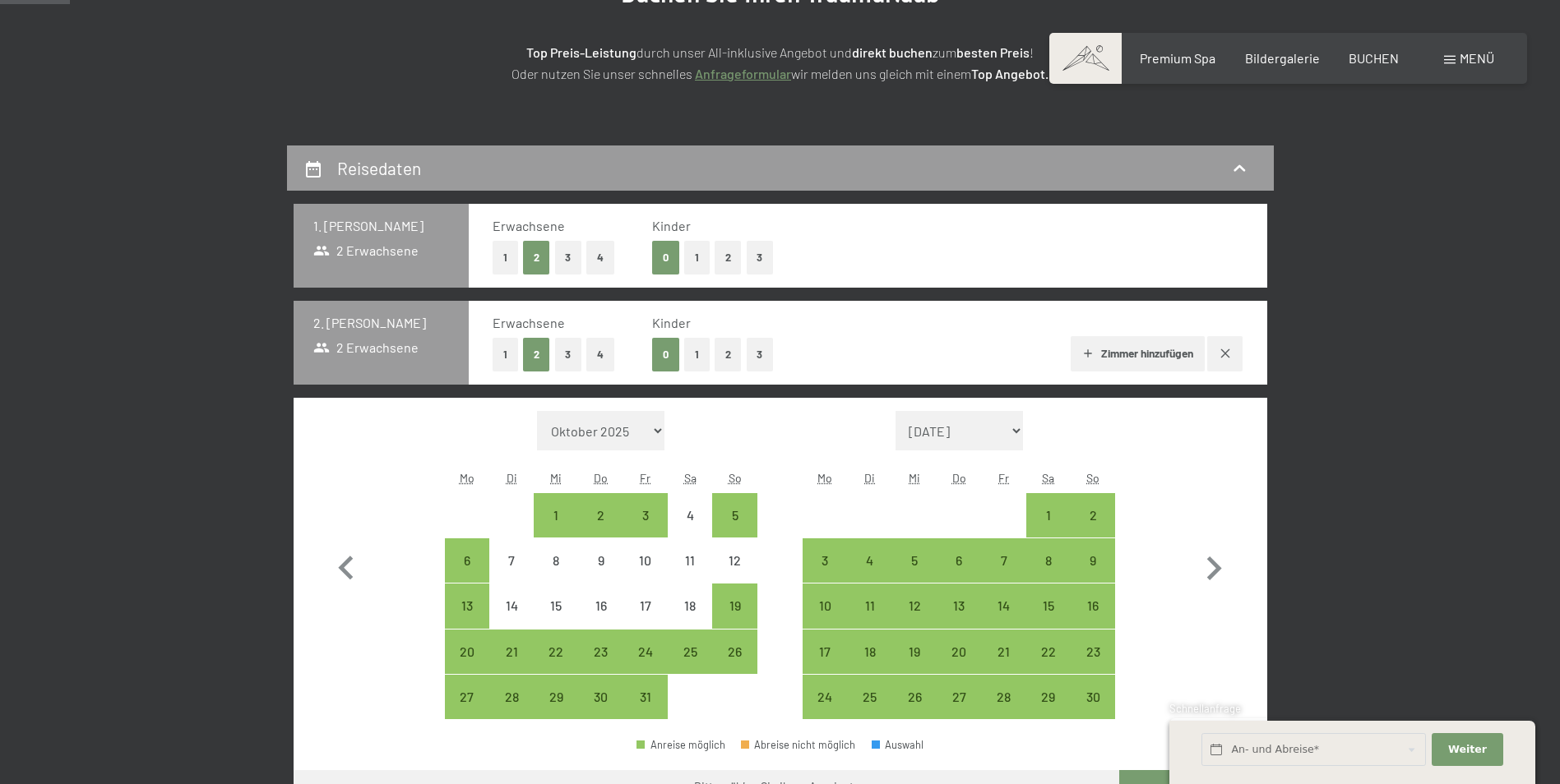
click at [724, 364] on button "2" at bounding box center [728, 355] width 27 height 34
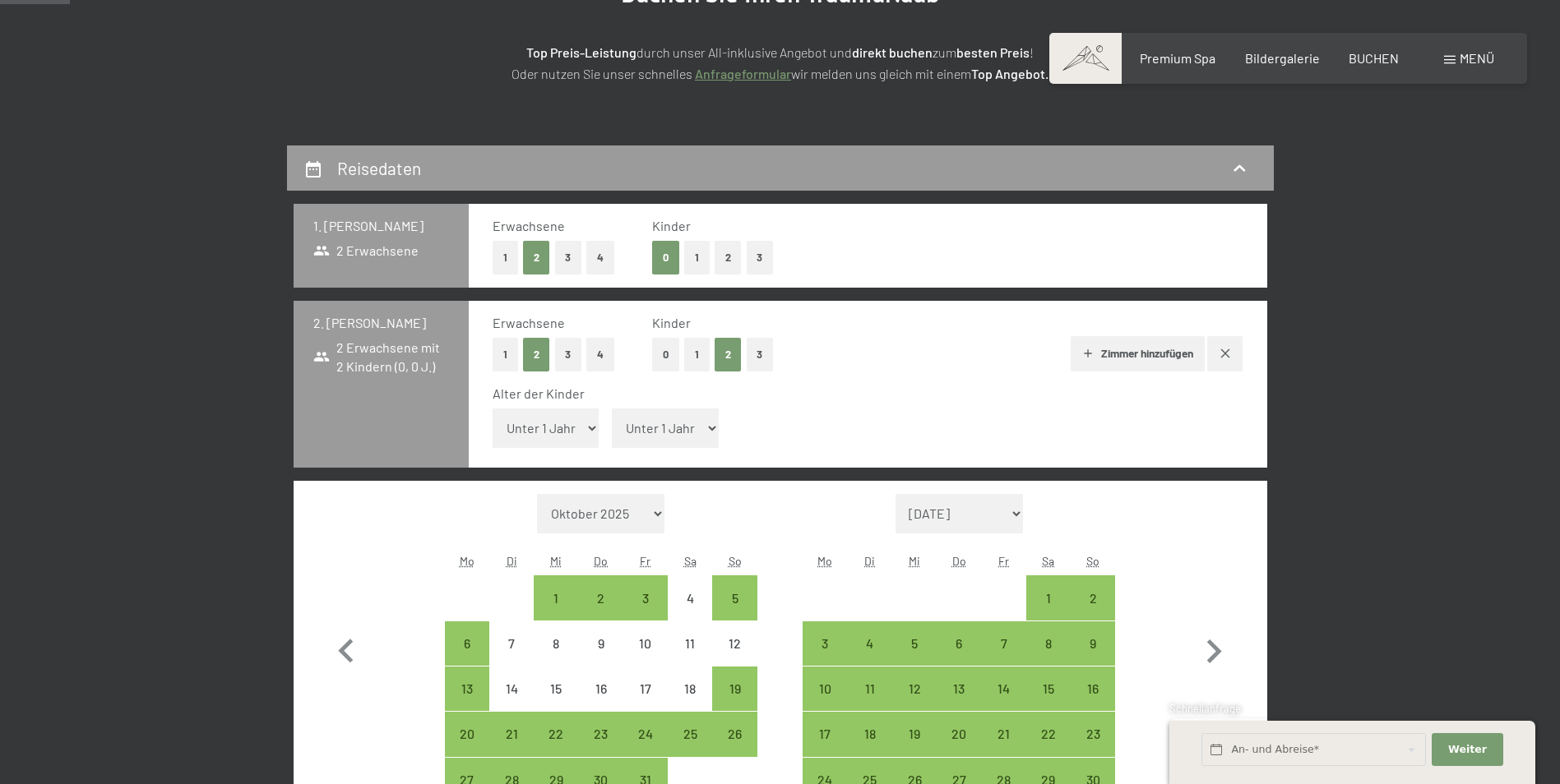
click at [1107, 355] on button "Zimmer hinzufügen" at bounding box center [1138, 354] width 134 height 36
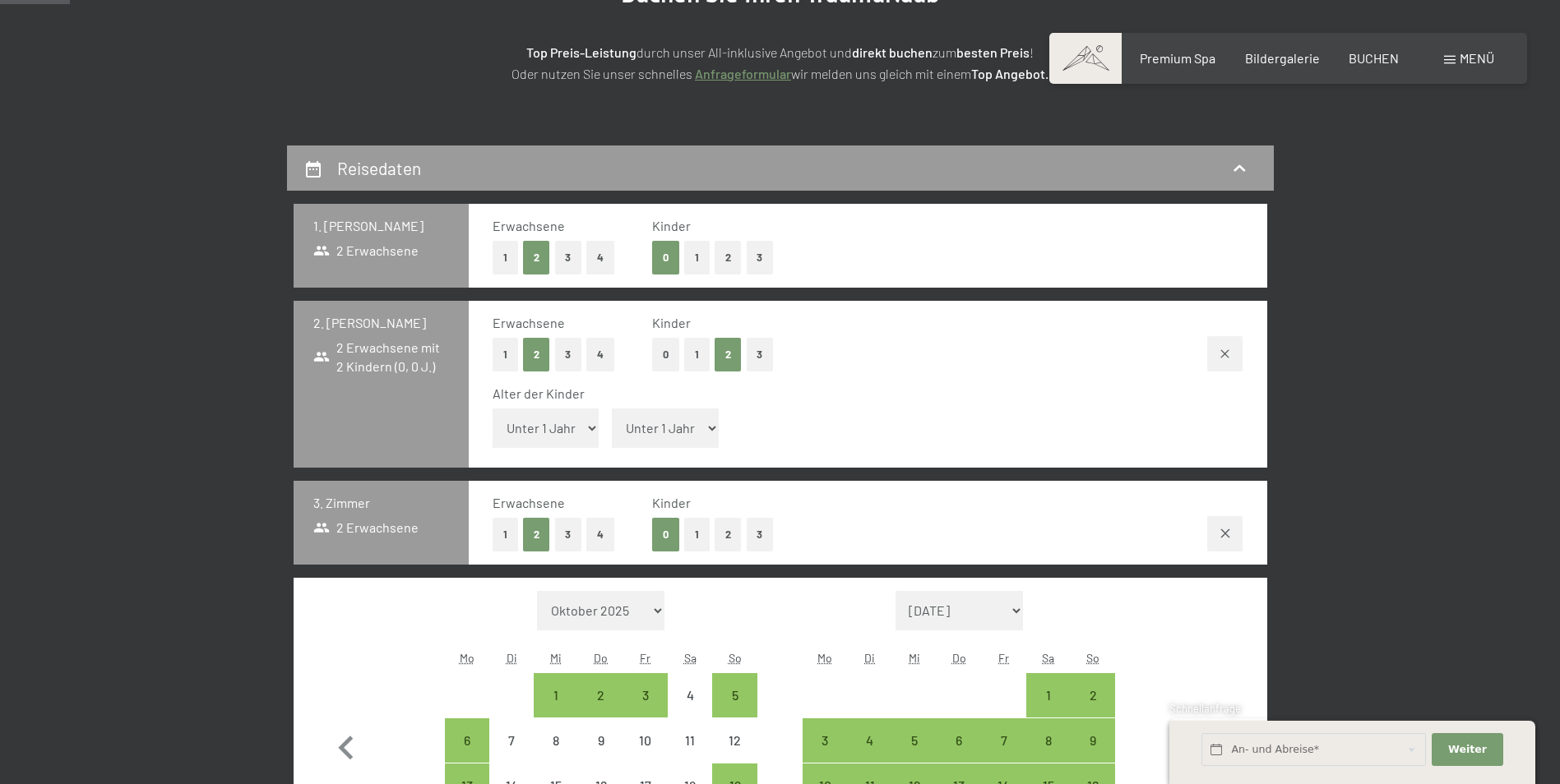
click at [700, 539] on button "1" at bounding box center [696, 535] width 25 height 34
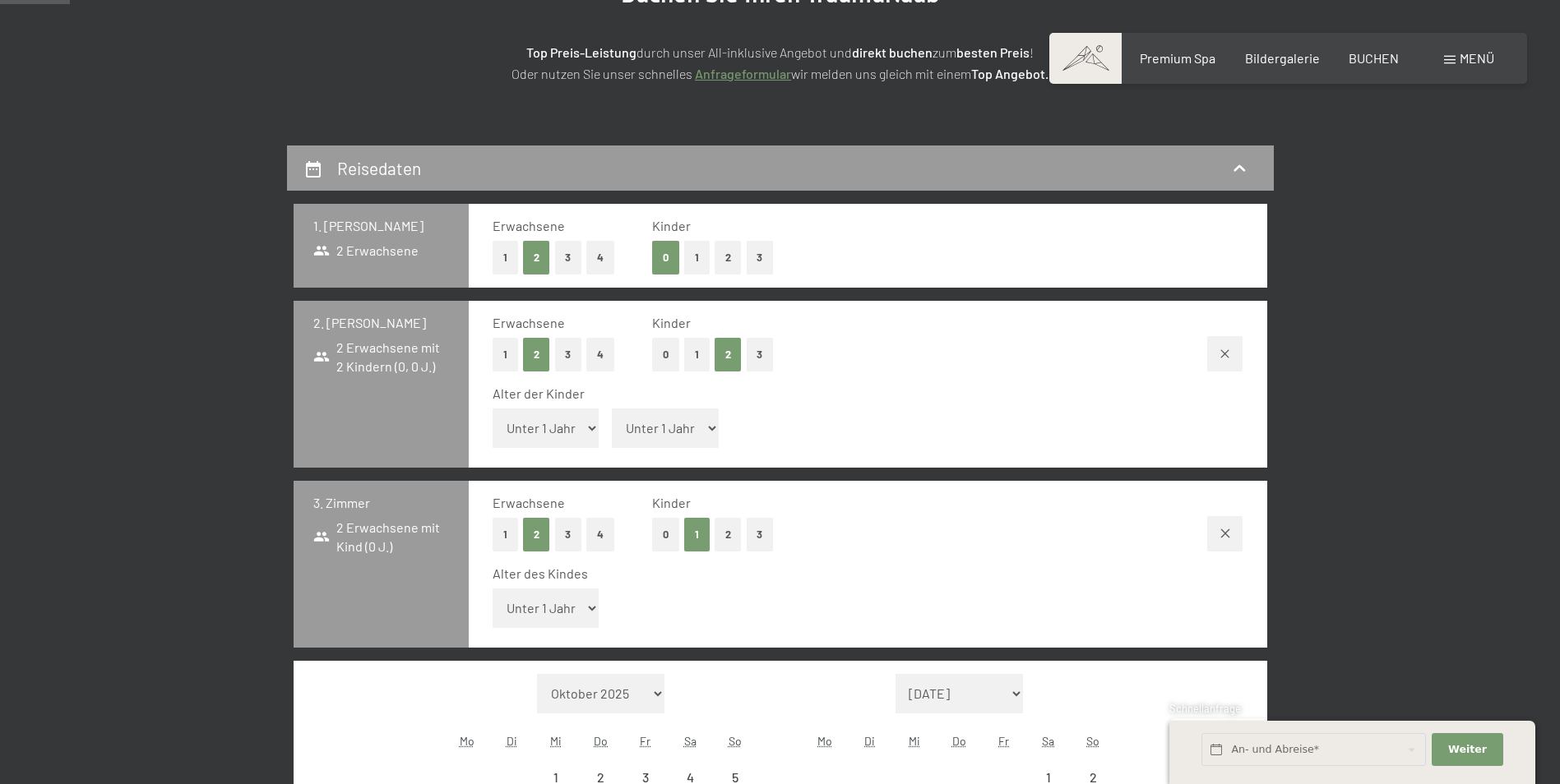
click at [558, 608] on select "Unter 1 Jahr 1 Jahr 2 Jahre 3 Jahre 4 Jahre 5 Jahre 6 Jahre 7 Jahre 8 Jahre 9 J…" at bounding box center [546, 608] width 107 height 39
select select "4"
click at [493, 589] on select "Unter 1 Jahr 1 Jahr 2 Jahre 3 Jahre 4 Jahre 5 Jahre 6 Jahre 7 Jahre 8 Jahre 9 J…" at bounding box center [546, 608] width 107 height 39
click at [569, 427] on select "Unter 1 Jahr 1 Jahr 2 Jahre 3 Jahre 4 Jahre 5 Jahre 6 Jahre 7 Jahre 8 Jahre 9 J…" at bounding box center [546, 428] width 107 height 39
select select "6"
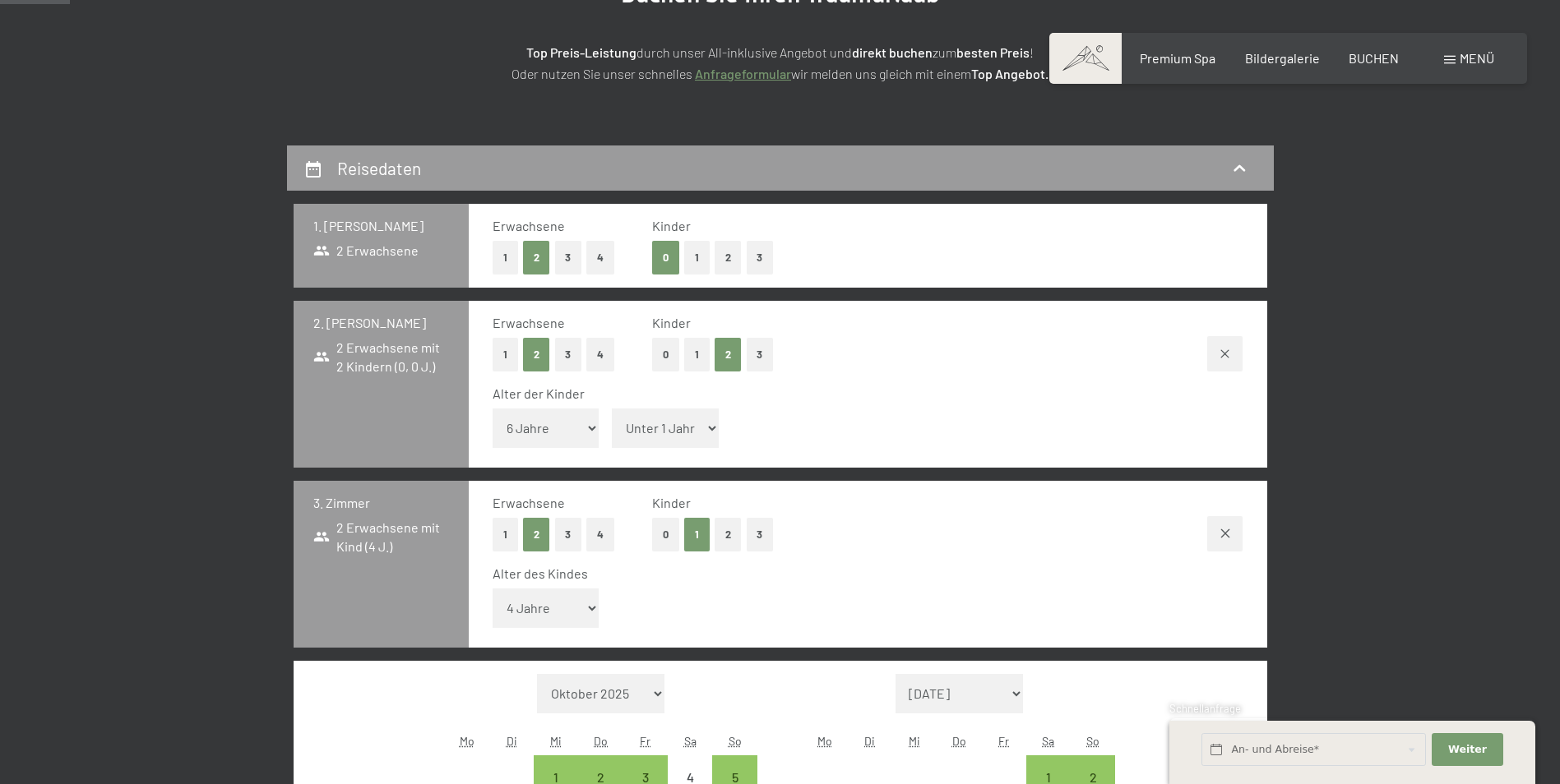
click at [493, 408] on select "Unter 1 Jahr 1 Jahr 2 Jahre 3 Jahre 4 Jahre 5 Jahre 6 Jahre 7 Jahre 8 Jahre 9 J…" at bounding box center [546, 428] width 107 height 39
click at [656, 441] on span "Einwilligung Marketing*" at bounding box center [690, 440] width 136 height 17
click at [614, 441] on input "Einwilligung Marketing*" at bounding box center [607, 440] width 17 height 17
checkbox input "false"
click at [704, 431] on select "Unter 1 Jahr 1 Jahr 2 Jahre 3 Jahre 4 Jahre 5 Jahre 6 Jahre 7 Jahre 8 Jahre 9 J…" at bounding box center [666, 428] width 107 height 39
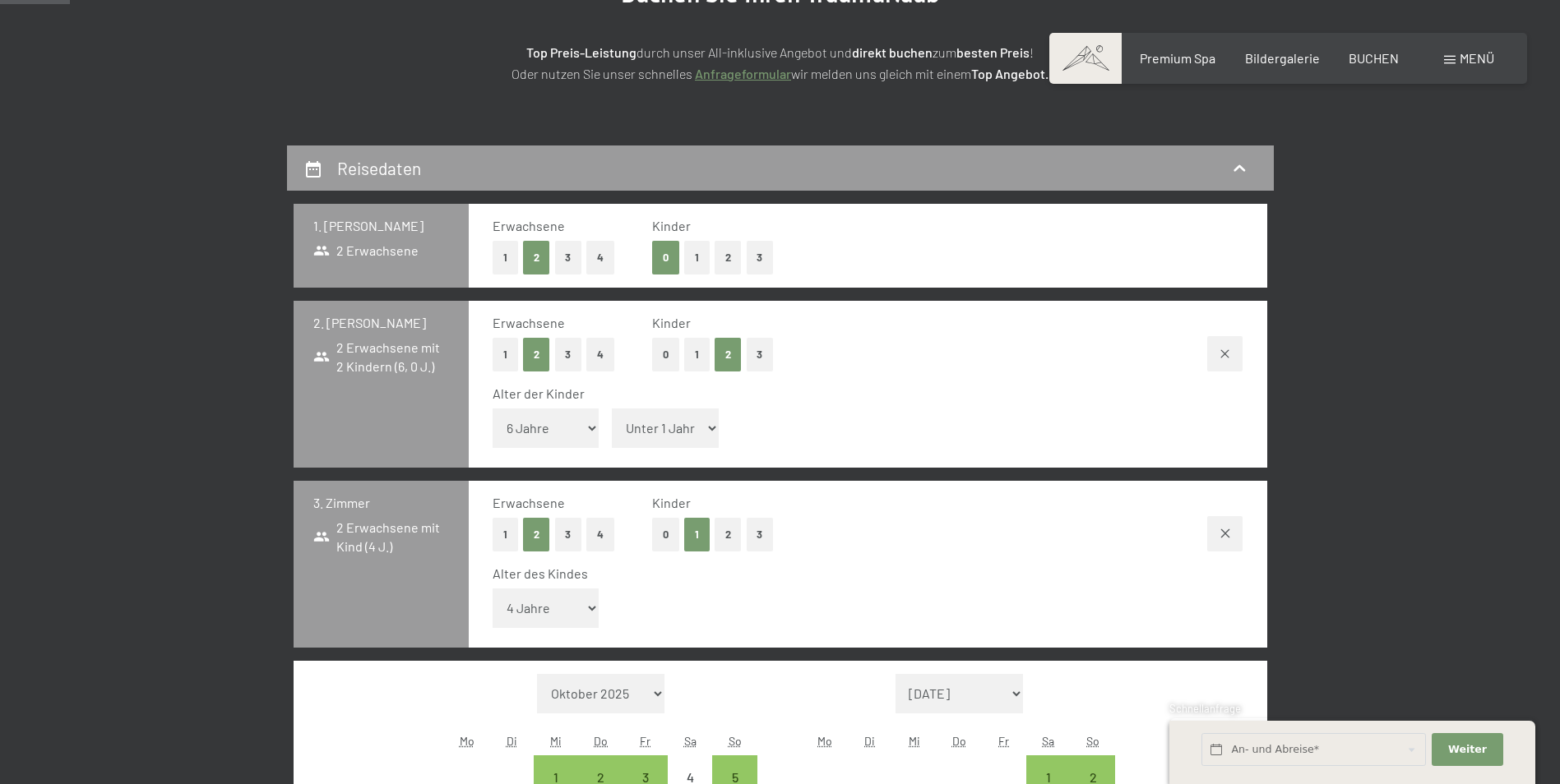
select select "10"
click at [612, 408] on select "Unter 1 Jahr 1 Jahr 2 Jahre 3 Jahre 4 Jahre 5 Jahre 6 Jahre 7 Jahre 8 Jahre 9 J…" at bounding box center [666, 428] width 107 height 39
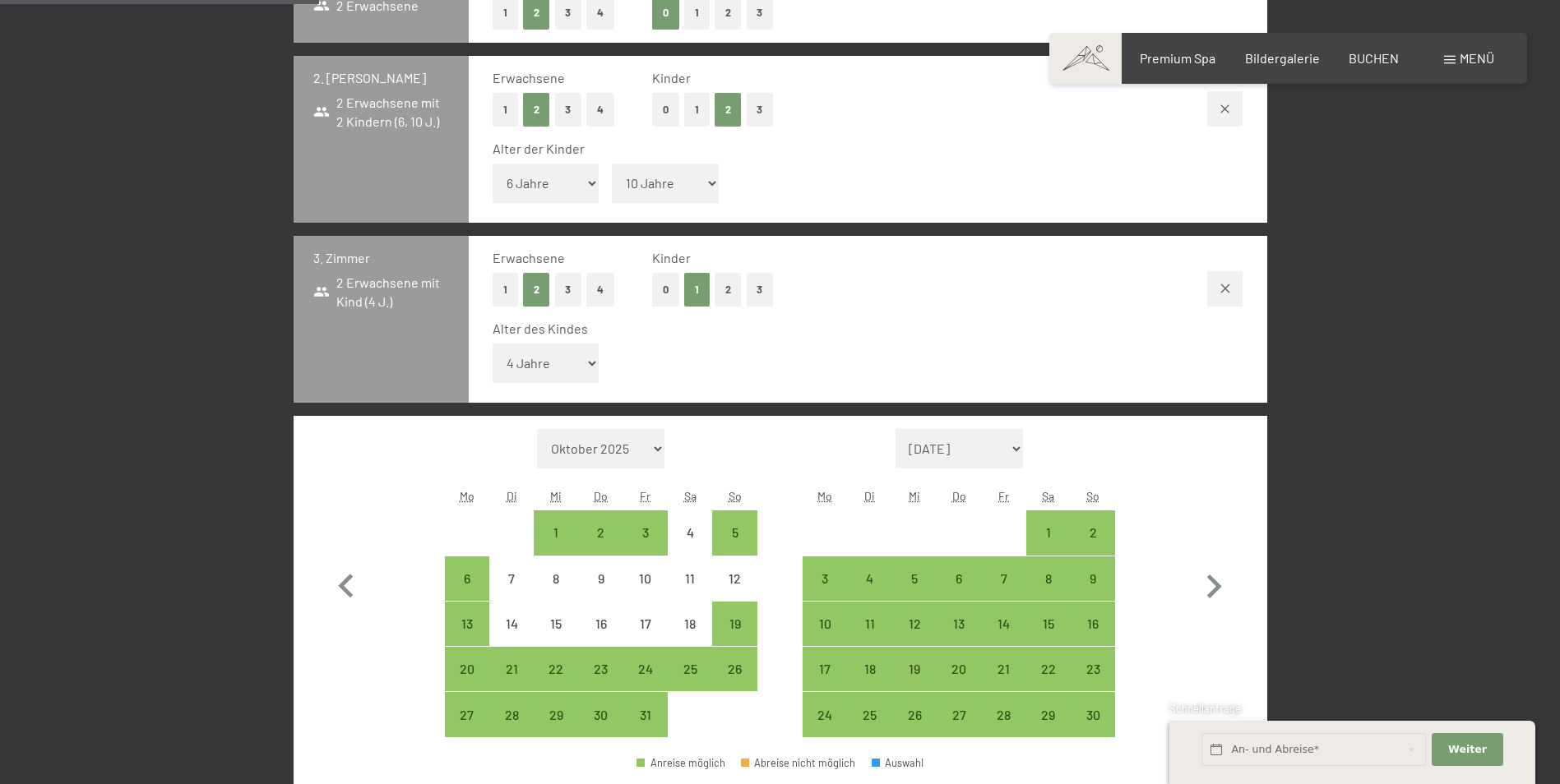
scroll to position [493, 0]
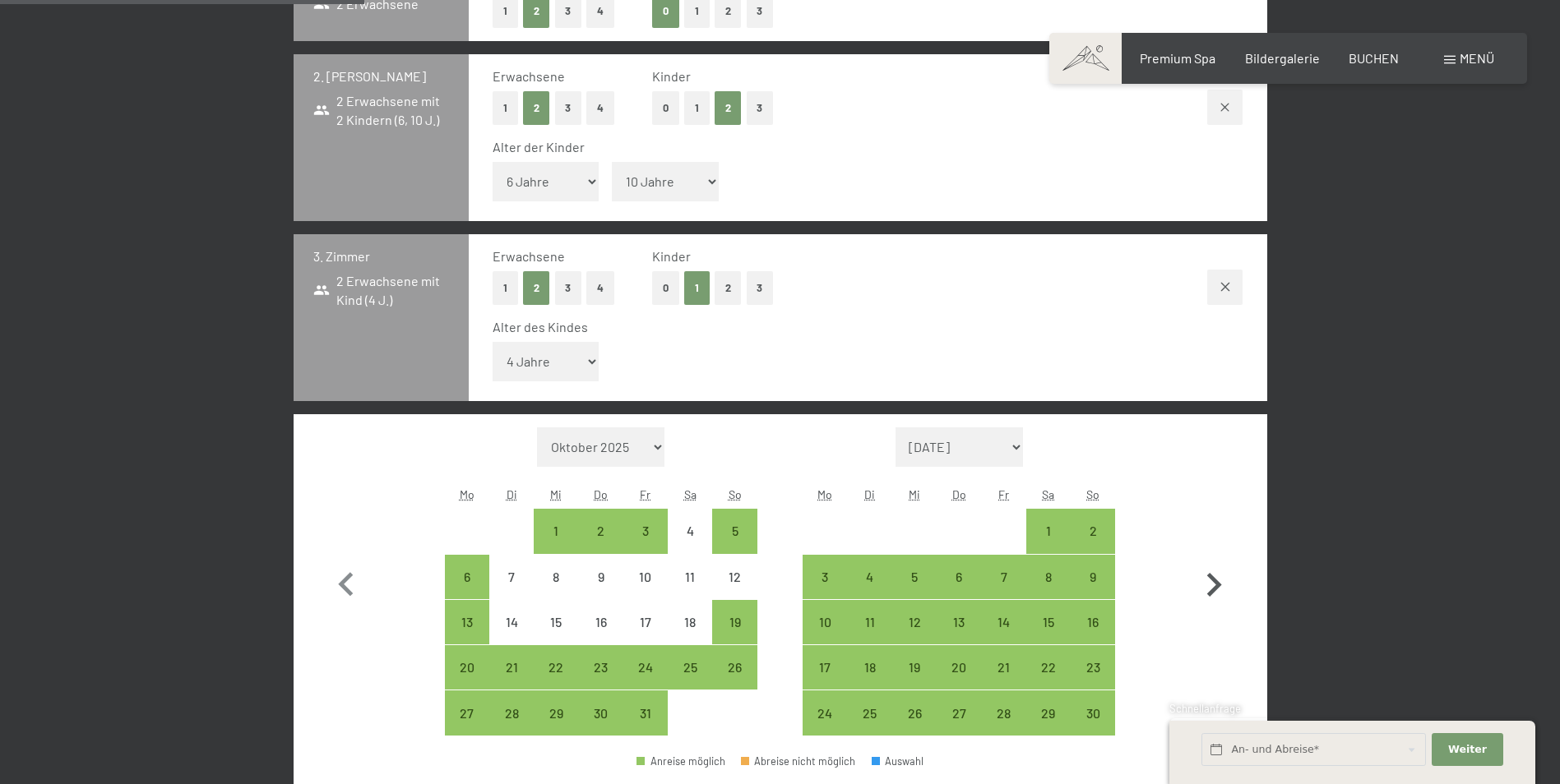
click at [1215, 588] on icon "button" at bounding box center [1215, 585] width 15 height 24
select select "[DATE]"
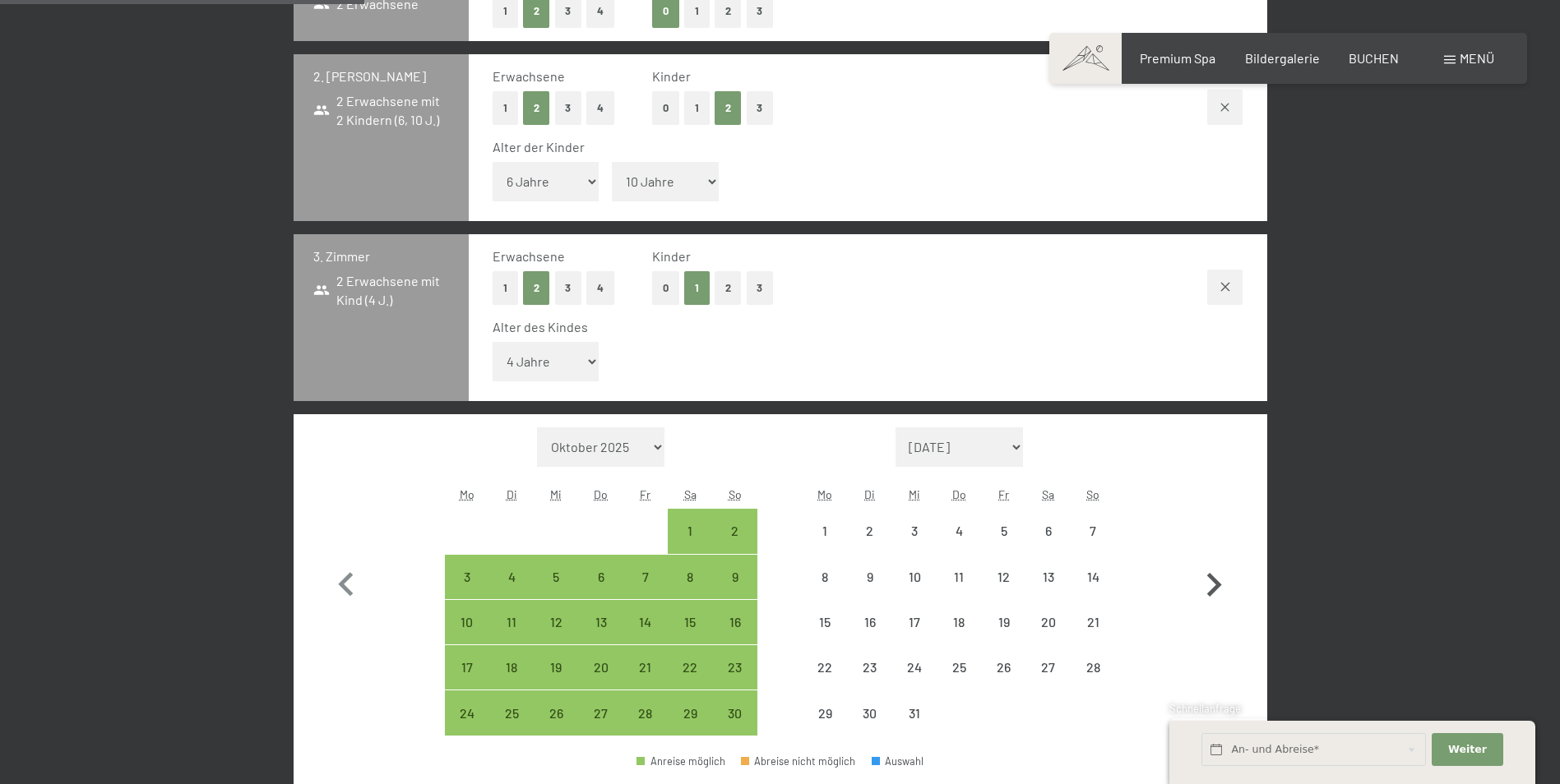
select select "[DATE]"
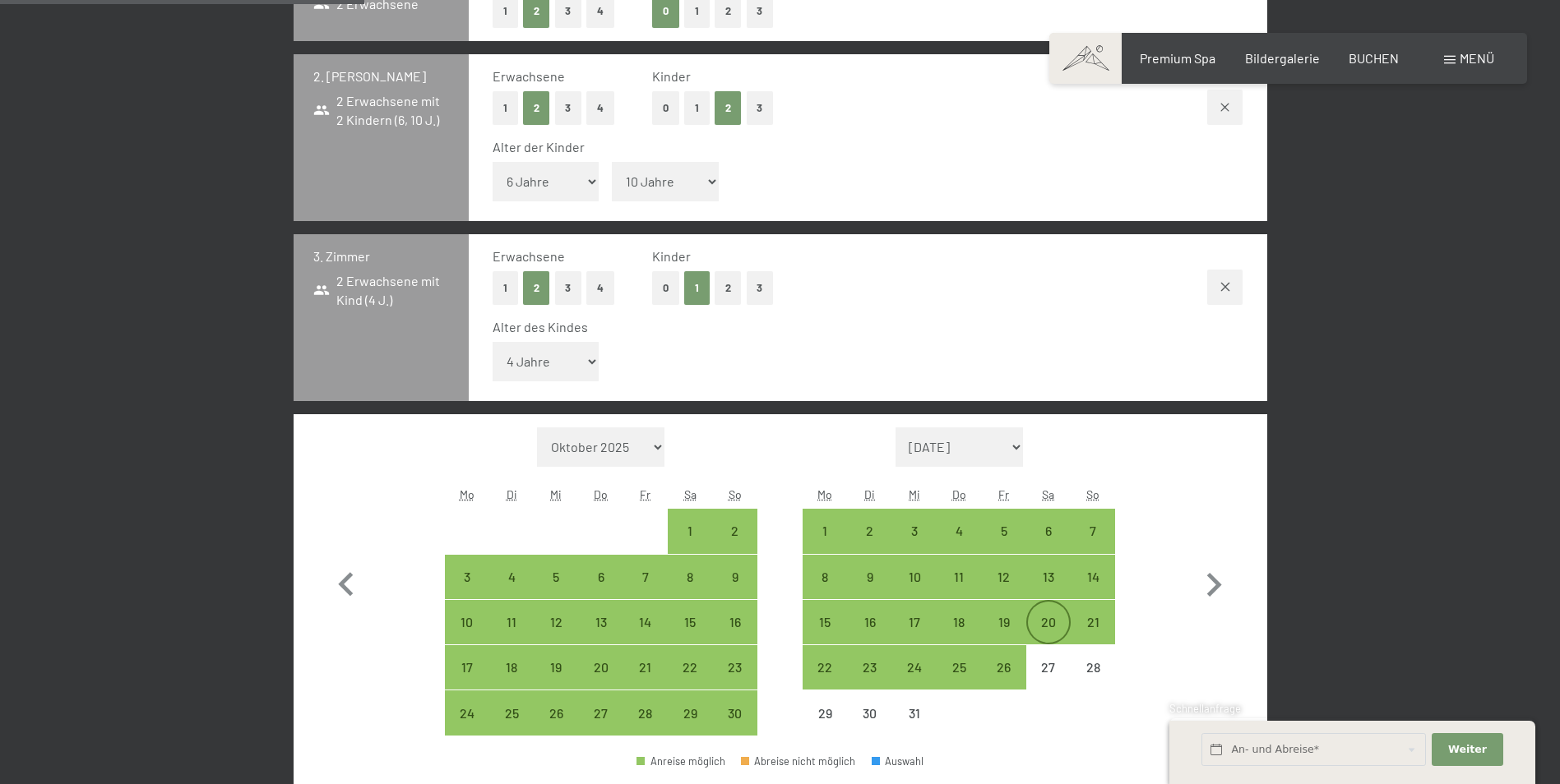
click at [1049, 623] on div "20" at bounding box center [1049, 636] width 41 height 41
select select "[DATE]"
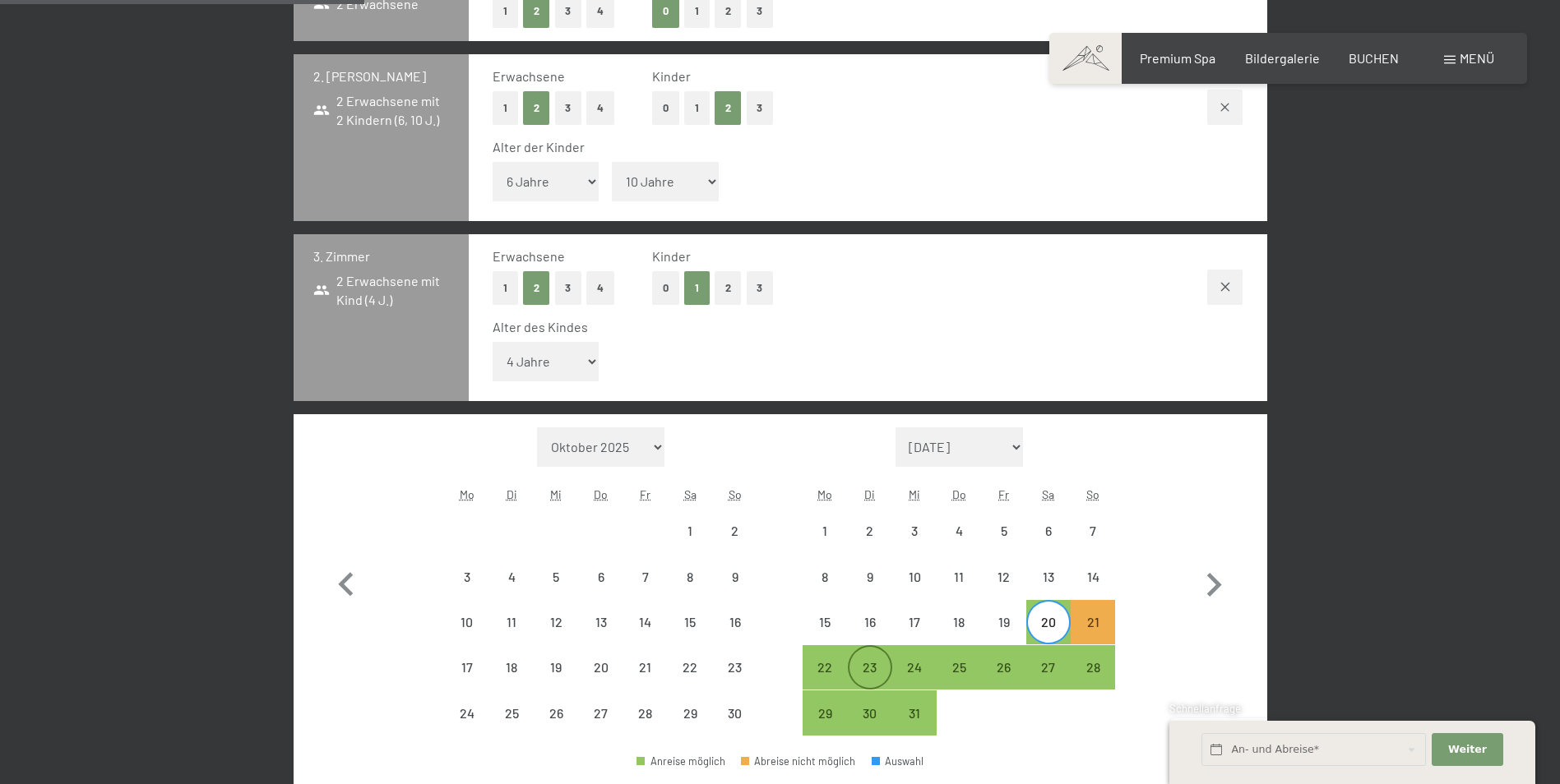
click at [880, 669] on div "23" at bounding box center [870, 681] width 41 height 41
select select "[DATE]"
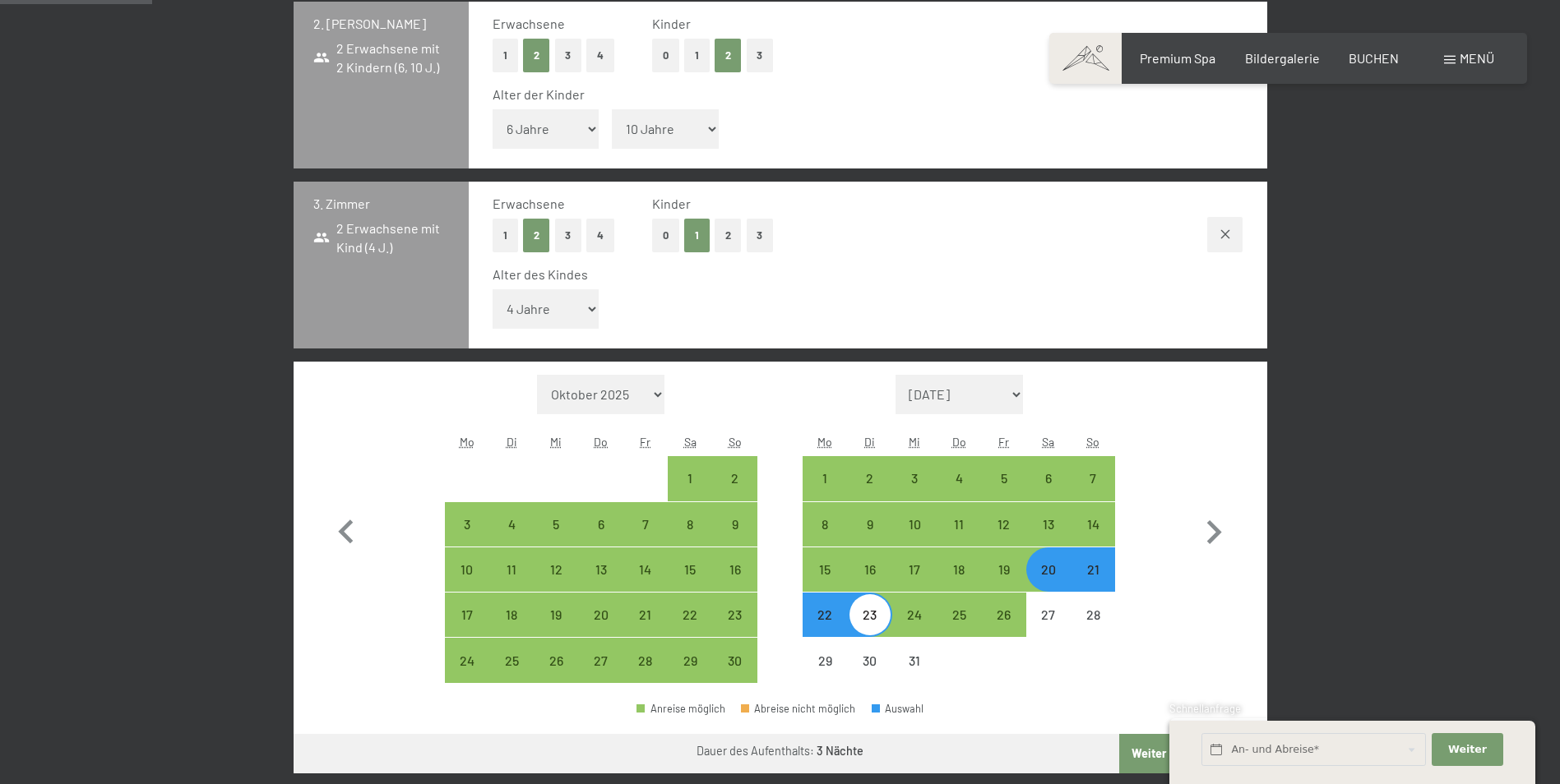
scroll to position [576, 0]
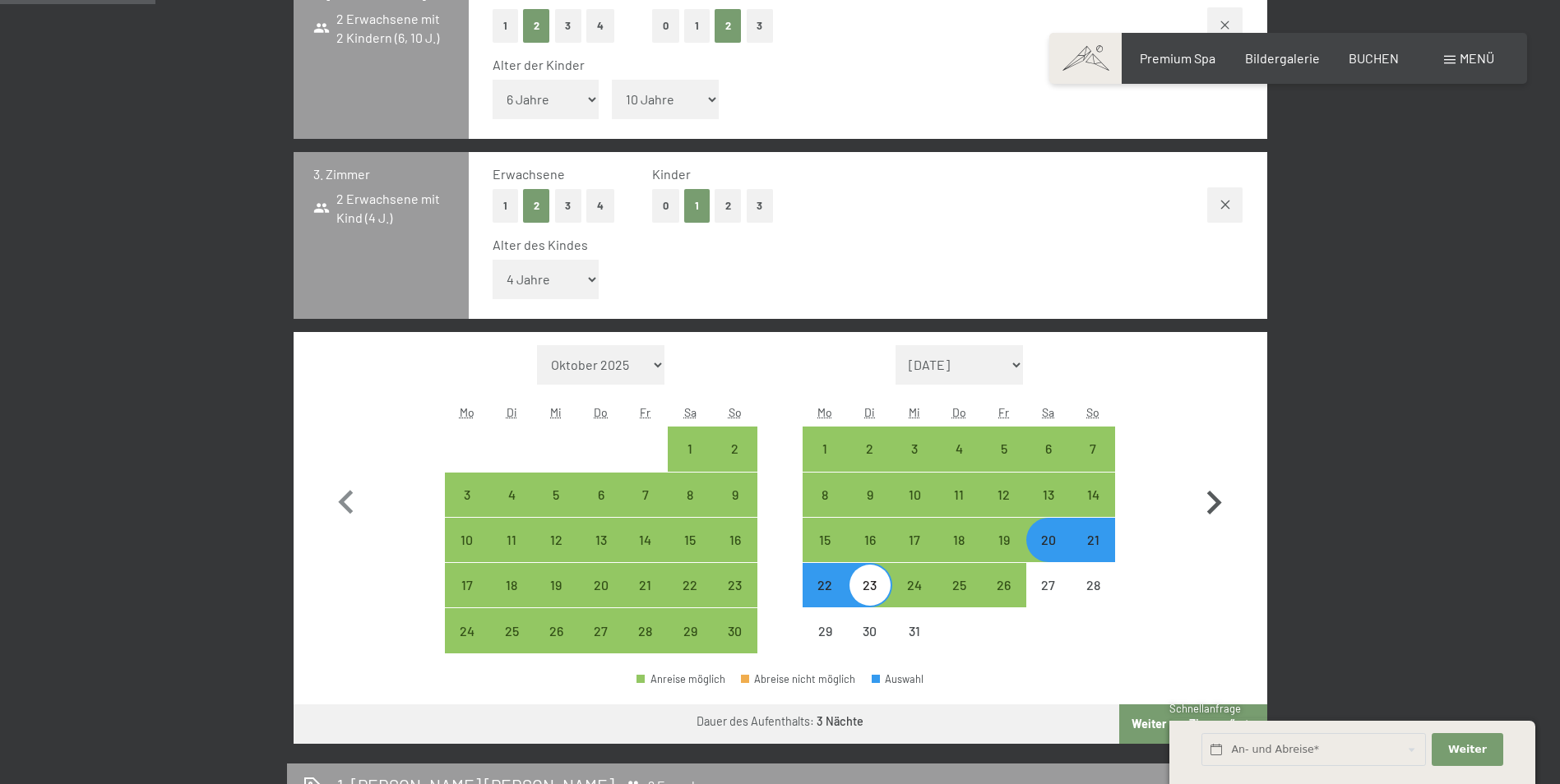
click at [1209, 504] on icon "button" at bounding box center [1213, 503] width 48 height 48
select select "[DATE]"
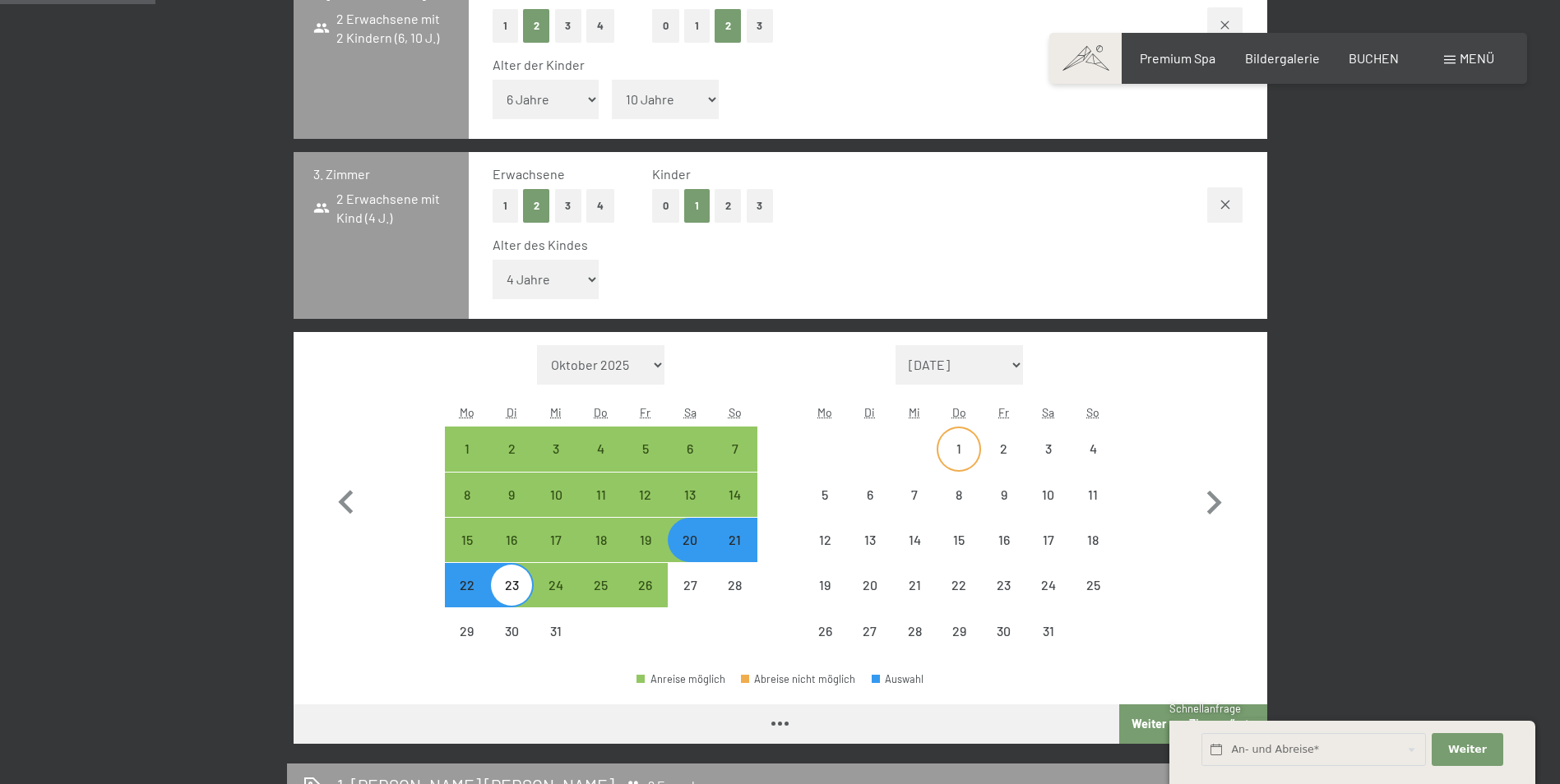
select select "[DATE]"
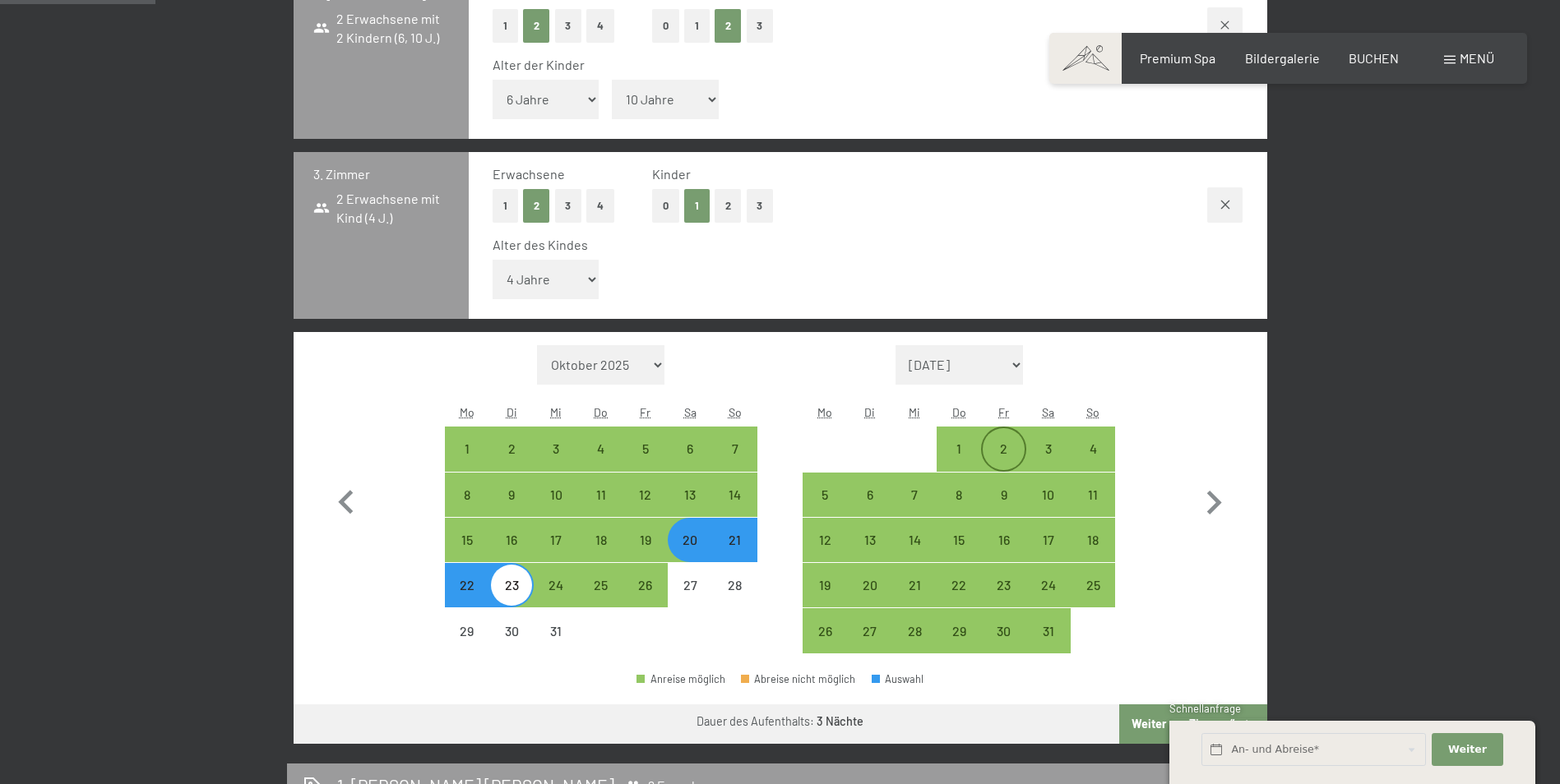
click at [1000, 451] on div "2" at bounding box center [1003, 463] width 41 height 41
select select "[DATE]"
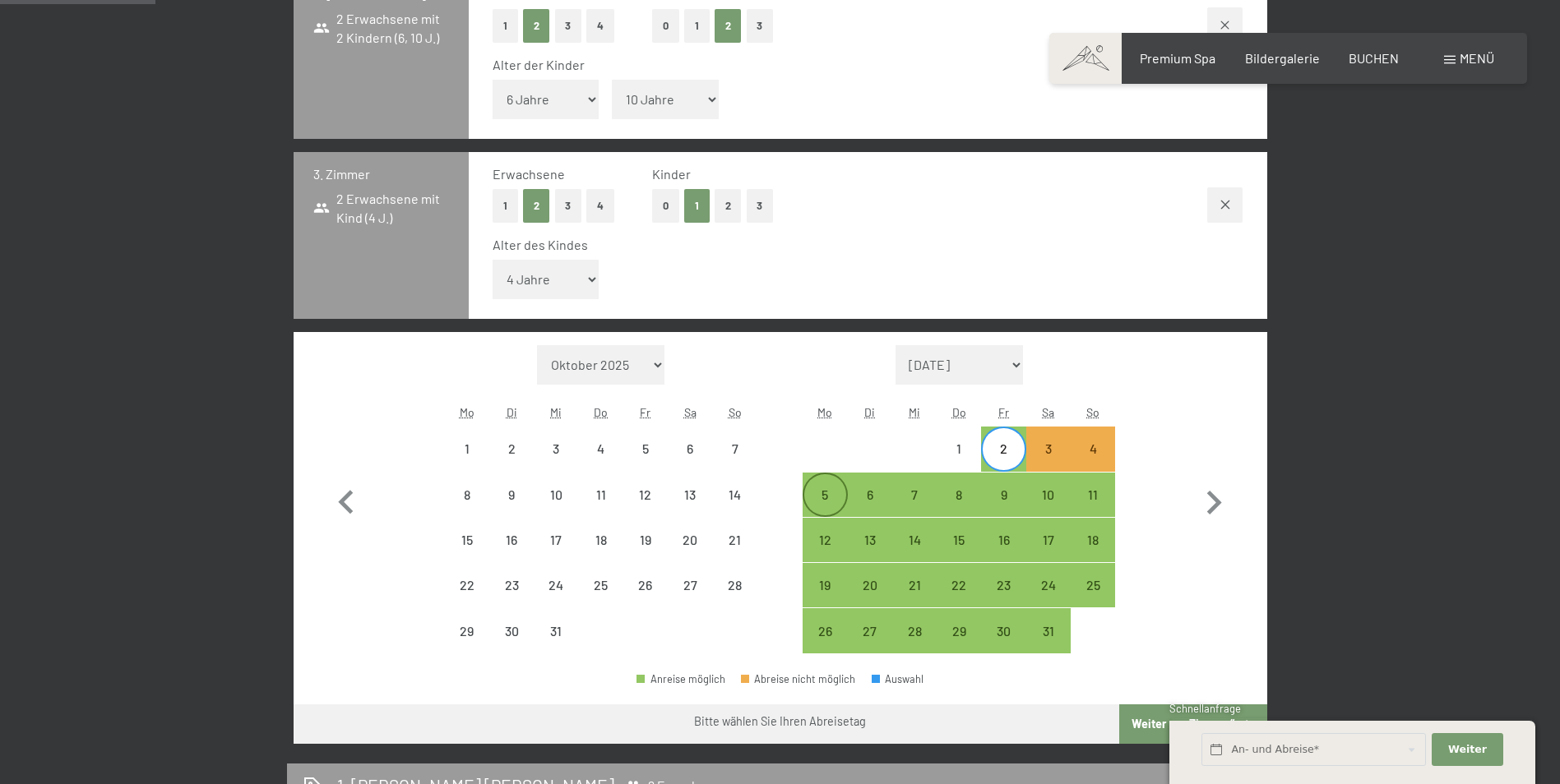
click at [823, 489] on div "5" at bounding box center [825, 509] width 41 height 41
select select "[DATE]"
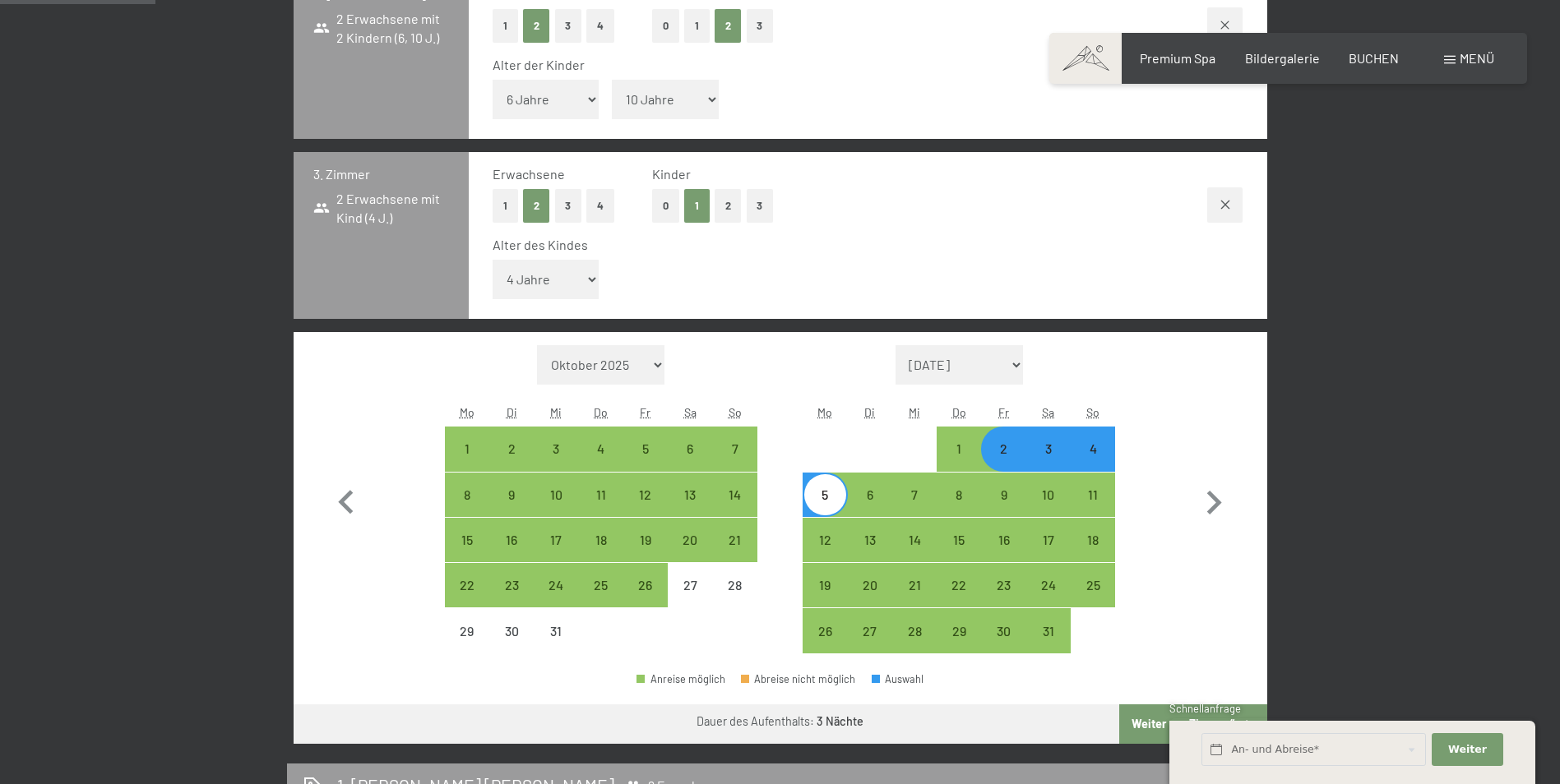
click at [1093, 447] on div "4" at bounding box center [1093, 463] width 41 height 41
select select "[DATE]"
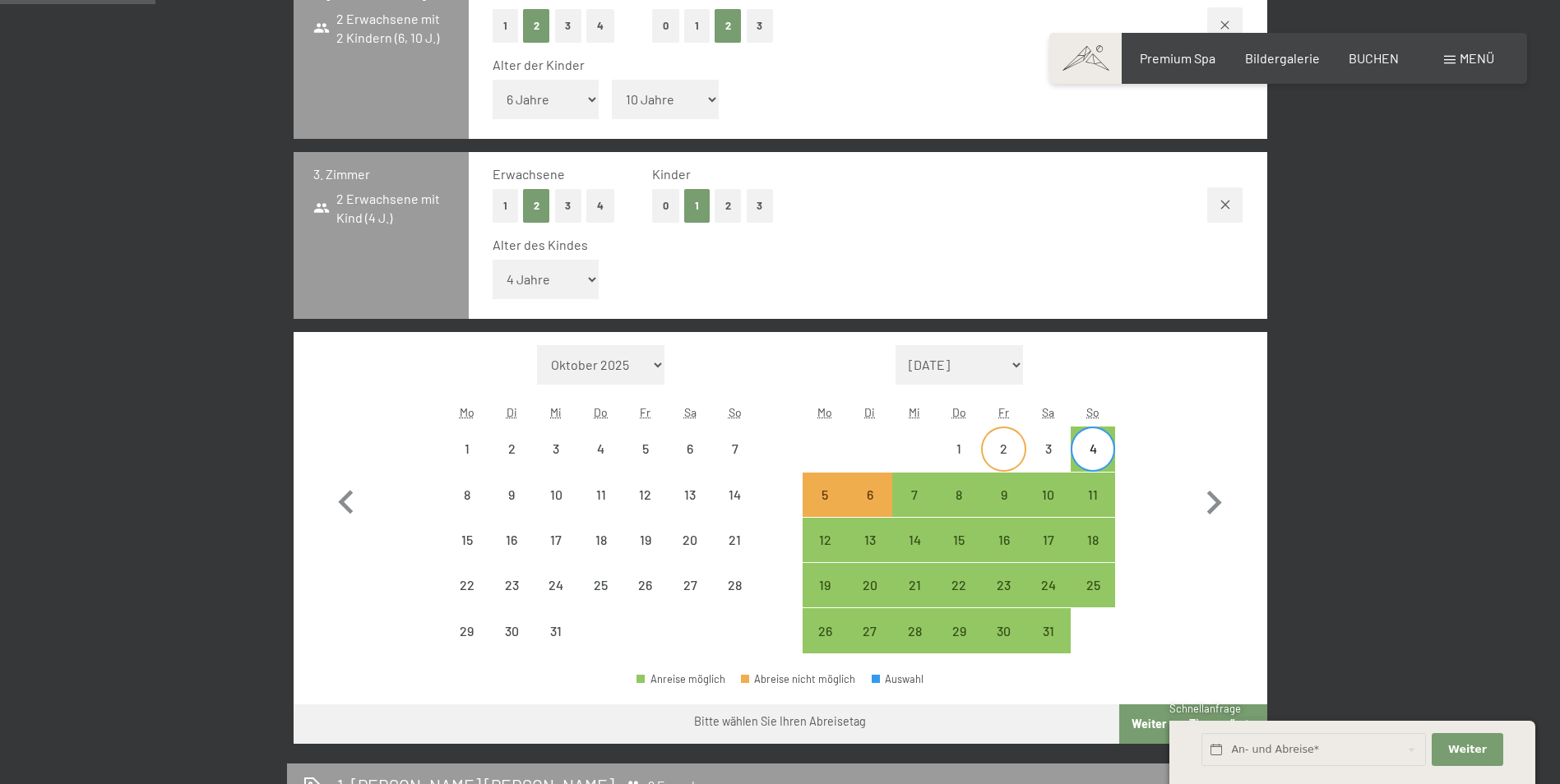
click at [1008, 457] on div "2" at bounding box center [1003, 463] width 41 height 41
select select "[DATE]"
click at [1090, 460] on div "4" at bounding box center [1093, 463] width 41 height 41
select select "[DATE]"
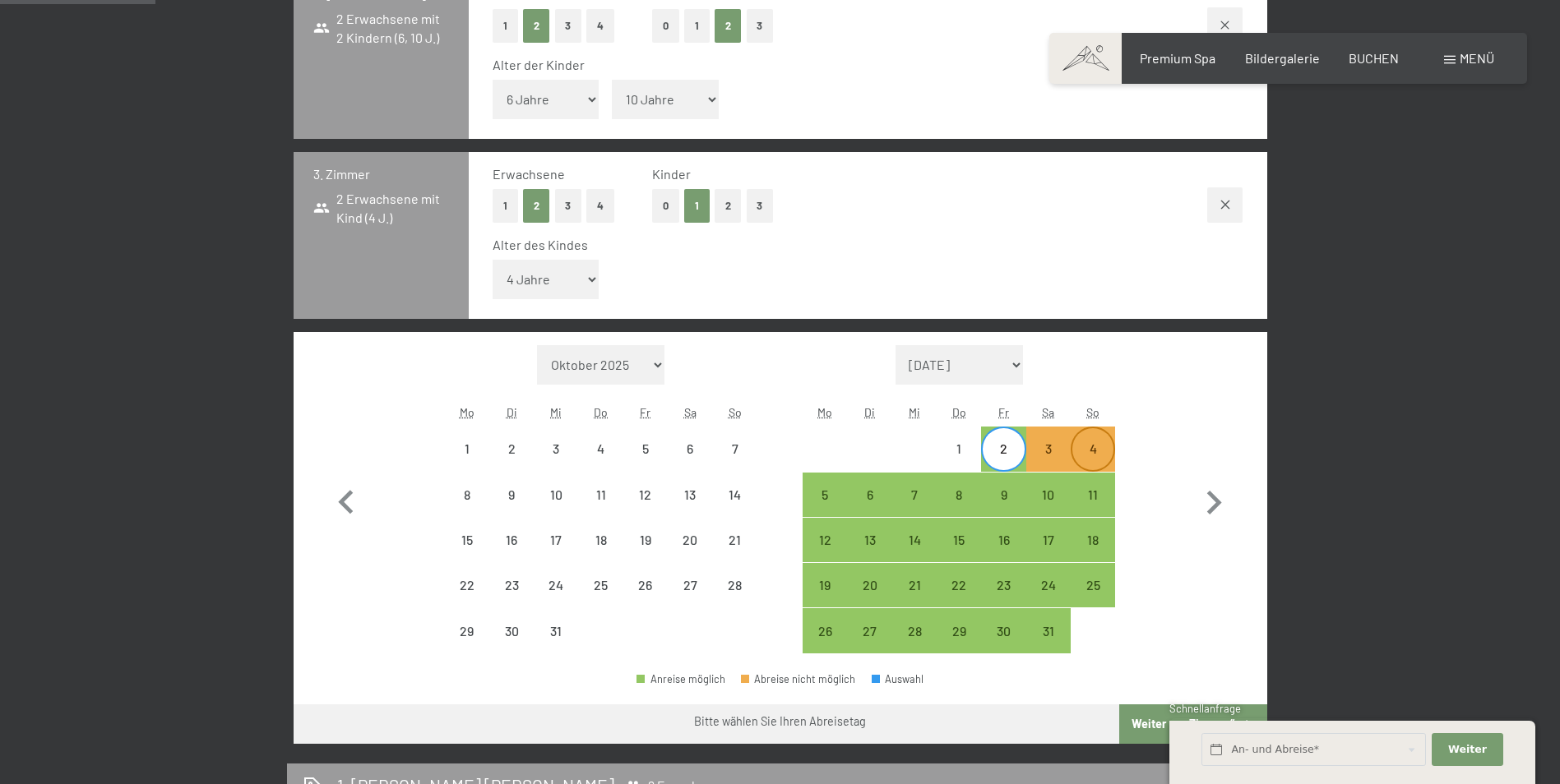
select select "[DATE]"
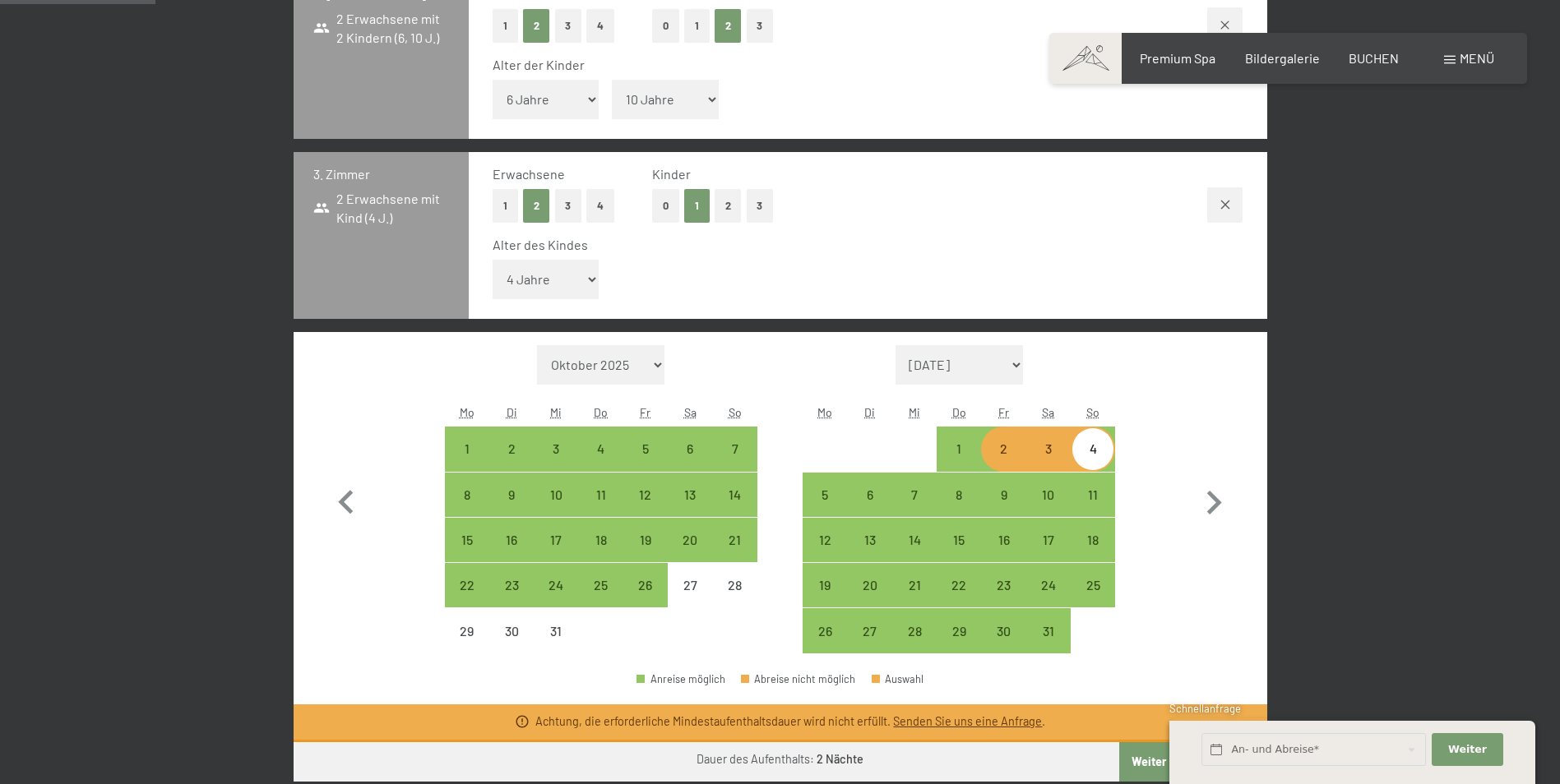
click at [1002, 459] on div "2" at bounding box center [1003, 463] width 41 height 41
select select "[DATE]"
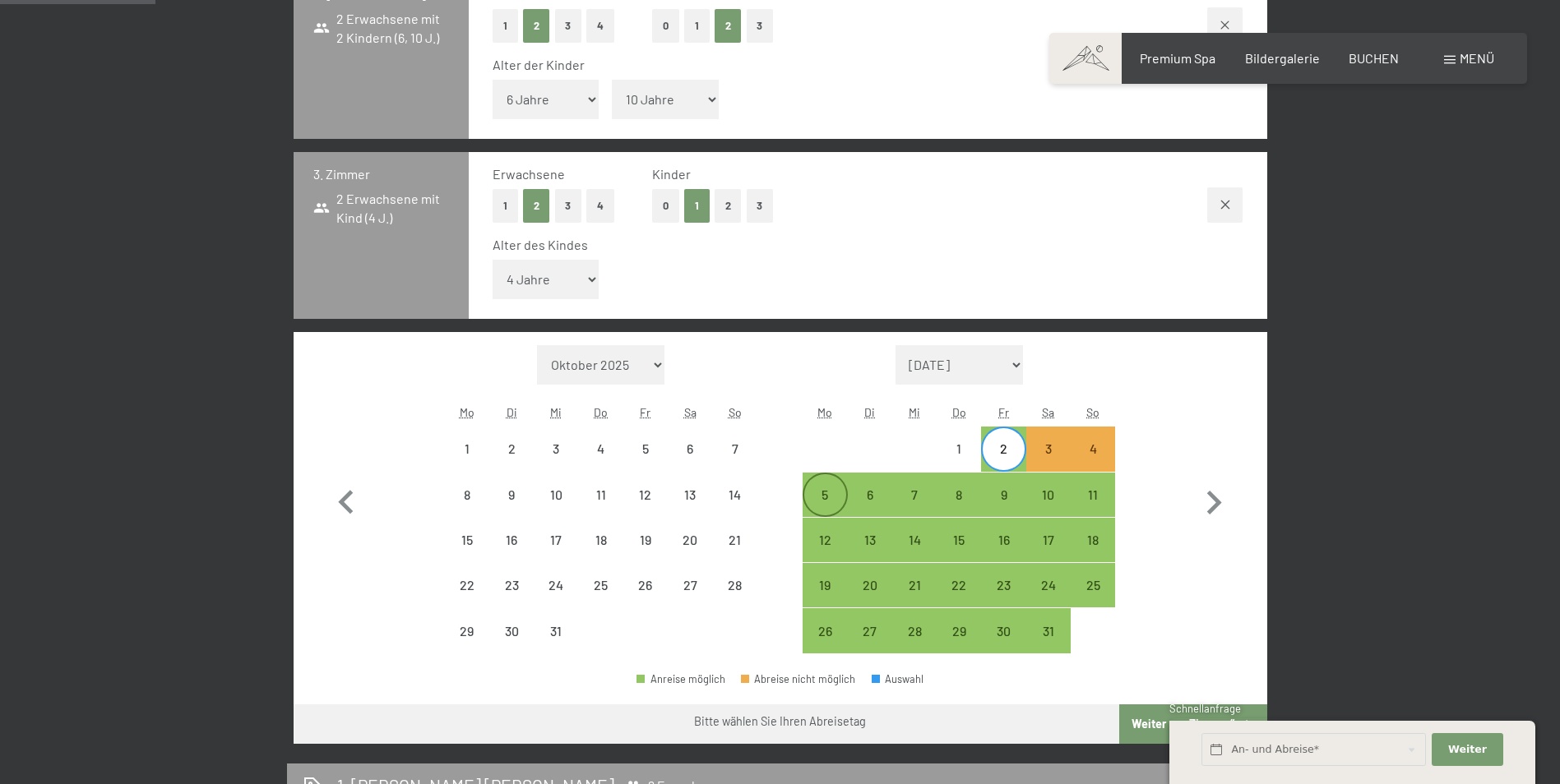
click at [832, 495] on div "5" at bounding box center [825, 509] width 41 height 41
select select "[DATE]"
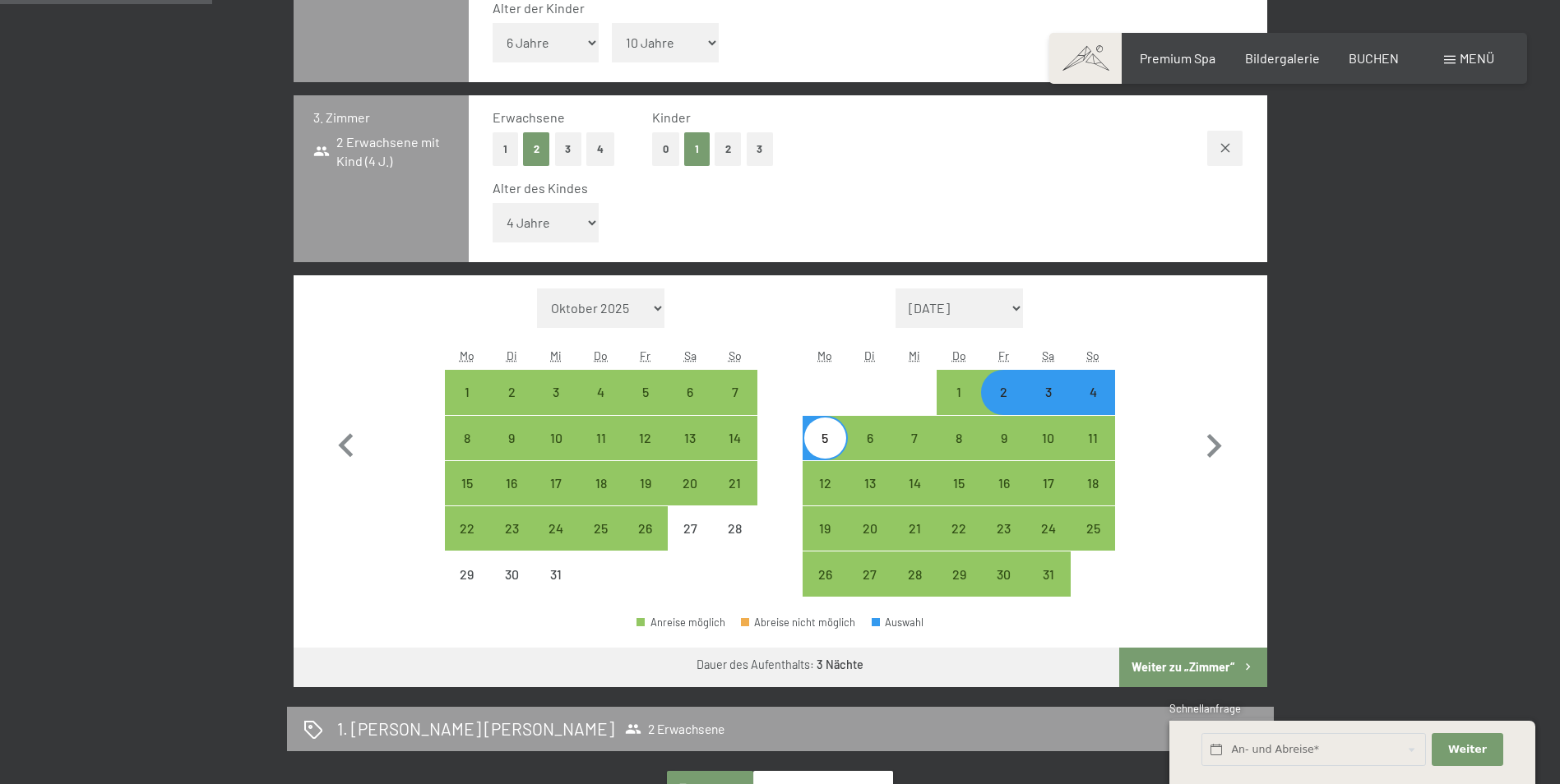
scroll to position [658, 0]
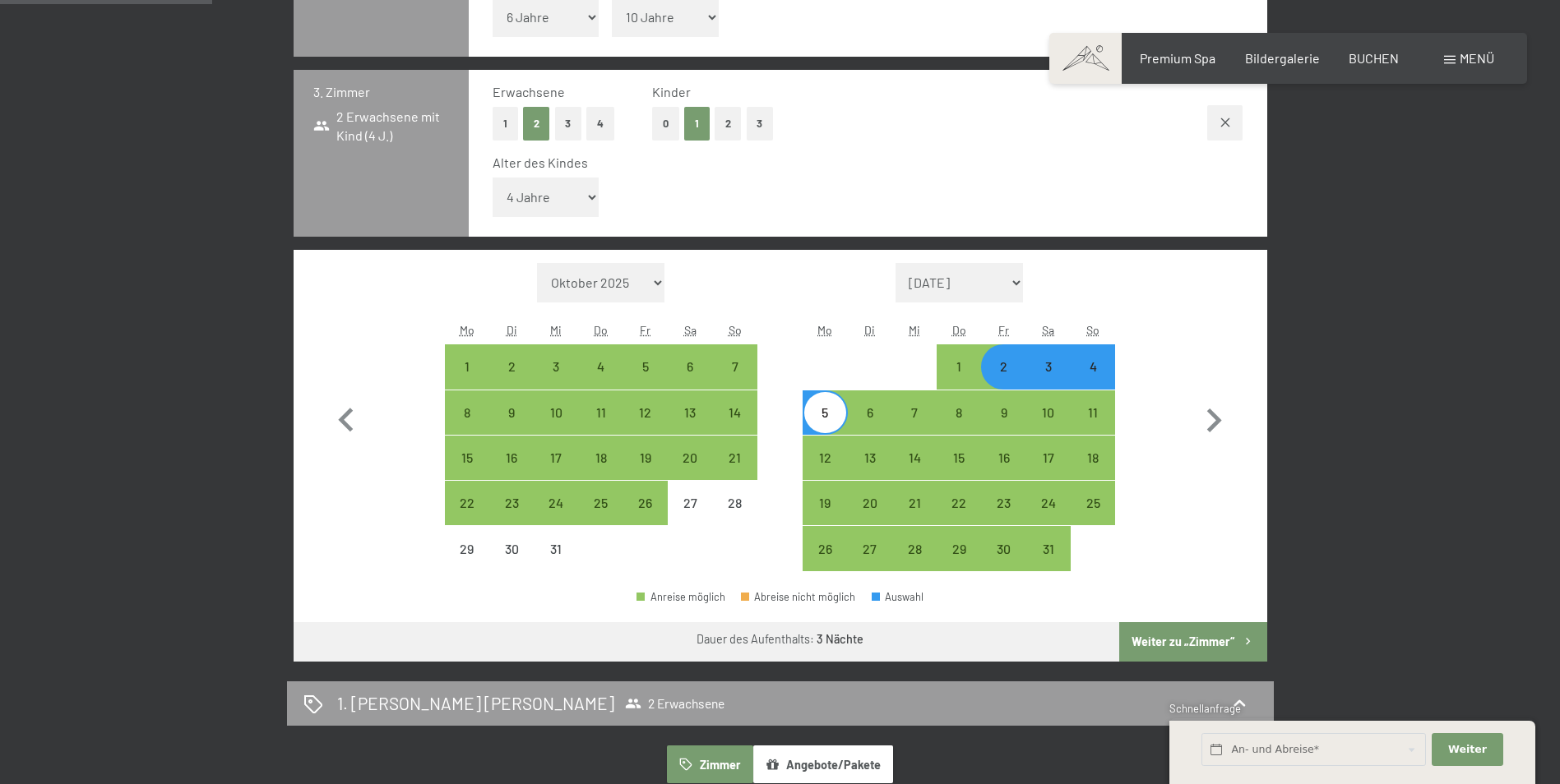
click at [1172, 640] on button "Weiter zu „Zimmer“" at bounding box center [1194, 642] width 148 height 39
select select "[DATE]"
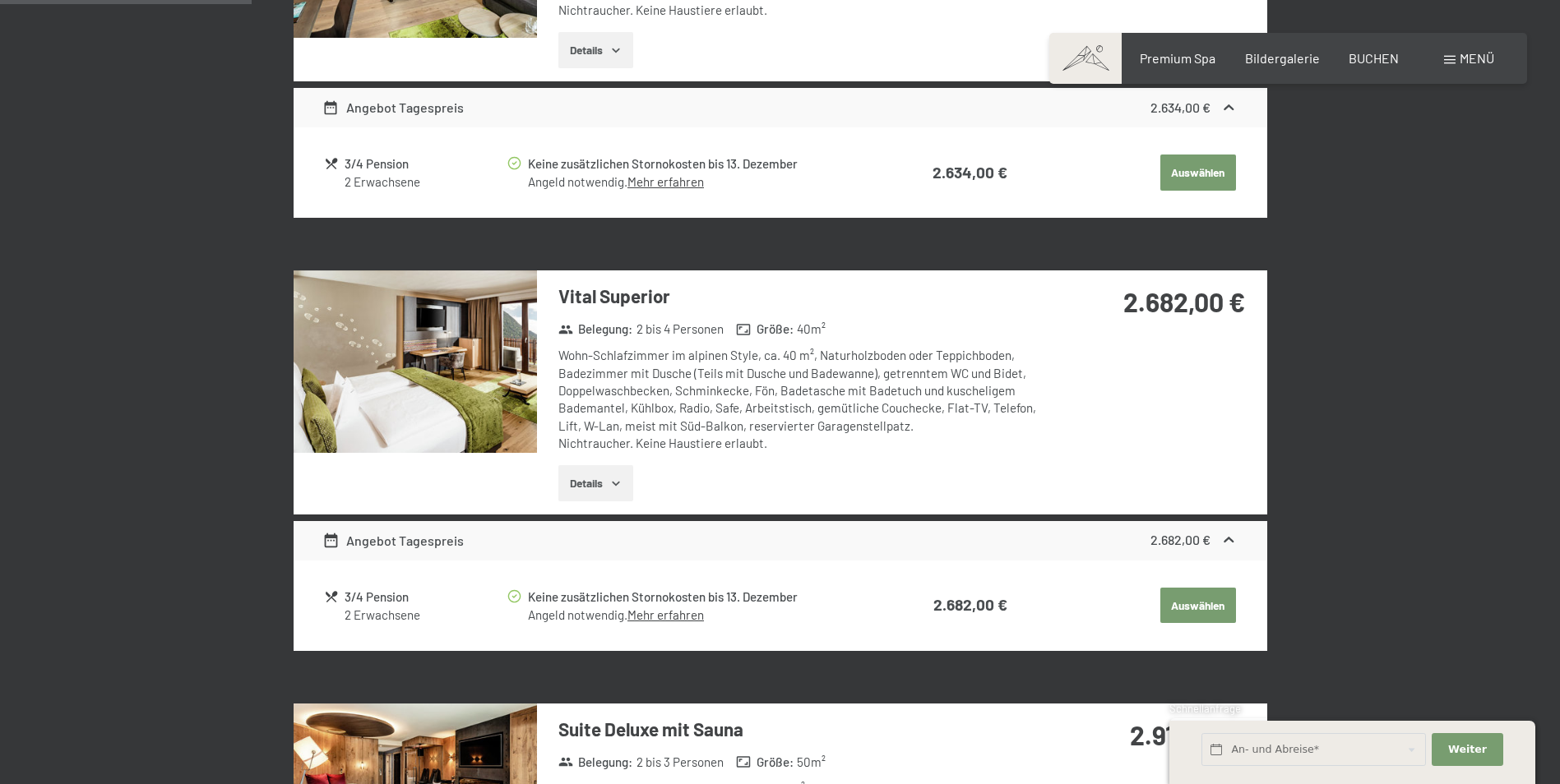
scroll to position [804, 0]
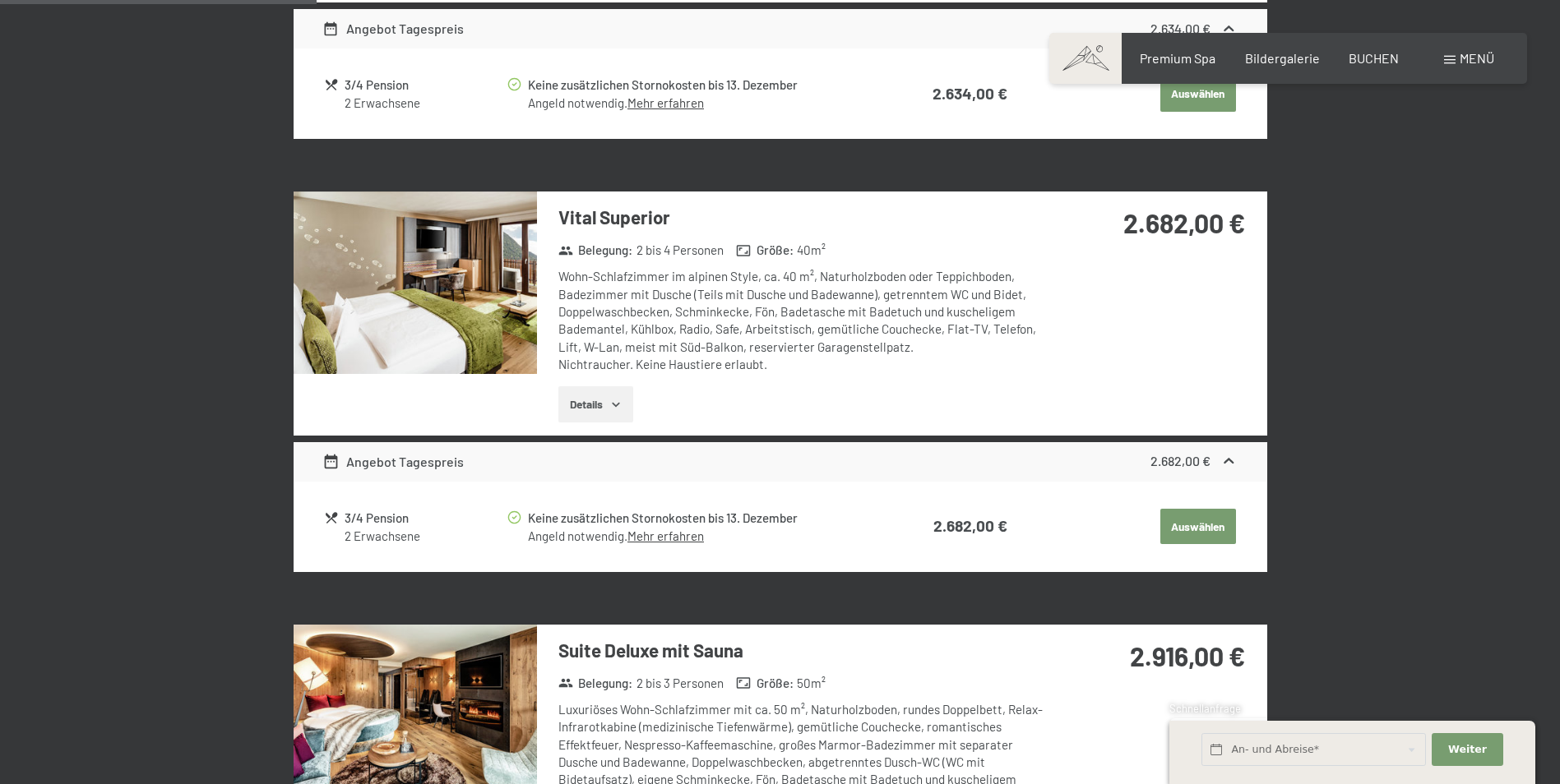
click at [1186, 526] on button "Auswählen" at bounding box center [1198, 527] width 76 height 36
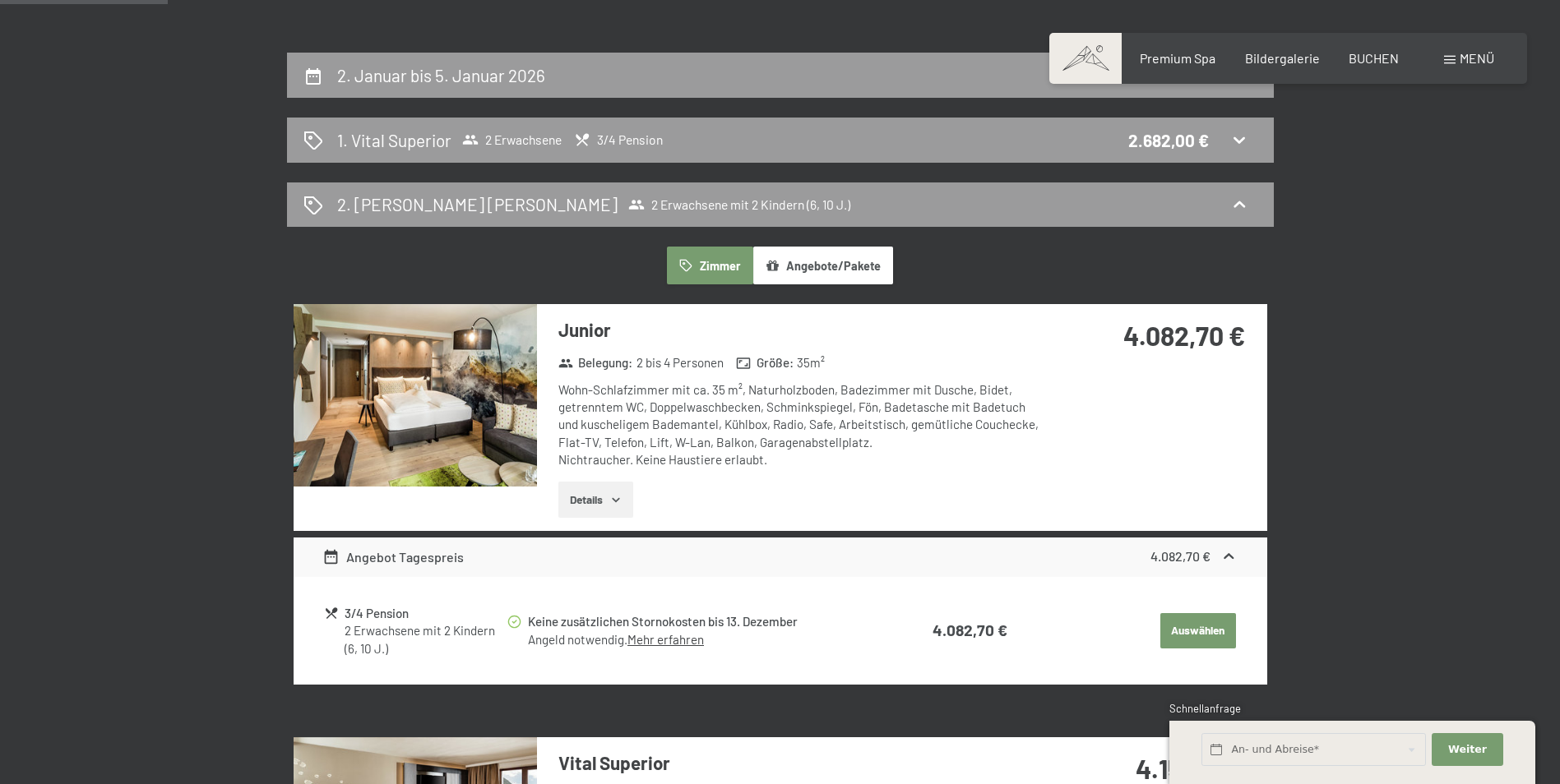
scroll to position [392, 0]
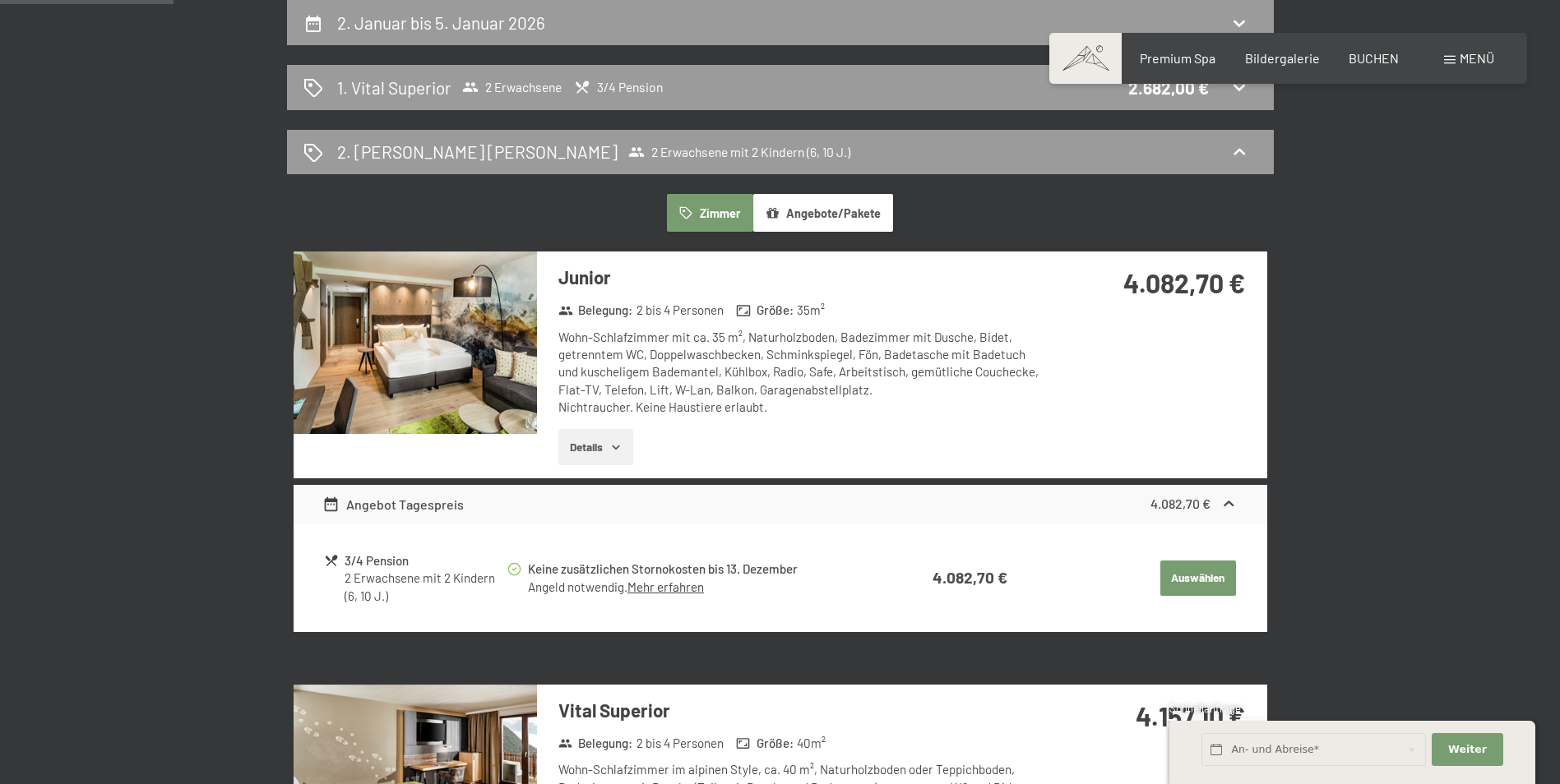
click at [1190, 573] on button "Auswählen" at bounding box center [1198, 578] width 76 height 36
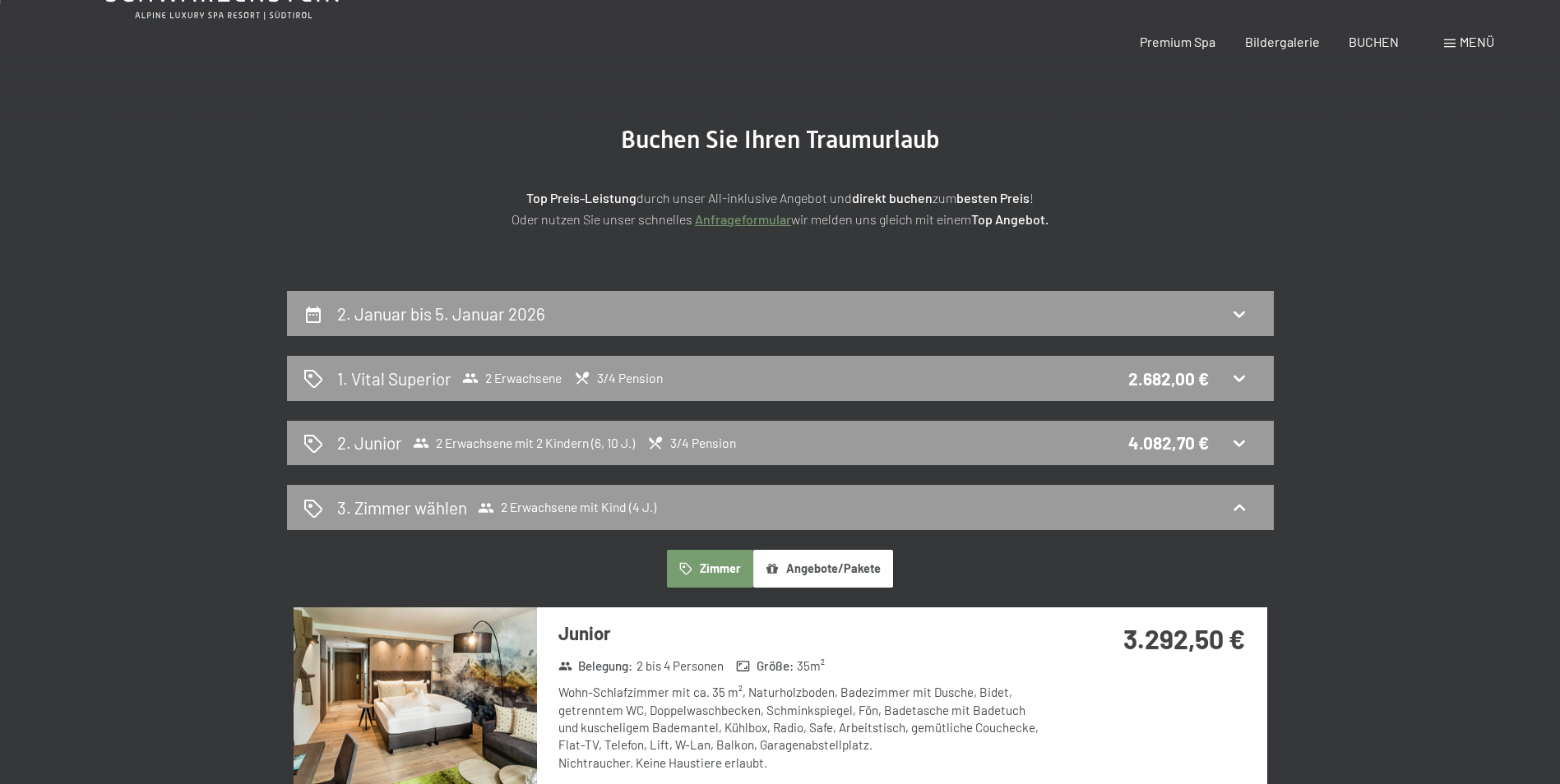
scroll to position [0, 0]
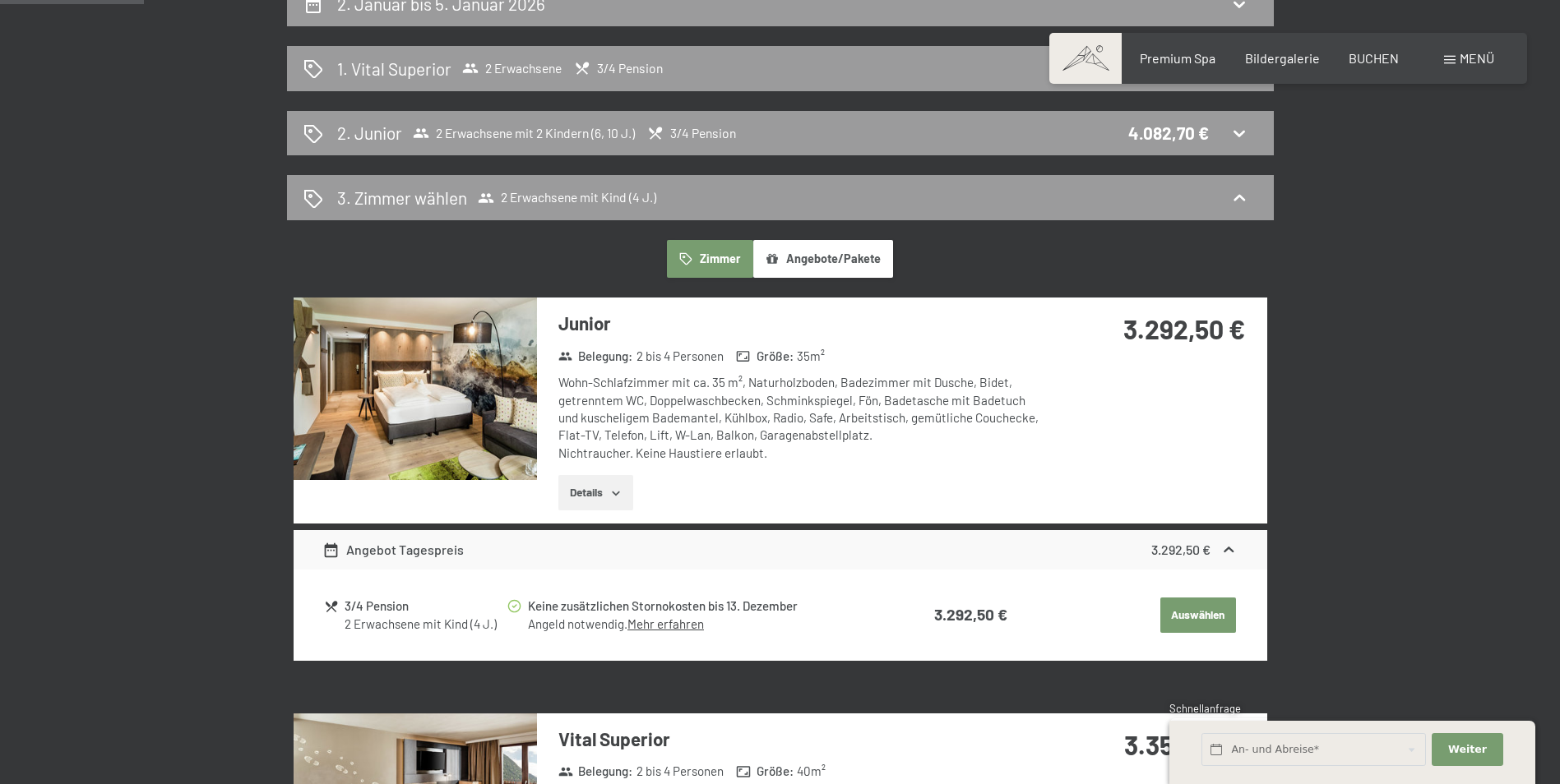
click at [1198, 620] on button "Auswählen" at bounding box center [1198, 616] width 76 height 36
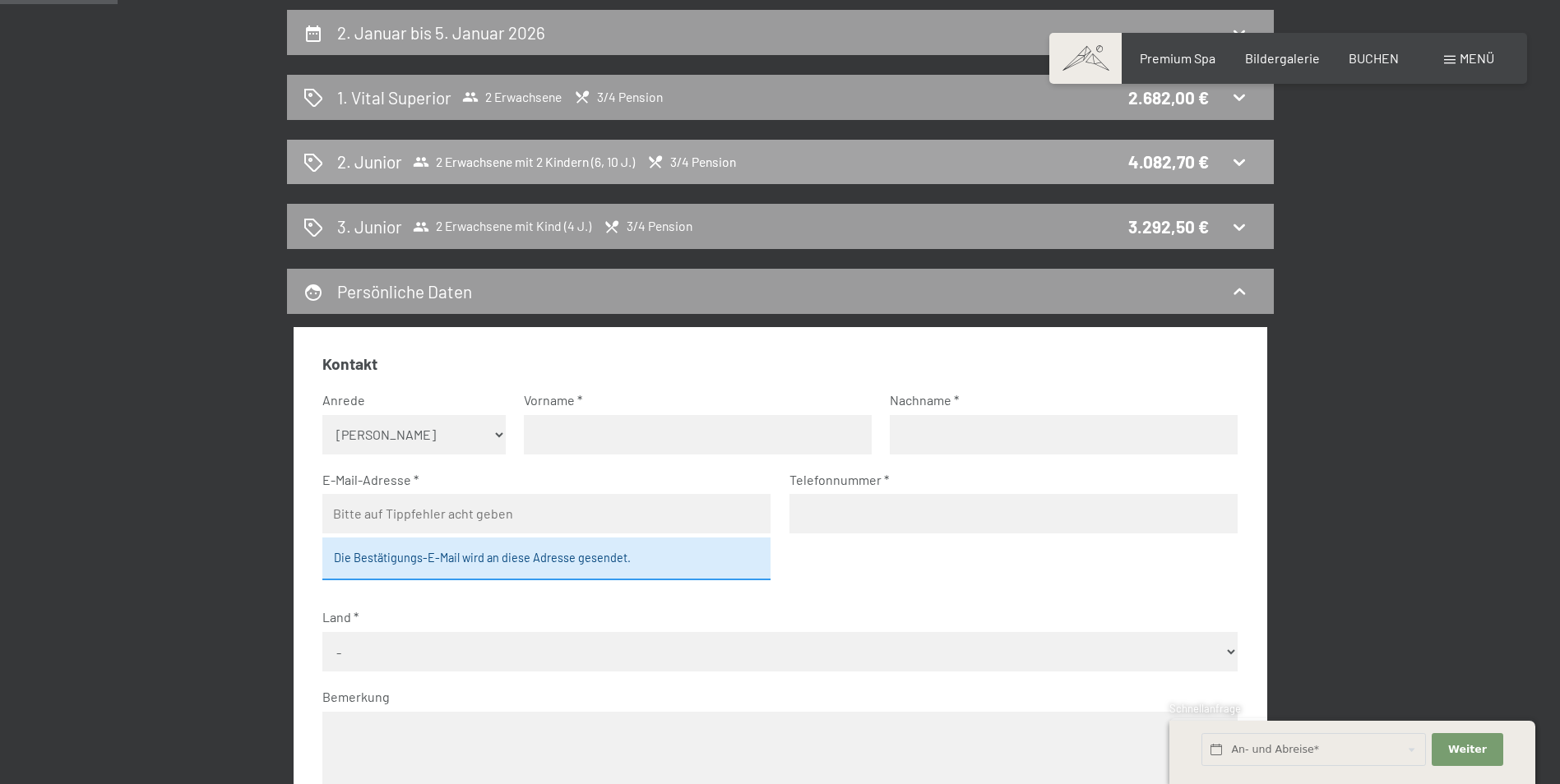
scroll to position [146, 0]
